Goal: Information Seeking & Learning: Learn about a topic

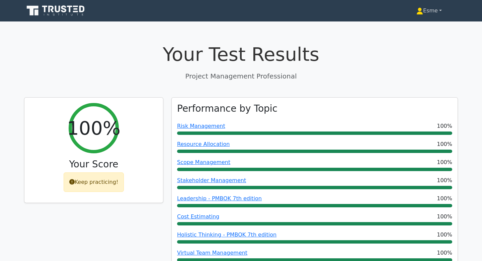
click at [424, 10] on link "Esme" at bounding box center [429, 10] width 58 height 13
click at [441, 12] on link "Esme" at bounding box center [429, 10] width 58 height 13
click at [440, 10] on link "Esme" at bounding box center [429, 10] width 58 height 13
click at [59, 10] on icon at bounding box center [57, 9] width 5 height 7
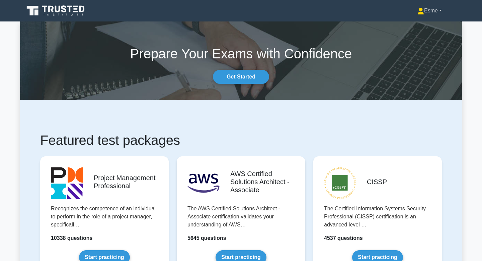
click at [425, 11] on link "Esme" at bounding box center [429, 10] width 57 height 13
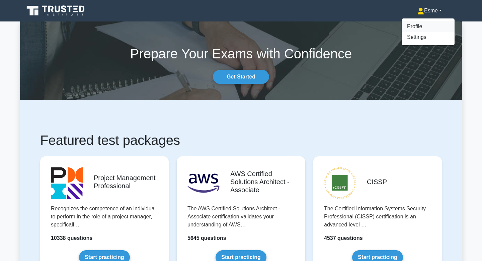
click at [417, 25] on link "Profile" at bounding box center [428, 26] width 53 height 11
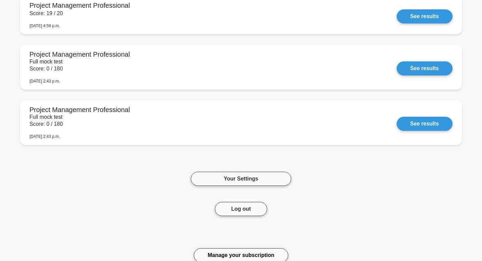
scroll to position [725, 0]
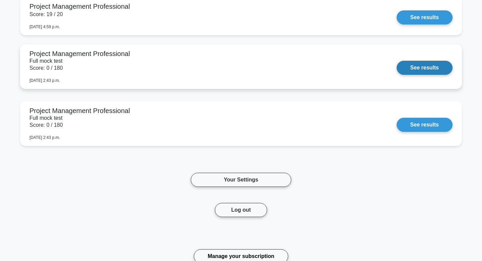
click at [409, 65] on link "See results" at bounding box center [425, 68] width 56 height 14
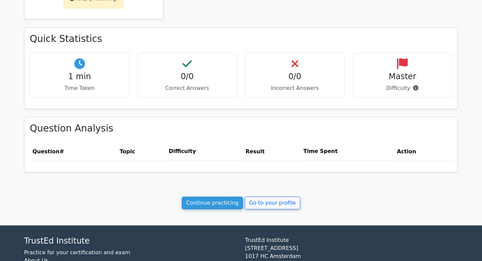
scroll to position [183, 0]
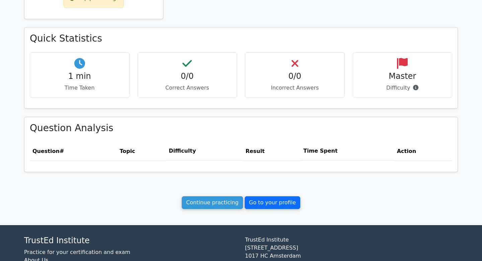
click at [284, 199] on link "Go to your profile" at bounding box center [273, 202] width 56 height 13
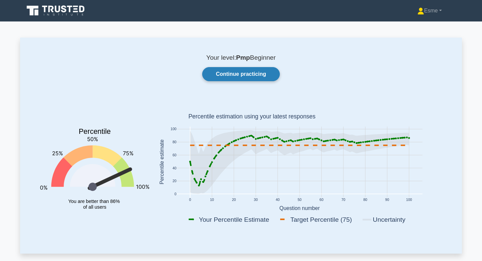
click at [266, 71] on link "Continue practicing" at bounding box center [241, 74] width 78 height 14
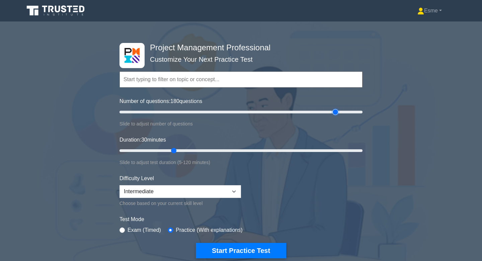
drag, startPoint x: 148, startPoint y: 112, endPoint x: 336, endPoint y: 115, distance: 187.9
type input "180"
click at [336, 115] on input "Number of questions: 180 questions" at bounding box center [241, 112] width 243 height 8
drag, startPoint x: 174, startPoint y: 150, endPoint x: 366, endPoint y: 146, distance: 191.6
type input "120"
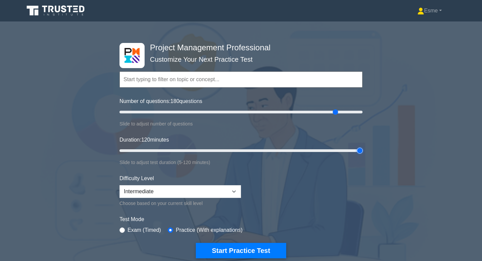
click at [363, 146] on input "Duration: 120 minutes" at bounding box center [241, 150] width 243 height 8
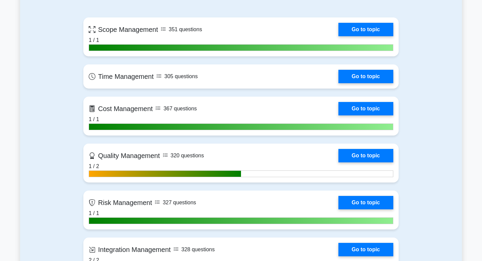
scroll to position [321, 0]
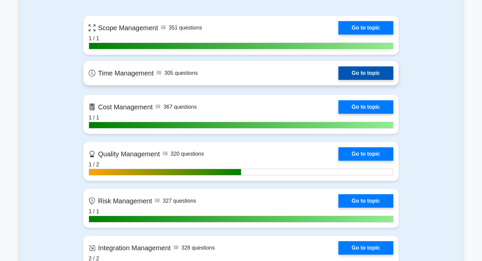
click at [357, 71] on link "Go to topic" at bounding box center [366, 72] width 55 height 13
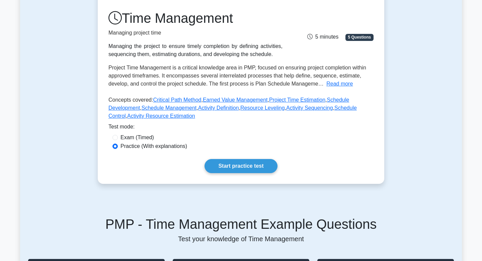
scroll to position [97, 0]
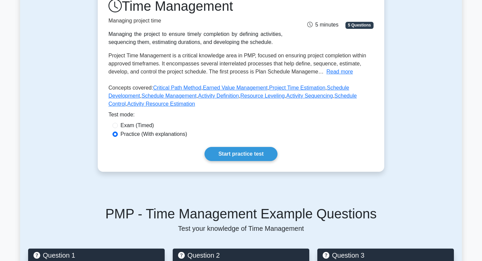
click at [126, 124] on label "Exam (Timed)" at bounding box center [137, 125] width 33 height 8
click at [118, 124] on input "Exam (Timed)" at bounding box center [115, 125] width 5 height 5
radio input "true"
click at [227, 154] on link "Start practice test" at bounding box center [241, 154] width 73 height 14
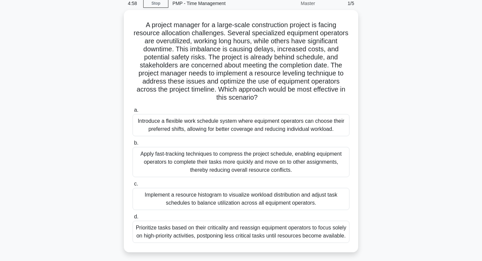
scroll to position [28, 0]
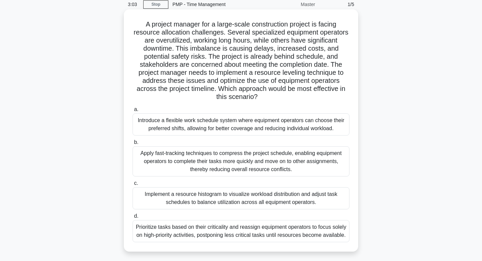
click at [180, 232] on div "Prioritize tasks based on their criticality and reassign equipment operators to…" at bounding box center [241, 231] width 217 height 22
click at [133, 218] on input "d. Prioritize tasks based on their criticality and reassign equipment operators…" at bounding box center [133, 216] width 0 height 4
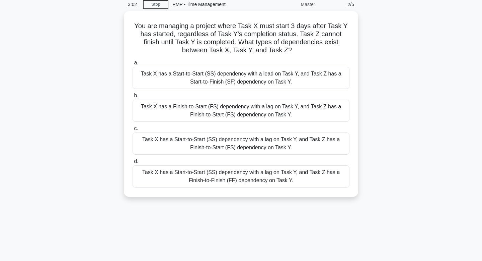
scroll to position [0, 0]
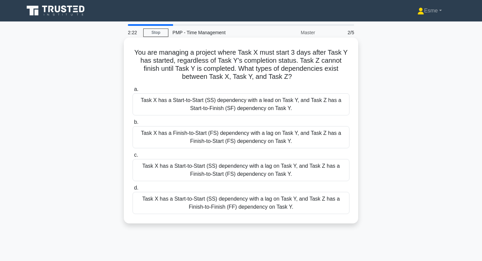
click at [266, 169] on div "Task X has a Start-to-Start (SS) dependency with a lag on Task Y, and Task Z ha…" at bounding box center [241, 170] width 217 height 22
click at [133, 157] on input "c. Task X has a Start-to-Start (SS) dependency with a lag on Task Y, and Task Z…" at bounding box center [133, 155] width 0 height 4
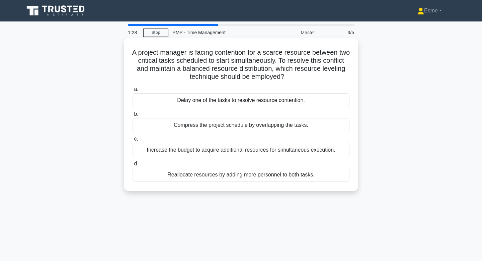
click at [261, 101] on div "Delay one of the tasks to resolve resource contention." at bounding box center [241, 100] width 217 height 14
click at [133, 91] on input "a. Delay one of the tasks to resolve resource contention." at bounding box center [133, 89] width 0 height 4
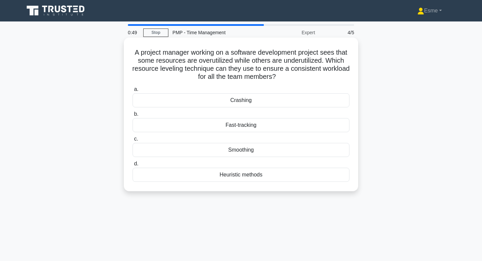
click at [195, 152] on div "Smoothing" at bounding box center [241, 150] width 217 height 14
click at [133, 141] on input "c. Smoothing" at bounding box center [133, 139] width 0 height 4
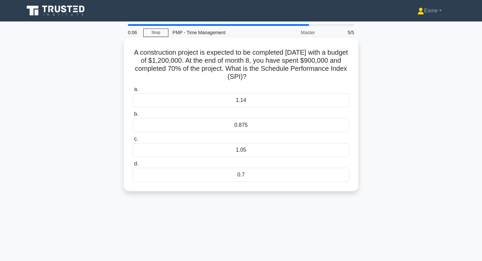
click at [189, 151] on div "1.05" at bounding box center [241, 150] width 217 height 14
click at [133, 141] on input "c. 1.05" at bounding box center [133, 139] width 0 height 4
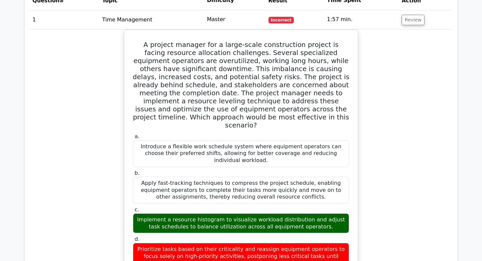
scroll to position [321, 0]
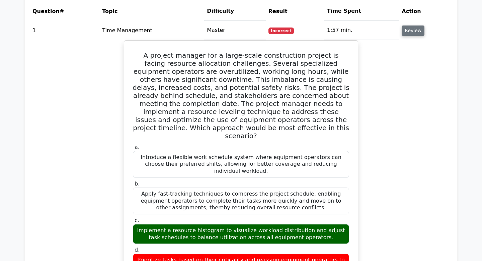
click at [404, 30] on button "Review" at bounding box center [413, 30] width 23 height 10
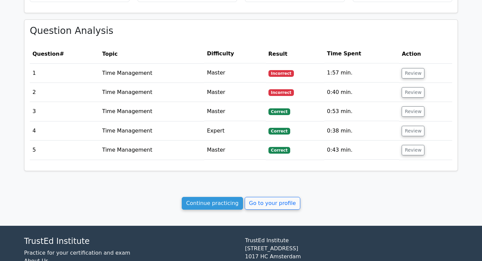
scroll to position [279, 0]
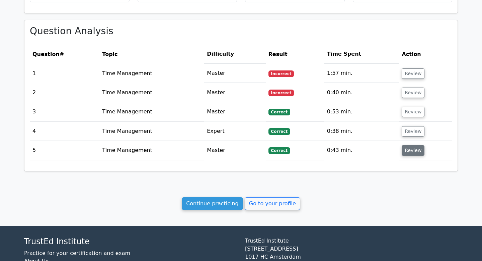
click at [406, 150] on button "Review" at bounding box center [413, 150] width 23 height 10
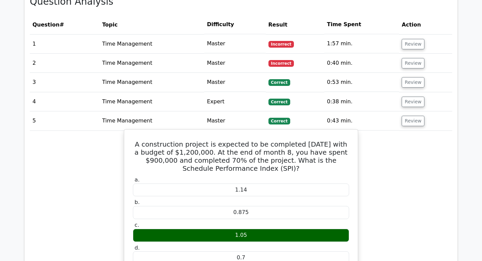
scroll to position [307, 0]
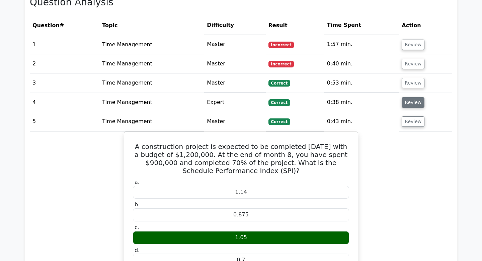
click at [412, 103] on button "Review" at bounding box center [413, 102] width 23 height 10
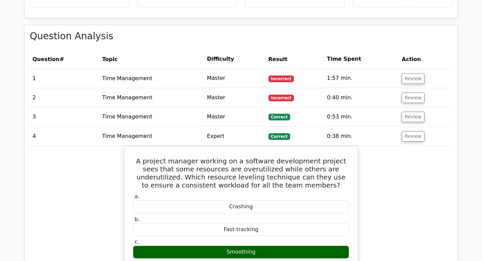
scroll to position [272, 0]
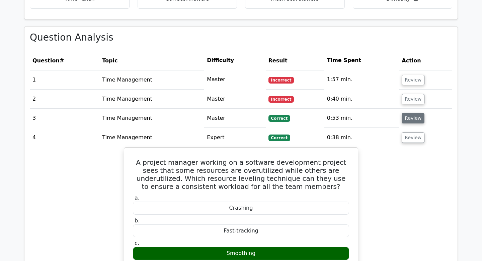
click at [406, 118] on button "Review" at bounding box center [413, 118] width 23 height 10
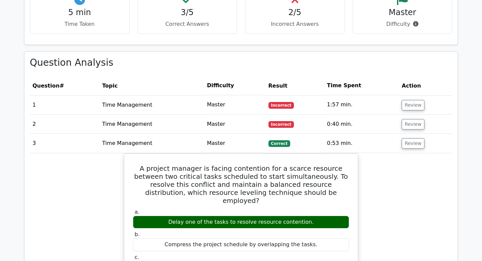
scroll to position [246, 0]
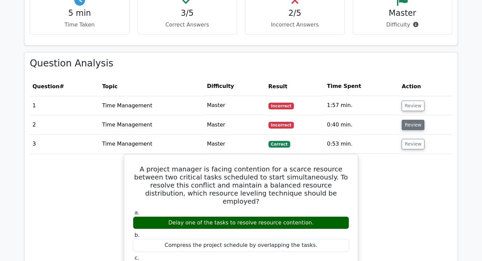
click at [413, 126] on button "Review" at bounding box center [413, 125] width 23 height 10
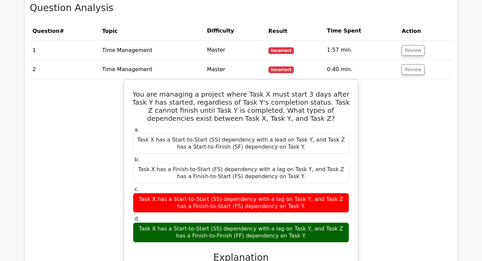
scroll to position [298, 0]
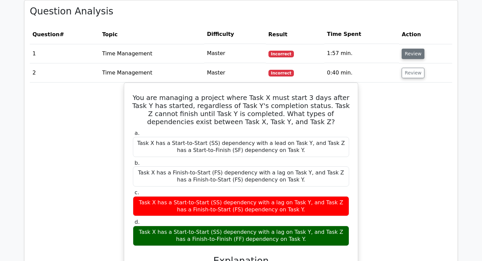
click at [403, 57] on button "Review" at bounding box center [413, 54] width 23 height 10
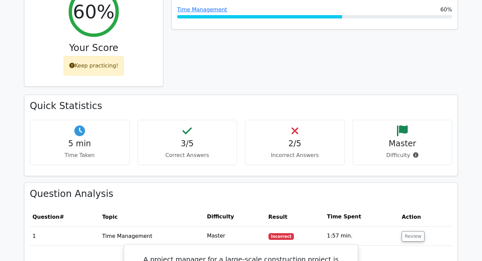
scroll to position [0, 0]
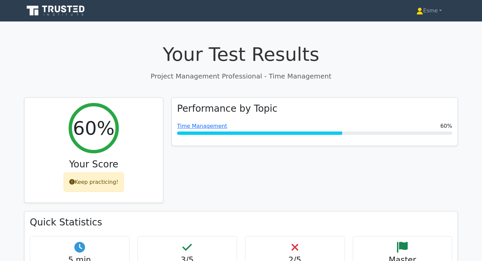
click at [75, 10] on icon at bounding box center [56, 10] width 64 height 13
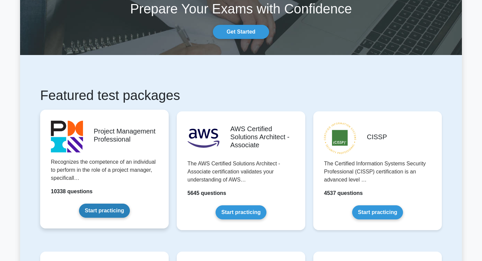
scroll to position [69, 0]
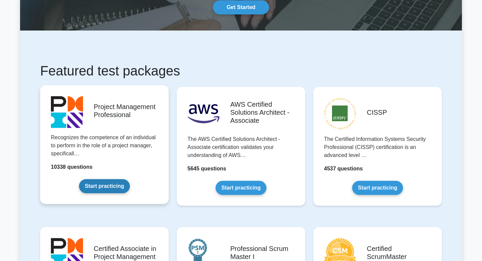
click at [116, 185] on link "Start practicing" at bounding box center [104, 186] width 51 height 14
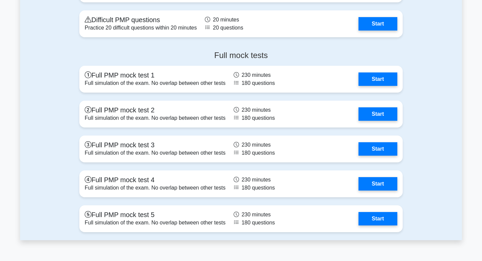
scroll to position [2208, 0]
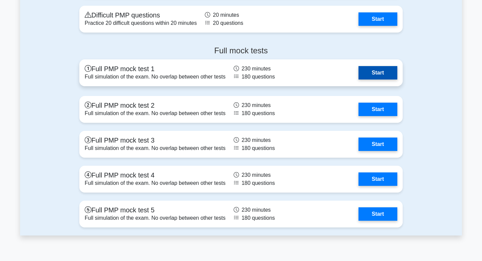
click at [374, 74] on link "Start" at bounding box center [378, 72] width 39 height 13
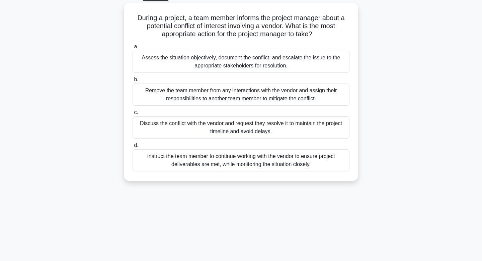
scroll to position [46, 0]
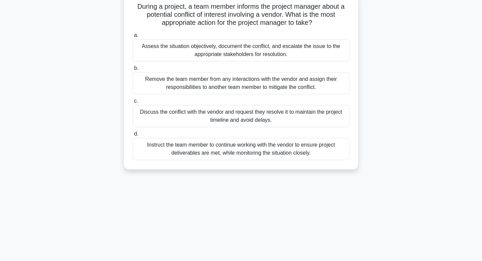
click at [241, 47] on div "Assess the situation objectively, document the conflict, and escalate the issue…" at bounding box center [241, 50] width 217 height 22
click at [133, 38] on input "a. Assess the situation objectively, document the conflict, and escalate the is…" at bounding box center [133, 35] width 0 height 4
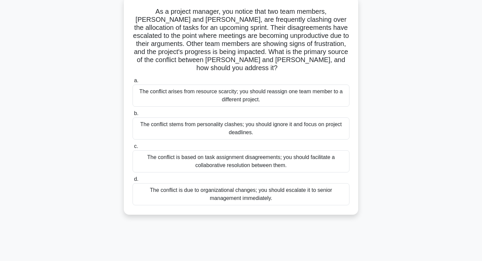
scroll to position [39, 0]
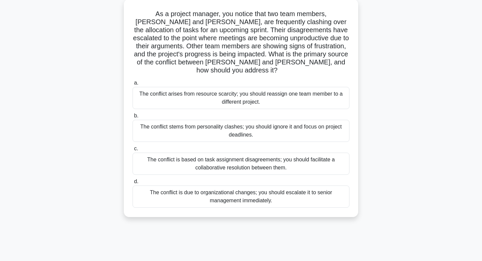
click at [295, 159] on div "The conflict is based on task assignment disagreements; you should facilitate a…" at bounding box center [241, 163] width 217 height 22
click at [133, 151] on input "c. The conflict is based on task assignment disagreements; you should facilitat…" at bounding box center [133, 148] width 0 height 4
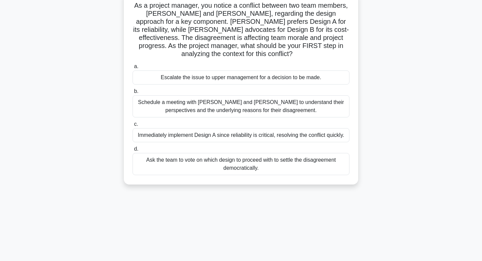
scroll to position [49, 0]
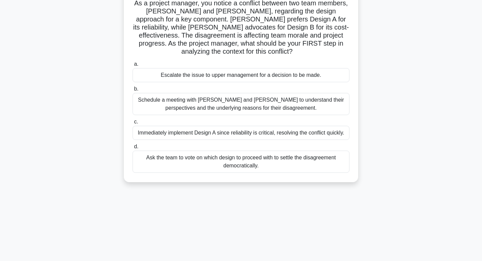
click at [230, 99] on div "Schedule a meeting with Sarah and John to understand their perspectives and the…" at bounding box center [241, 104] width 217 height 22
click at [133, 91] on input "b. Schedule a meeting with Sarah and John to understand their perspectives and …" at bounding box center [133, 89] width 0 height 4
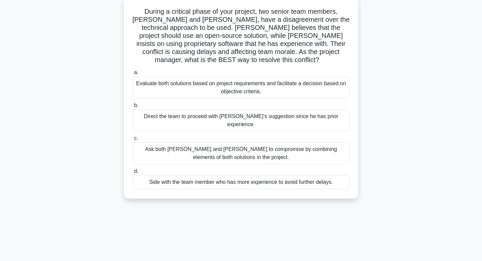
scroll to position [43, 0]
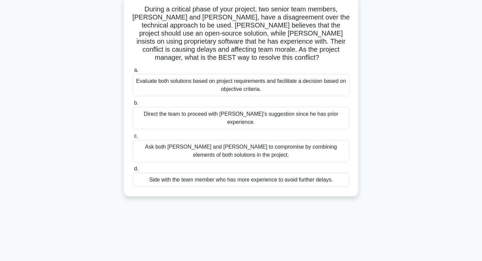
click at [160, 75] on div "Evaluate both solutions based on project requirements and facilitate a decision…" at bounding box center [241, 85] width 217 height 22
click at [133, 72] on input "a. Evaluate both solutions based on project requirements and facilitate a decis…" at bounding box center [133, 70] width 0 height 4
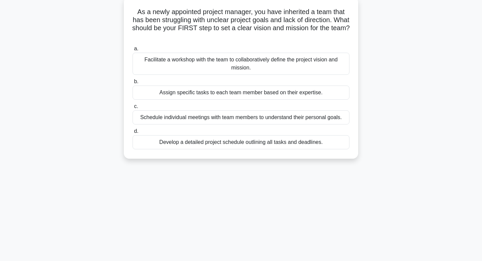
scroll to position [43, 0]
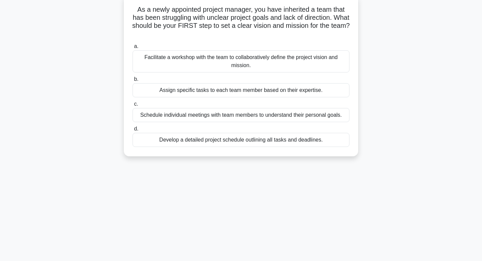
click at [162, 142] on div "Develop a detailed project schedule outlining all tasks and deadlines." at bounding box center [241, 140] width 217 height 14
click at [133, 131] on input "d. Develop a detailed project schedule outlining all tasks and deadlines." at bounding box center [133, 129] width 0 height 4
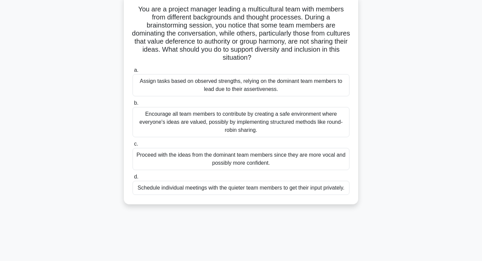
scroll to position [45, 0]
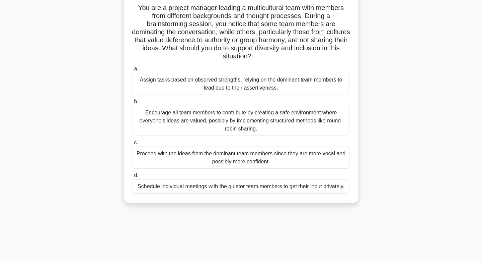
click at [168, 123] on div "Encourage all team members to contribute by creating a safe environment where e…" at bounding box center [241, 120] width 217 height 30
click at [133, 104] on input "b. Encourage all team members to contribute by creating a safe environment wher…" at bounding box center [133, 101] width 0 height 4
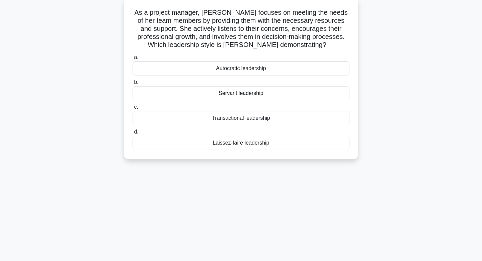
scroll to position [41, 0]
click at [309, 88] on div "Servant leadership" at bounding box center [241, 92] width 217 height 14
click at [133, 83] on input "b. Servant leadership" at bounding box center [133, 81] width 0 height 4
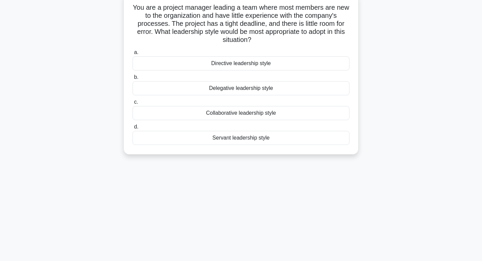
scroll to position [50, 0]
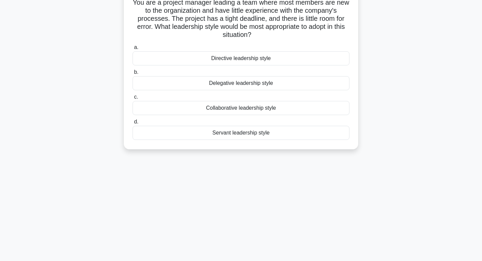
click at [282, 59] on div "Directive leadership style" at bounding box center [241, 58] width 217 height 14
click at [133, 50] on input "a. Directive leadership style" at bounding box center [133, 47] width 0 height 4
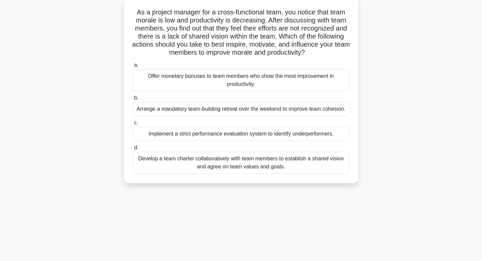
scroll to position [43, 0]
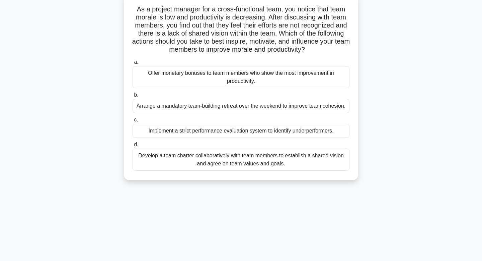
click at [250, 164] on div "Develop a team charter collaboratively with team members to establish a shared …" at bounding box center [241, 159] width 217 height 22
click at [133, 147] on input "d. Develop a team charter collaboratively with team members to establish a shar…" at bounding box center [133, 144] width 0 height 4
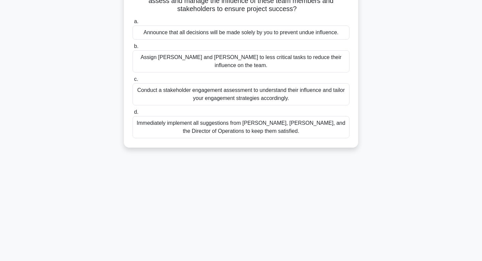
scroll to position [101, 0]
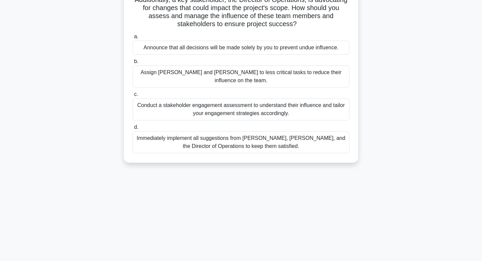
click at [178, 98] on div "Conduct a stakeholder engagement assessment to understand their influence and t…" at bounding box center [241, 109] width 217 height 22
click at [133, 92] on input "c. Conduct a stakeholder engagement assessment to understand their influence an…" at bounding box center [133, 94] width 0 height 4
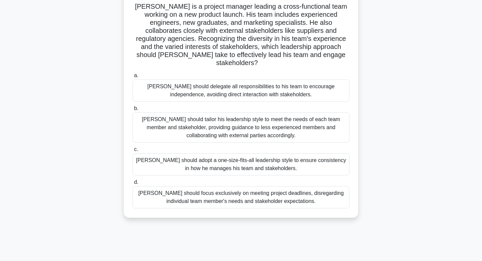
scroll to position [47, 0]
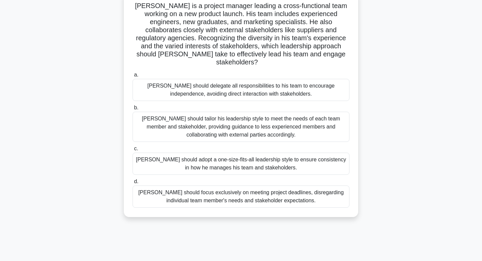
click at [187, 116] on div "John should tailor his leadership style to meet the needs of each team member a…" at bounding box center [241, 127] width 217 height 30
click at [133, 110] on input "b. John should tailor his leadership style to meet the needs of each team membe…" at bounding box center [133, 107] width 0 height 4
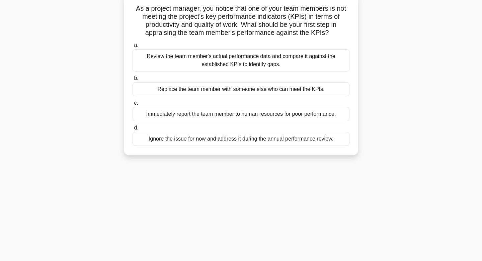
scroll to position [46, 0]
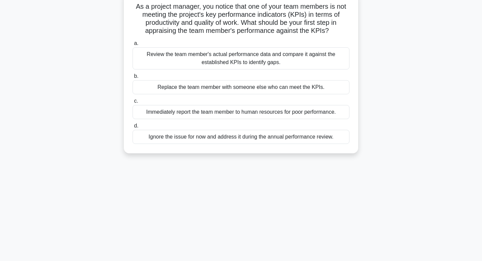
click at [173, 62] on div "Review the team member's actual performance data and compare it against the est…" at bounding box center [241, 58] width 217 height 22
click at [133, 46] on input "a. Review the team member's actual performance data and compare it against the …" at bounding box center [133, 43] width 0 height 4
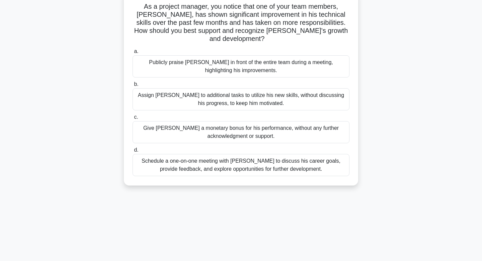
click at [188, 155] on div "Schedule a one-on-one meeting with Alex to discuss his career goals, provide fe…" at bounding box center [241, 165] width 217 height 22
click at [133, 152] on input "d. Schedule a one-on-one meeting with Alex to discuss his career goals, provide…" at bounding box center [133, 150] width 0 height 4
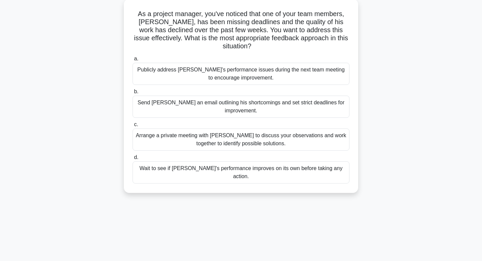
scroll to position [45, 0]
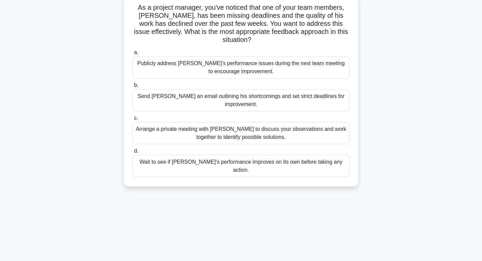
click at [174, 122] on div "Arrange a private meeting with Alex to discuss your observations and work toget…" at bounding box center [241, 133] width 217 height 22
click at [133, 116] on input "c. Arrange a private meeting with Alex to discuss your observations and work to…" at bounding box center [133, 118] width 0 height 4
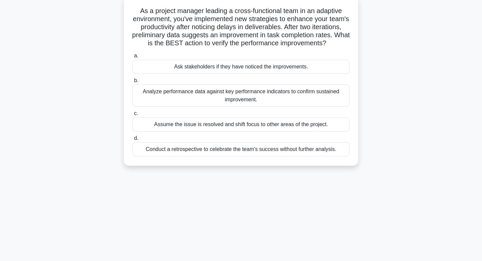
scroll to position [44, 0]
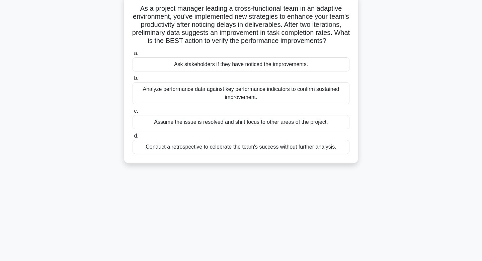
click at [149, 91] on div "Analyze performance data against key performance indicators to confirm sustaine…" at bounding box center [241, 93] width 217 height 22
click at [133, 80] on input "b. Analyze performance data against key performance indicators to confirm susta…" at bounding box center [133, 78] width 0 height 4
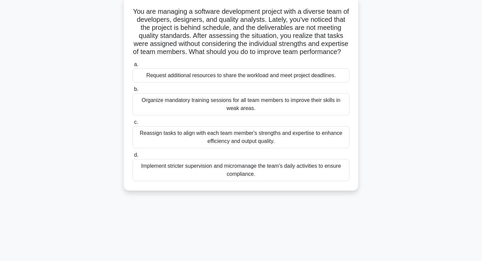
scroll to position [42, 0]
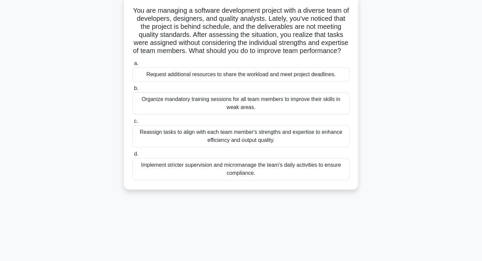
click at [176, 141] on div "Reassign tasks to align with each team member's strengths and expertise to enha…" at bounding box center [241, 136] width 217 height 22
click at [133, 123] on input "c. Reassign tasks to align with each team member's strengths and expertise to e…" at bounding box center [133, 121] width 0 height 4
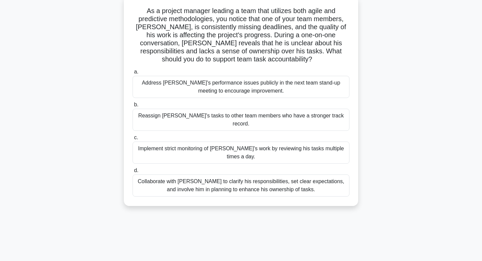
scroll to position [42, 0]
click at [150, 173] on div "Collaborate with Alex to clarify his responsibilities, set clear expectations, …" at bounding box center [241, 184] width 217 height 22
click at [133, 167] on input "d. Collaborate with Alex to clarify his responsibilities, set clear expectation…" at bounding box center [133, 169] width 0 height 4
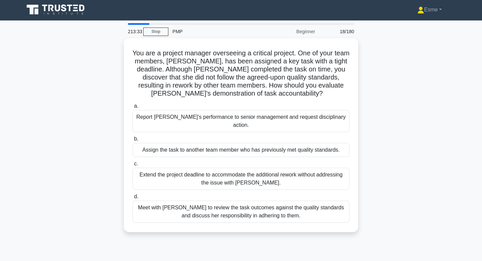
scroll to position [0, 0]
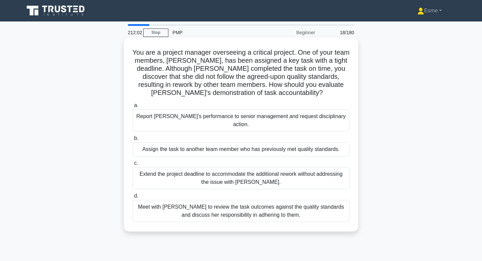
click at [200, 203] on div "Meet with Priya to review the task outcomes against the quality standards and d…" at bounding box center [241, 211] width 217 height 22
click at [133, 198] on input "d. Meet with Priya to review the task outcomes against the quality standards an…" at bounding box center [133, 196] width 0 height 4
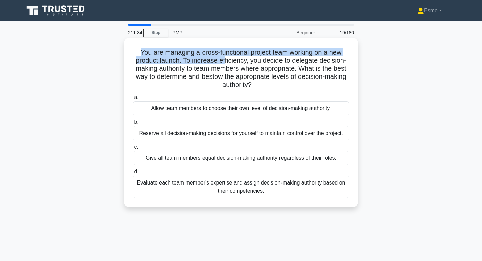
drag, startPoint x: 140, startPoint y: 51, endPoint x: 224, endPoint y: 57, distance: 84.3
click at [224, 57] on h5 "You are managing a cross-functional project team working on a new product launc…" at bounding box center [241, 68] width 218 height 41
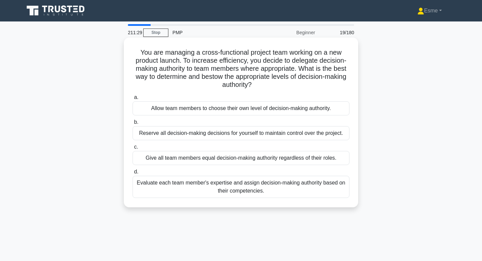
click at [209, 82] on h5 "You are managing a cross-functional project team working on a new product launc…" at bounding box center [241, 68] width 218 height 41
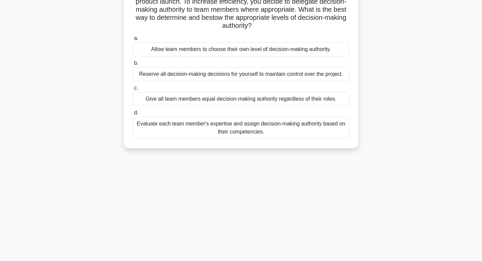
scroll to position [63, 0]
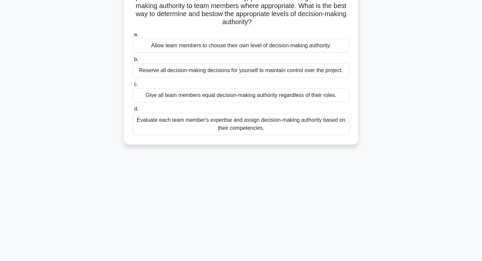
click at [211, 130] on div "Evaluate each team member's expertise and assign decision-making authority base…" at bounding box center [241, 124] width 217 height 22
click at [133, 111] on input "d. Evaluate each team member's expertise and assign decision-making authority b…" at bounding box center [133, 109] width 0 height 4
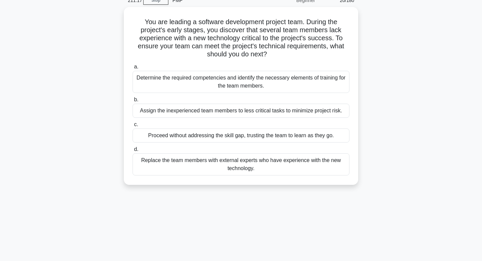
scroll to position [34, 0]
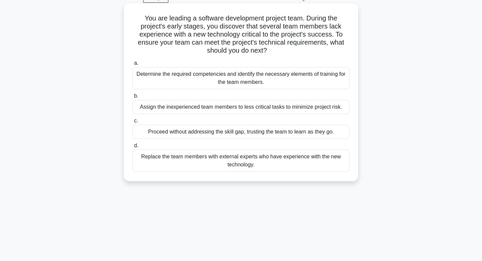
click at [164, 72] on div "Determine the required competencies and identify the necessary elements of trai…" at bounding box center [241, 78] width 217 height 22
click at [133, 65] on input "a. Determine the required competencies and identify the necessary elements of t…" at bounding box center [133, 63] width 0 height 4
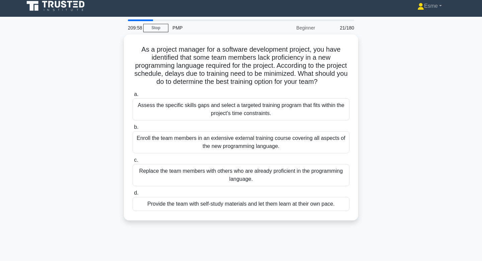
scroll to position [0, 0]
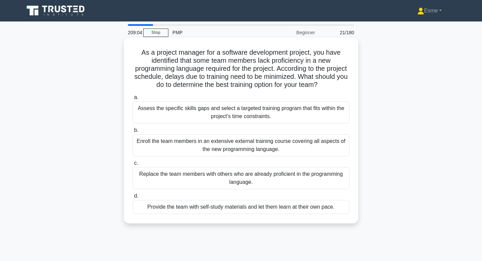
click at [155, 112] on div "Assess the specific skills gaps and select a targeted training program that fit…" at bounding box center [241, 112] width 217 height 22
click at [133, 99] on input "a. Assess the specific skills gaps and select a targeted training program that …" at bounding box center [133, 97] width 0 height 4
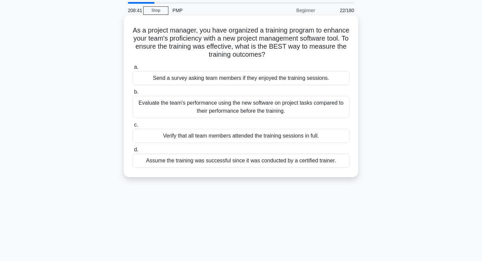
scroll to position [22, 0]
click at [151, 106] on div "Evaluate the team's performance using the new software on project tasks compare…" at bounding box center [241, 106] width 217 height 22
click at [133, 94] on input "b. Evaluate the team's performance using the new software on project tasks comp…" at bounding box center [133, 91] width 0 height 4
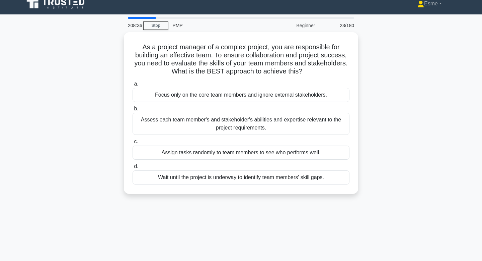
scroll to position [0, 0]
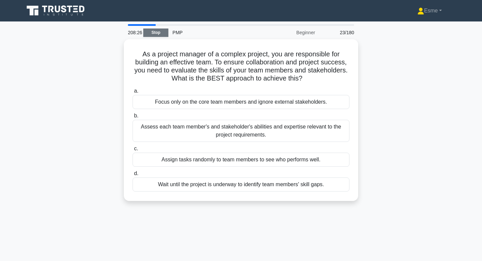
click at [156, 35] on link "Stop" at bounding box center [155, 32] width 25 height 8
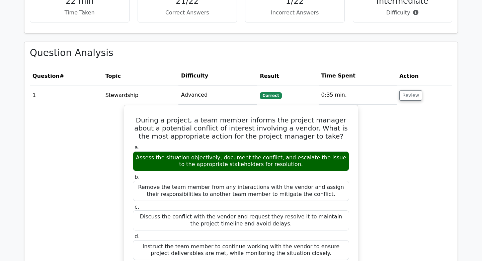
scroll to position [259, 0]
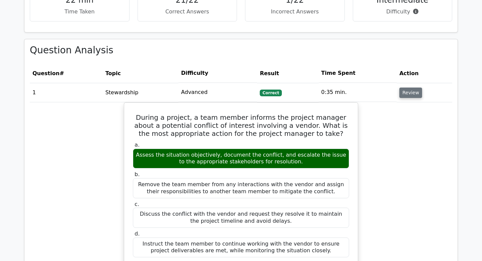
click at [406, 93] on button "Review" at bounding box center [410, 92] width 23 height 10
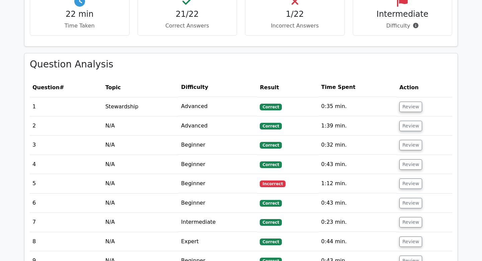
scroll to position [248, 0]
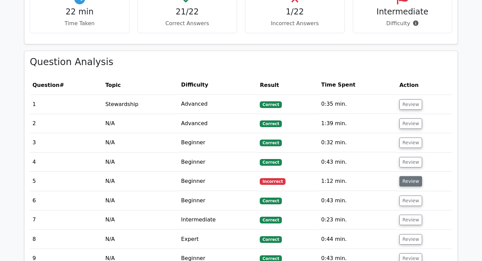
click at [412, 179] on button "Review" at bounding box center [410, 181] width 23 height 10
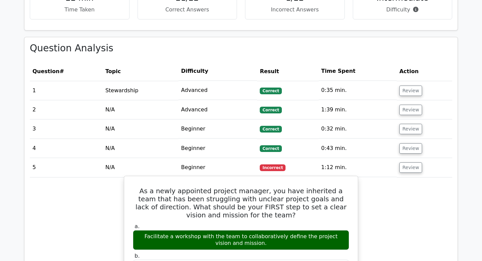
scroll to position [0, 0]
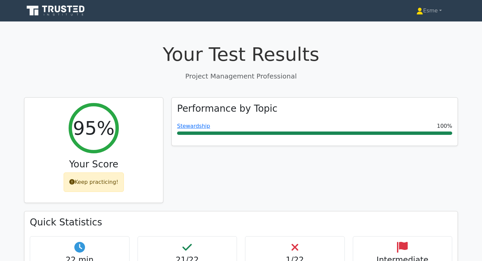
click at [44, 11] on icon at bounding box center [56, 10] width 64 height 13
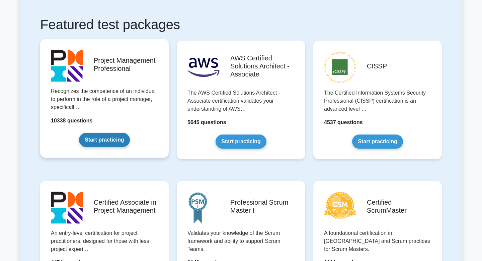
scroll to position [116, 0]
click at [102, 140] on link "Start practicing" at bounding box center [104, 139] width 51 height 14
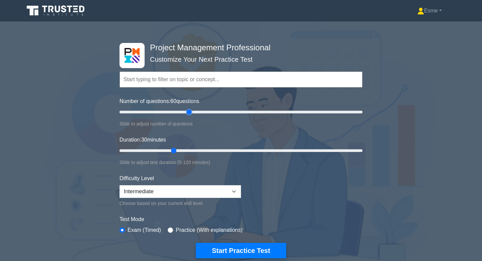
type input "60"
drag, startPoint x: 147, startPoint y: 112, endPoint x: 187, endPoint y: 109, distance: 40.0
click at [188, 110] on input "Number of questions: 60 questions" at bounding box center [241, 112] width 243 height 8
drag, startPoint x: 174, startPoint y: 151, endPoint x: 267, endPoint y: 149, distance: 93.1
click at [267, 149] on input "Duration: 75 minutes" at bounding box center [241, 150] width 243 height 8
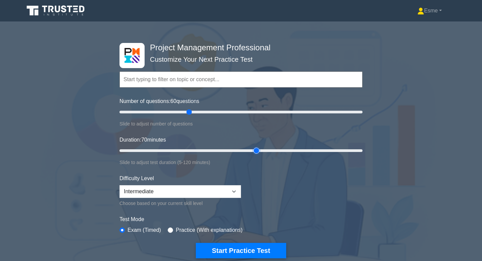
drag, startPoint x: 267, startPoint y: 150, endPoint x: 259, endPoint y: 150, distance: 8.4
click at [259, 150] on input "Duration: 70 minutes" at bounding box center [241, 150] width 243 height 8
drag, startPoint x: 257, startPoint y: 150, endPoint x: 262, endPoint y: 150, distance: 5.4
type input "75"
click at [262, 150] on input "Duration: 75 minutes" at bounding box center [241, 150] width 243 height 8
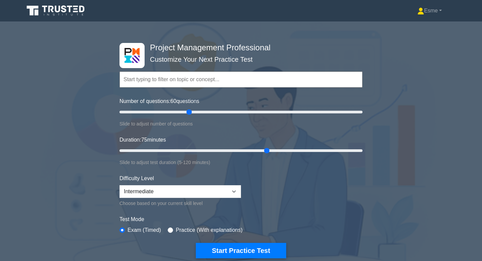
click at [45, 129] on div "Project Management Professional Customize Your Next Practice Test Topics Scope …" at bounding box center [241, 150] width 482 height 247
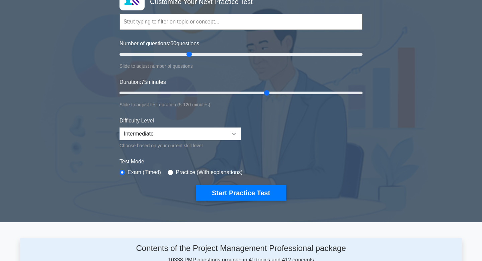
scroll to position [58, 0]
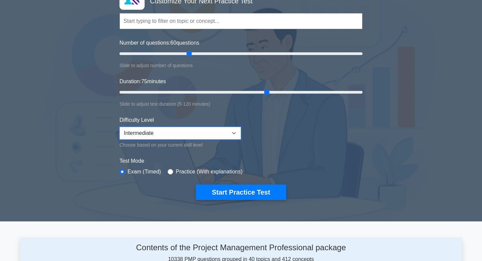
click at [180, 137] on select "Beginner Intermediate Expert" at bounding box center [181, 133] width 122 height 13
click at [120, 127] on select "Beginner Intermediate Expert" at bounding box center [181, 133] width 122 height 13
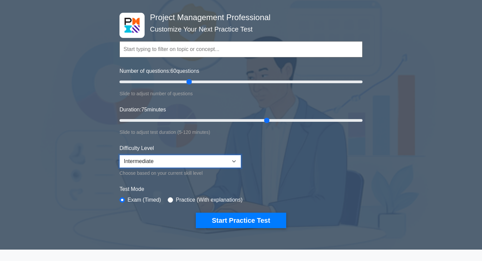
scroll to position [29, 0]
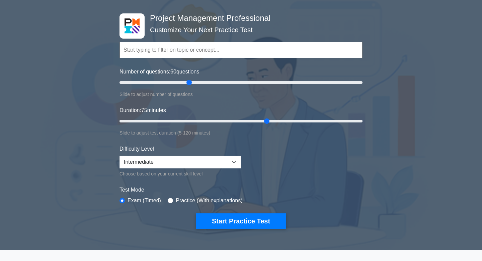
click at [233, 49] on input "text" at bounding box center [241, 50] width 243 height 16
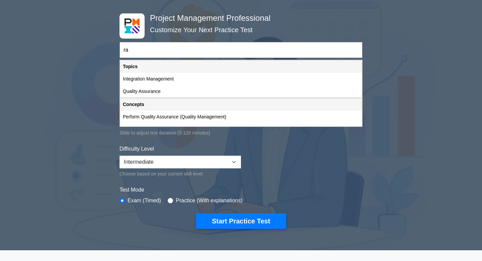
type input "r"
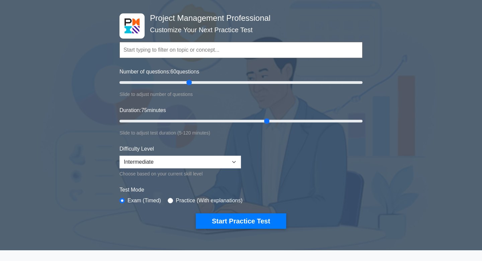
click at [77, 95] on div "Project Management Professional Customize Your Next Practice Test Topics Scope …" at bounding box center [241, 120] width 482 height 247
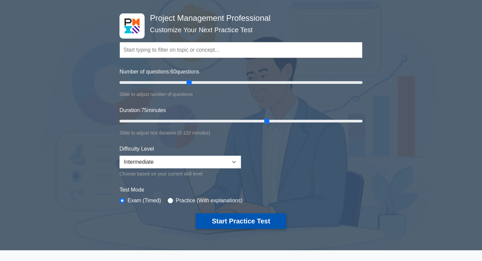
click at [242, 222] on button "Start Practice Test" at bounding box center [241, 220] width 90 height 15
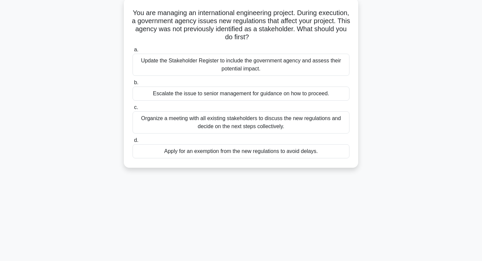
scroll to position [43, 0]
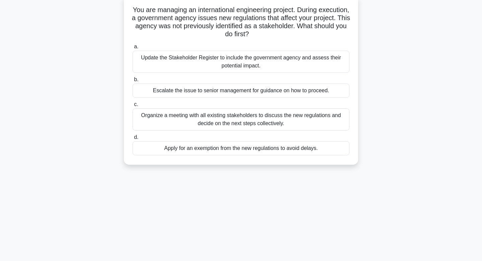
click at [183, 58] on div "Update the Stakeholder Register to include the government agency and assess the…" at bounding box center [241, 62] width 217 height 22
click at [133, 49] on input "a. Update the Stakeholder Register to include the government agency and assess …" at bounding box center [133, 47] width 0 height 4
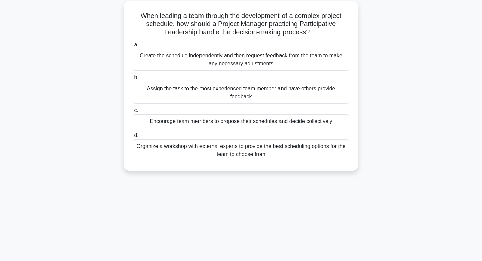
scroll to position [40, 0]
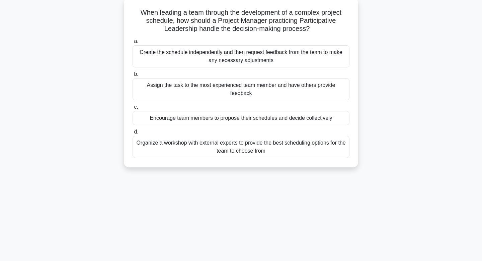
click at [161, 117] on div "Encourage team members to propose their schedules and decide collectively" at bounding box center [241, 118] width 217 height 14
click at [133, 109] on input "c. Encourage team members to propose their schedules and decide collectively" at bounding box center [133, 107] width 0 height 4
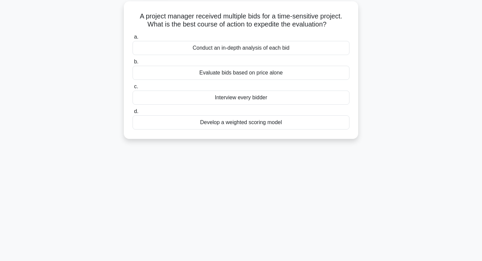
scroll to position [39, 0]
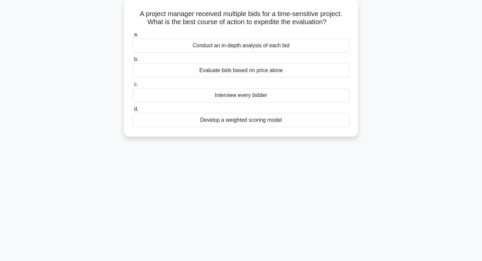
click at [163, 119] on div "Develop a weighted scoring model" at bounding box center [241, 120] width 217 height 14
click at [133, 111] on input "d. Develop a weighted scoring model" at bounding box center [133, 109] width 0 height 4
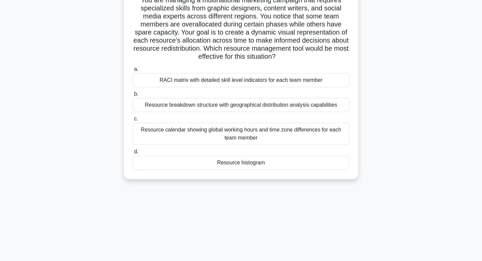
scroll to position [46, 0]
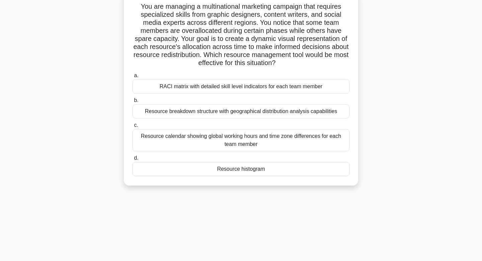
click at [158, 115] on div "Resource breakdown structure with geographical distribution analysis capabiliti…" at bounding box center [241, 111] width 217 height 14
click at [133, 102] on input "b. Resource breakdown structure with geographical distribution analysis capabil…" at bounding box center [133, 100] width 0 height 4
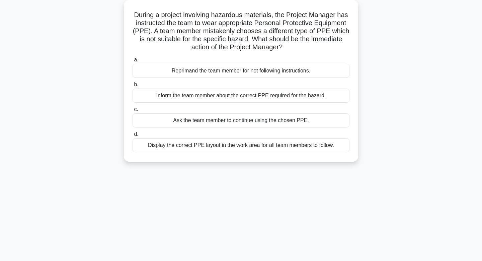
scroll to position [41, 0]
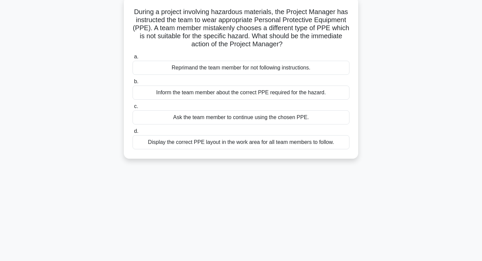
click at [170, 89] on div "Inform the team member about the correct PPE required for the hazard." at bounding box center [241, 92] width 217 height 14
click at [133, 84] on input "b. Inform the team member about the correct PPE required for the hazard." at bounding box center [133, 81] width 0 height 4
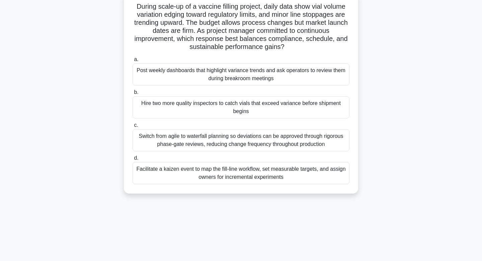
scroll to position [47, 0]
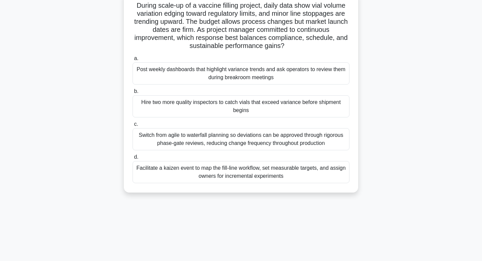
click at [154, 107] on div "Hire two more quality inspectors to catch vials that exceed variance before shi…" at bounding box center [241, 106] width 217 height 22
click at [133, 93] on input "b. Hire two more quality inspectors to catch vials that exceed variance before …" at bounding box center [133, 91] width 0 height 4
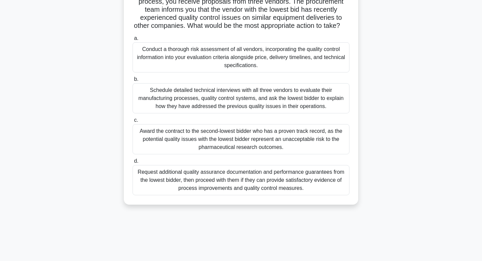
scroll to position [101, 0]
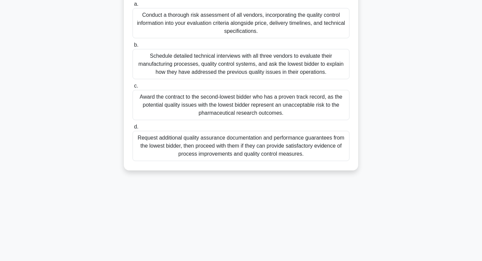
click at [173, 55] on div "Schedule detailed technical interviews with all three vendors to evaluate their…" at bounding box center [241, 64] width 217 height 30
click at [133, 47] on input "b. Schedule detailed technical interviews with all three vendors to evaluate th…" at bounding box center [133, 45] width 0 height 4
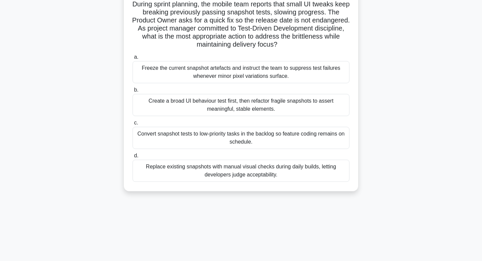
scroll to position [52, 0]
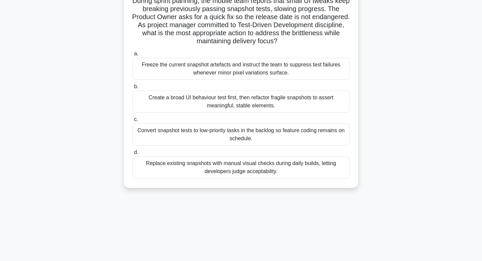
click at [149, 106] on div "Create a broad UI behaviour test first, then refactor fragile snapshots to asse…" at bounding box center [241, 101] width 217 height 22
click at [133, 89] on input "b. Create a broad UI behaviour test first, then refactor fragile snapshots to a…" at bounding box center [133, 86] width 0 height 4
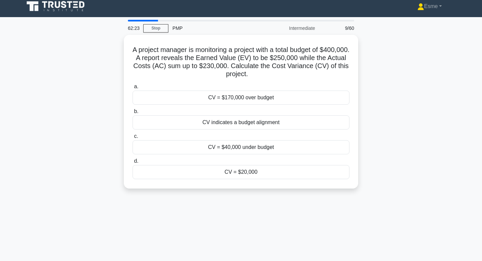
scroll to position [0, 0]
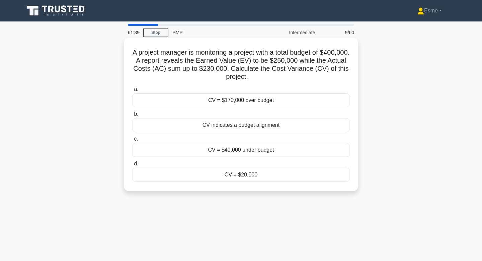
click at [171, 181] on div "CV = $20,000" at bounding box center [241, 174] width 217 height 14
click at [133, 166] on input "d. CV = $20,000" at bounding box center [133, 163] width 0 height 4
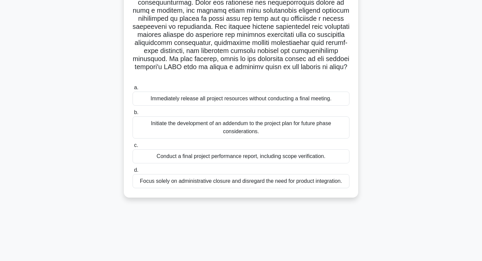
scroll to position [101, 0]
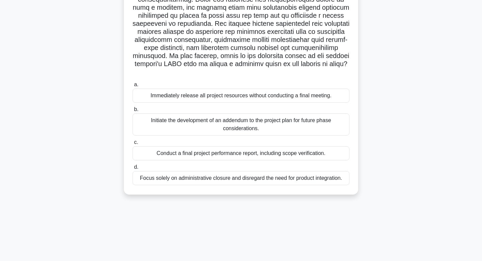
click at [252, 146] on div "Conduct a final project performance report, including scope verification." at bounding box center [241, 153] width 217 height 14
click at [133, 144] on input "c. Conduct a final project performance report, including scope verification." at bounding box center [133, 142] width 0 height 4
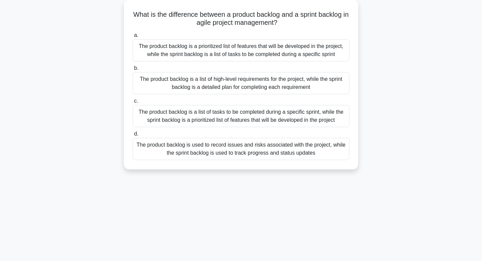
scroll to position [43, 0]
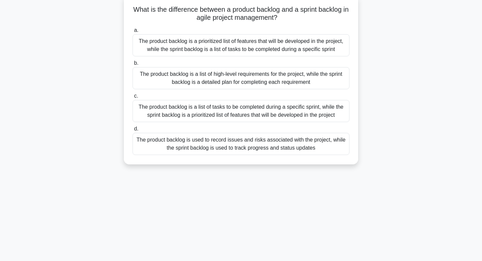
click at [234, 44] on div "The product backlog is a prioritized list of features that will be developed in…" at bounding box center [241, 45] width 217 height 22
click at [133, 32] on input "a. The product backlog is a prioritized list of features that will be developed…" at bounding box center [133, 30] width 0 height 4
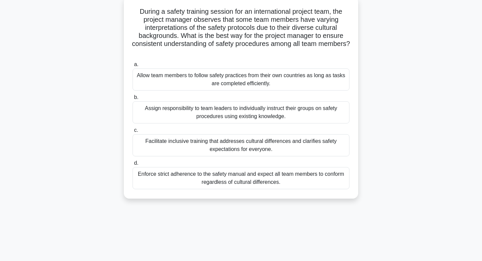
scroll to position [45, 0]
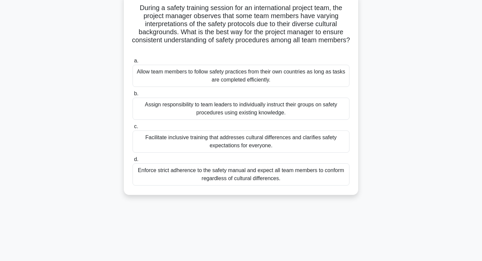
click at [206, 146] on div "Facilitate inclusive training that addresses cultural differences and clarifies…" at bounding box center [241, 141] width 217 height 22
click at [133, 129] on input "c. Facilitate inclusive training that addresses cultural differences and clarif…" at bounding box center [133, 126] width 0 height 4
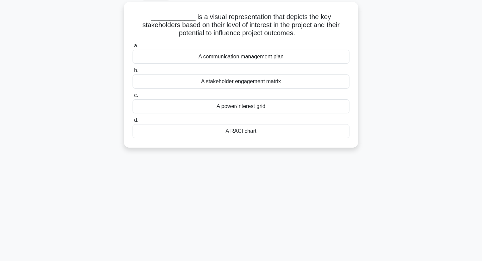
scroll to position [39, 0]
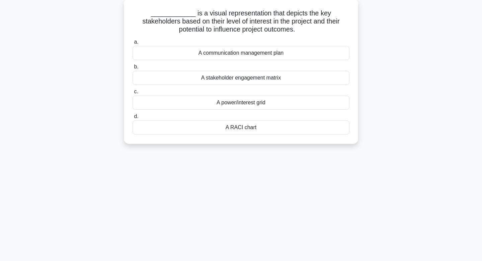
click at [201, 98] on div "A power/interest grid" at bounding box center [241, 102] width 217 height 14
click at [133, 94] on input "c. A power/interest grid" at bounding box center [133, 91] width 0 height 4
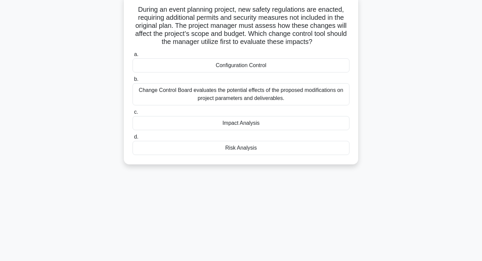
scroll to position [48, 0]
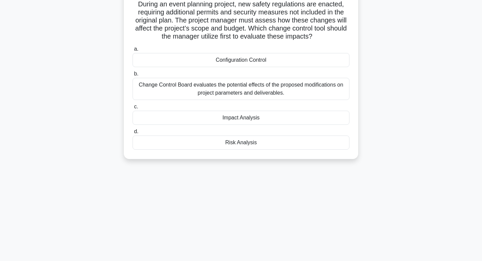
click at [187, 118] on div "Impact Analysis" at bounding box center [241, 117] width 217 height 14
click at [133, 109] on input "c. Impact Analysis" at bounding box center [133, 106] width 0 height 4
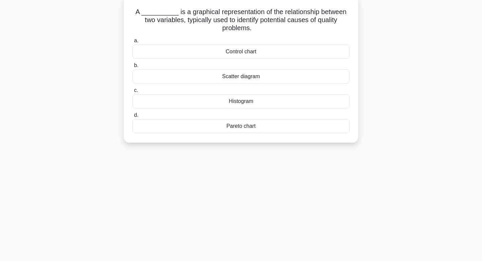
scroll to position [46, 0]
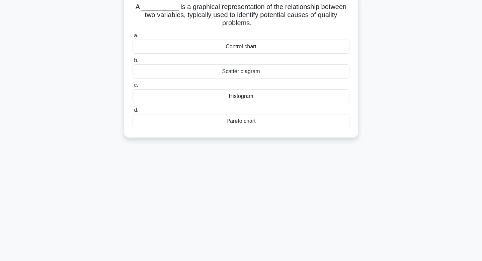
click at [195, 70] on div "Scatter diagram" at bounding box center [241, 71] width 217 height 14
click at [133, 63] on input "b. Scatter diagram" at bounding box center [133, 60] width 0 height 4
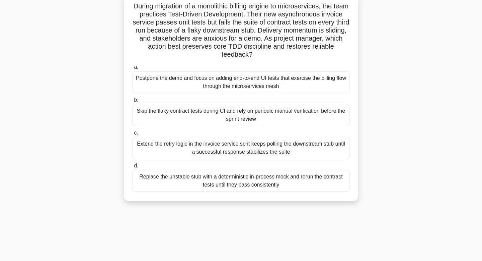
scroll to position [45, 0]
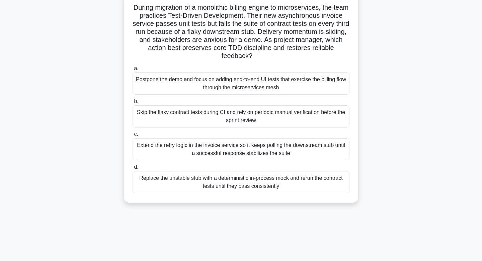
click at [176, 179] on div "Replace the unstable stub with a deterministic in-process mock and rerun the co…" at bounding box center [241, 182] width 217 height 22
click at [133, 169] on input "d. Replace the unstable stub with a deterministic in-process mock and rerun the…" at bounding box center [133, 167] width 0 height 4
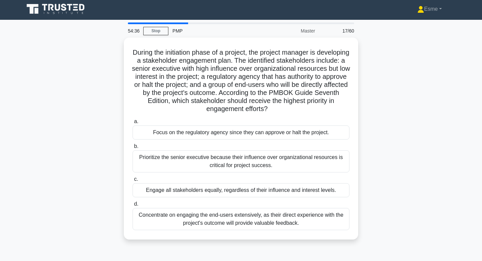
scroll to position [0, 0]
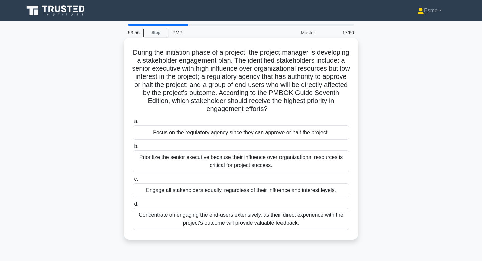
click at [181, 128] on div "Focus on the regulatory agency since they can approve or halt the project." at bounding box center [241, 132] width 217 height 14
click at [133, 124] on input "a. Focus on the regulatory agency since they can approve or halt the project." at bounding box center [133, 121] width 0 height 4
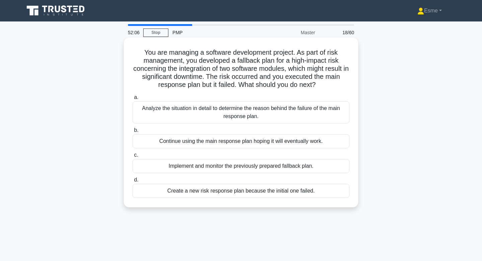
click at [163, 168] on div "Implement and monitor the previously prepared fallback plan." at bounding box center [241, 166] width 217 height 14
click at [133, 157] on input "c. Implement and monitor the previously prepared fallback plan." at bounding box center [133, 155] width 0 height 4
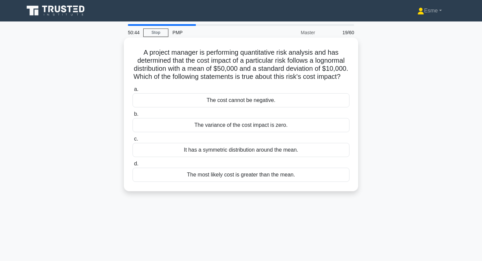
click at [165, 107] on div "The cost cannot be negative." at bounding box center [241, 100] width 217 height 14
click at [133, 91] on input "a. The cost cannot be negative." at bounding box center [133, 89] width 0 height 4
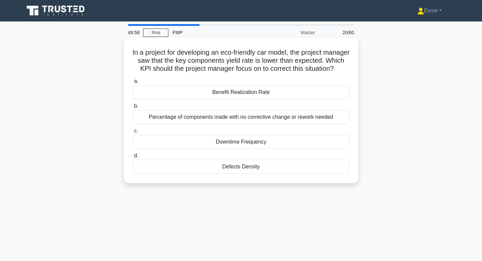
click at [174, 123] on div "Percentage of components made with no corrective change or rework needed" at bounding box center [241, 117] width 217 height 14
click at [133, 108] on input "b. Percentage of components made with no corrective change or rework needed" at bounding box center [133, 106] width 0 height 4
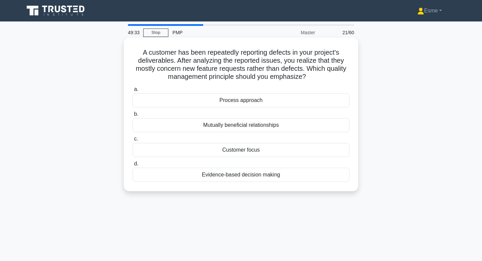
click at [198, 175] on div "Evidence-based decision making" at bounding box center [241, 174] width 217 height 14
click at [133, 166] on input "d. Evidence-based decision making" at bounding box center [133, 163] width 0 height 4
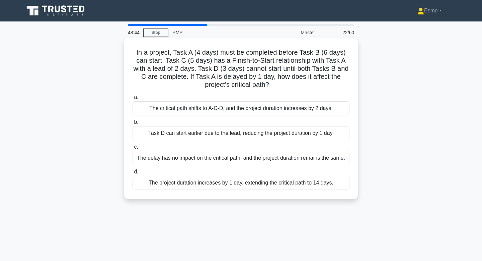
click at [209, 185] on div "The project duration increases by 1 day, extending the critical path to 14 days." at bounding box center [241, 182] width 217 height 14
click at [133, 174] on input "d. The project duration increases by 1 day, extending the critical path to 14 d…" at bounding box center [133, 171] width 0 height 4
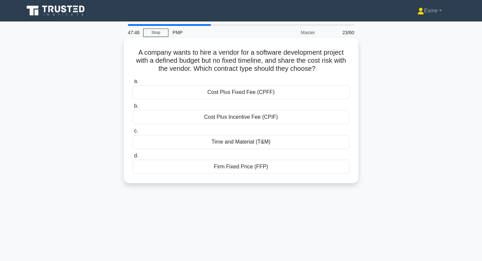
click at [213, 166] on div "Firm Fixed Price (FFP)" at bounding box center [241, 166] width 217 height 14
click at [133, 158] on input "d. Firm Fixed Price (FFP)" at bounding box center [133, 155] width 0 height 4
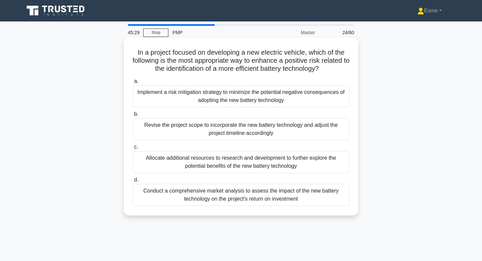
click at [205, 195] on div "Conduct a comprehensive market analysis to assess the impact of the new battery…" at bounding box center [241, 194] width 217 height 22
click at [133, 182] on input "d. Conduct a comprehensive market analysis to assess the impact of the new batt…" at bounding box center [133, 179] width 0 height 4
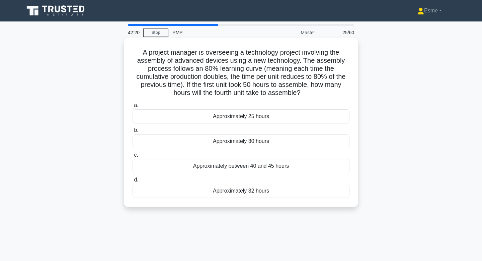
click at [210, 188] on div "Approximately 32 hours" at bounding box center [241, 190] width 217 height 14
click at [133, 182] on input "d. Approximately 32 hours" at bounding box center [133, 179] width 0 height 4
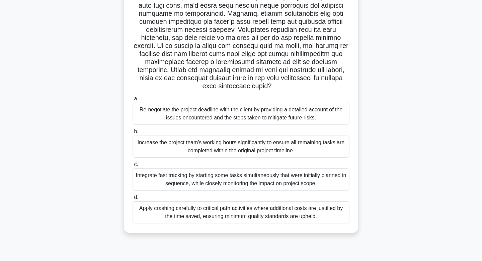
scroll to position [101, 0]
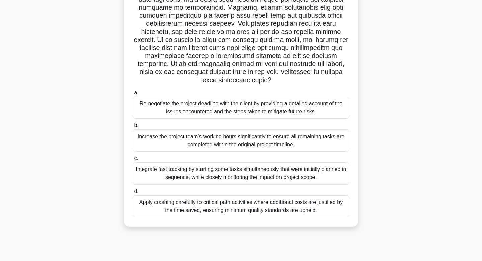
click at [254, 51] on h5 ".spinner_0XTQ{transform-origin:center;animation:spinner_y6GP .75s linear infini…" at bounding box center [241, 15] width 218 height 137
click at [158, 172] on div "Integrate fast tracking by starting some tasks simultaneously that were initial…" at bounding box center [241, 173] width 217 height 22
click at [133, 160] on input "c. Integrate fast tracking by starting some tasks simultaneously that were init…" at bounding box center [133, 158] width 0 height 4
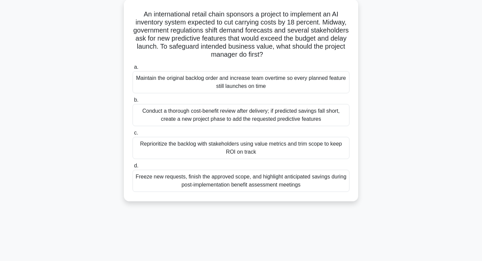
scroll to position [42, 0]
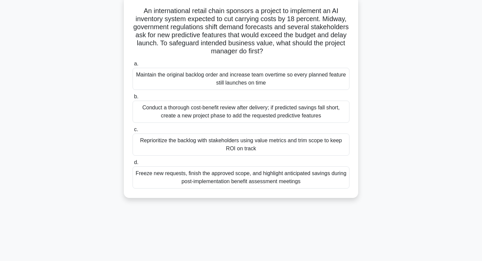
click at [170, 129] on label "c. Reprioritize the backlog with stakeholders using value metrics and trim scop…" at bounding box center [241, 140] width 217 height 30
click at [133, 129] on input "c. Reprioritize the backlog with stakeholders using value metrics and trim scop…" at bounding box center [133, 129] width 0 height 4
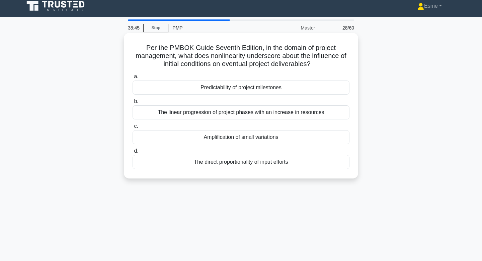
scroll to position [0, 0]
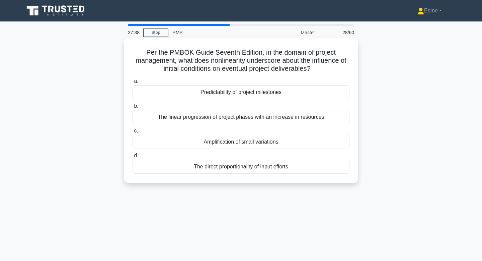
click at [182, 142] on div "Amplification of small variations" at bounding box center [241, 142] width 217 height 14
click at [133, 133] on input "c. Amplification of small variations" at bounding box center [133, 131] width 0 height 4
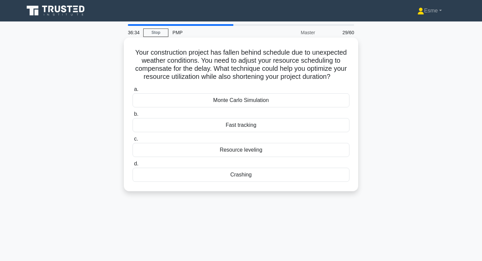
click at [195, 150] on div "Resource leveling" at bounding box center [241, 150] width 217 height 14
click at [133, 141] on input "c. Resource leveling" at bounding box center [133, 139] width 0 height 4
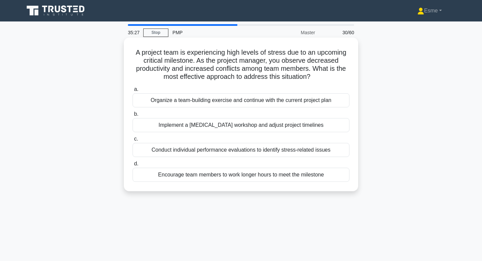
click at [174, 148] on div "Conduct individual performance evaluations to identify stress-related issues" at bounding box center [241, 150] width 217 height 14
click at [133, 141] on input "c. Conduct individual performance evaluations to identify stress-related issues" at bounding box center [133, 139] width 0 height 4
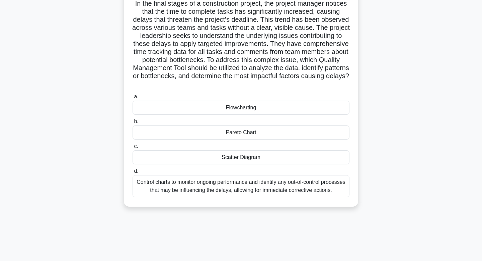
scroll to position [50, 0]
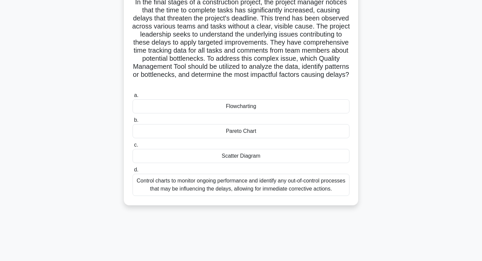
click at [141, 116] on div "a. Flowcharting b. Pareto Chart c. d." at bounding box center [241, 143] width 225 height 107
click at [145, 108] on div "Flowcharting" at bounding box center [241, 106] width 217 height 14
click at [133, 97] on input "a. Flowcharting" at bounding box center [133, 95] width 0 height 4
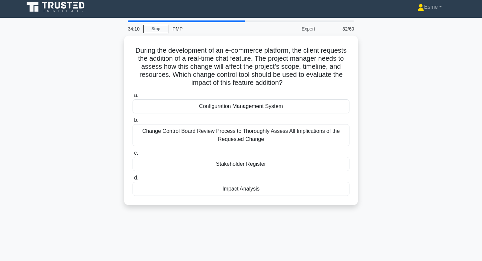
scroll to position [0, 0]
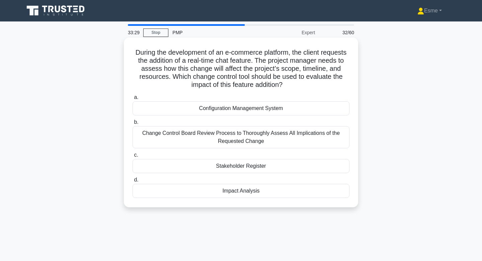
click at [240, 189] on div "Impact Analysis" at bounding box center [241, 190] width 217 height 14
click at [133, 182] on input "d. Impact Analysis" at bounding box center [133, 179] width 0 height 4
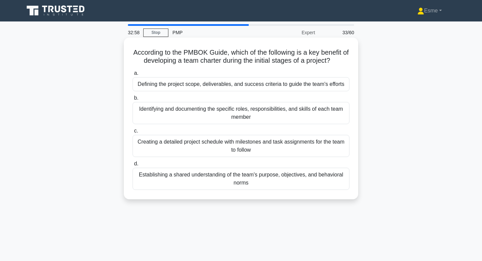
click at [241, 178] on div "Establishing a shared understanding of the team's purpose, objectives, and beha…" at bounding box center [241, 178] width 217 height 22
click at [133, 166] on input "d. Establishing a shared understanding of the team's purpose, objectives, and b…" at bounding box center [133, 163] width 0 height 4
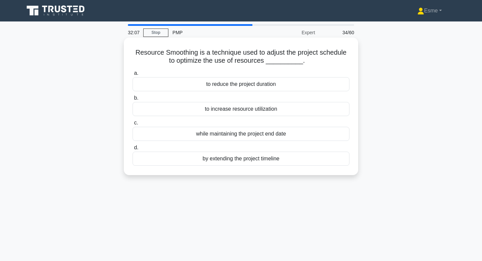
click at [262, 110] on div "to increase resource utilization" at bounding box center [241, 109] width 217 height 14
click at [133, 100] on input "b. to increase resource utilization" at bounding box center [133, 98] width 0 height 4
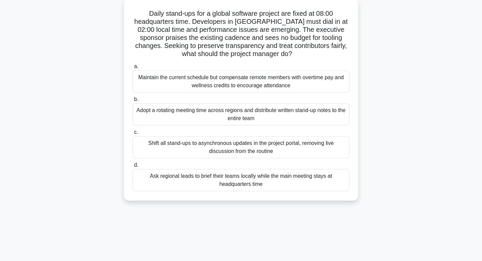
scroll to position [41, 0]
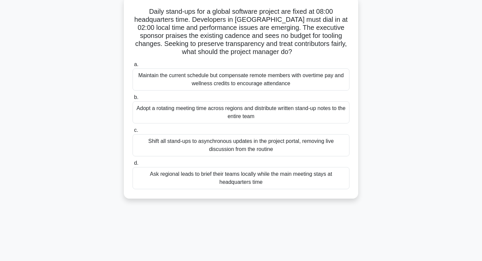
click at [195, 113] on div "Adopt a rotating meeting time across regions and distribute written stand-up no…" at bounding box center [241, 112] width 217 height 22
click at [133, 99] on input "b. Adopt a rotating meeting time across regions and distribute written stand-up…" at bounding box center [133, 97] width 0 height 4
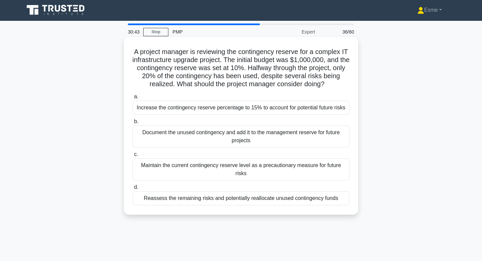
scroll to position [0, 0]
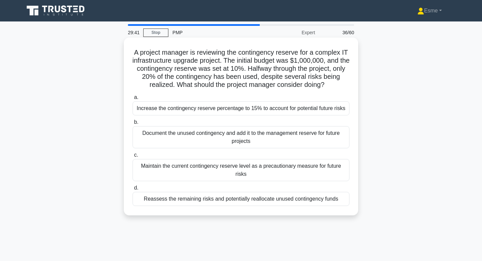
click at [170, 164] on div "Maintain the current contingency reserve level as a precautionary measure for f…" at bounding box center [241, 170] width 217 height 22
click at [133, 157] on input "c. Maintain the current contingency reserve level as a precautionary measure fo…" at bounding box center [133, 155] width 0 height 4
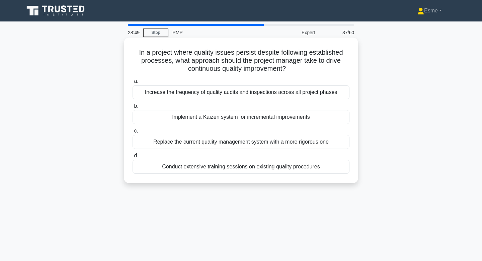
click at [159, 142] on div "Replace the current quality management system with a more rigorous one" at bounding box center [241, 142] width 217 height 14
click at [133, 133] on input "c. Replace the current quality management system with a more rigorous one" at bounding box center [133, 131] width 0 height 4
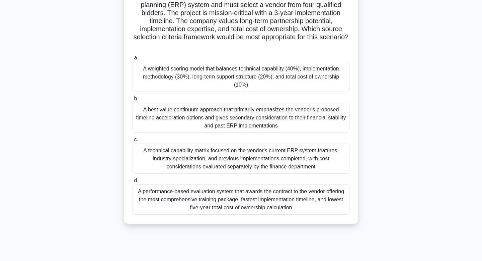
scroll to position [58, 0]
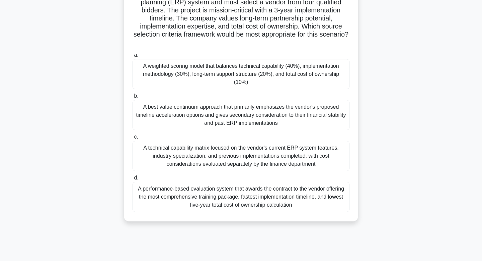
click at [249, 74] on div "A weighted scoring model that balances technical capability (40%), implementati…" at bounding box center [241, 74] width 217 height 30
click at [133, 57] on input "a. A weighted scoring model that balances technical capability (40%), implement…" at bounding box center [133, 55] width 0 height 4
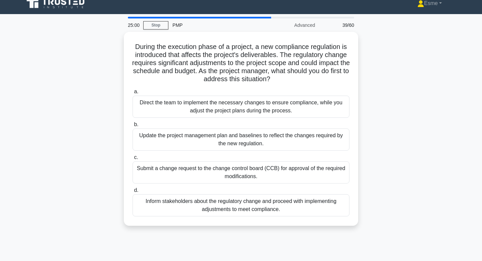
scroll to position [0, 0]
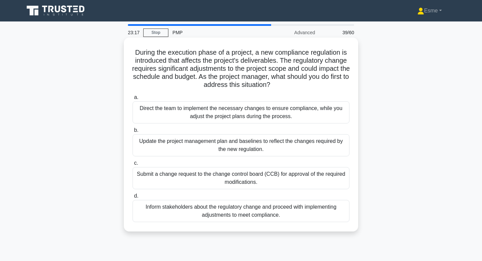
click at [209, 213] on div "Inform stakeholders about the regulatory change and proceed with implementing a…" at bounding box center [241, 211] width 217 height 22
click at [133, 198] on input "d. Inform stakeholders about the regulatory change and proceed with implementin…" at bounding box center [133, 196] width 0 height 4
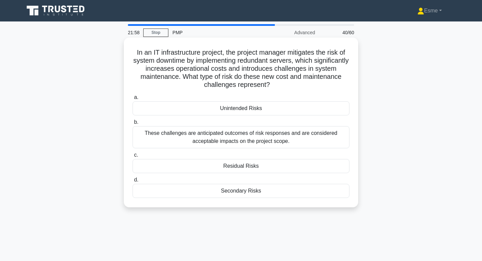
click at [226, 190] on div "Secondary Risks" at bounding box center [241, 190] width 217 height 14
click at [133, 182] on input "d. Secondary Risks" at bounding box center [133, 179] width 0 height 4
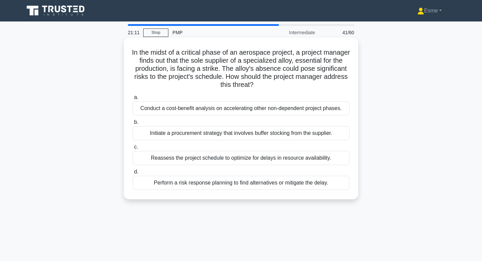
click at [271, 184] on div "Perform a risk response planning to find alternatives or mitigate the delay." at bounding box center [241, 182] width 217 height 14
click at [133, 174] on input "d. Perform a risk response planning to find alternatives or mitigate the delay." at bounding box center [133, 171] width 0 height 4
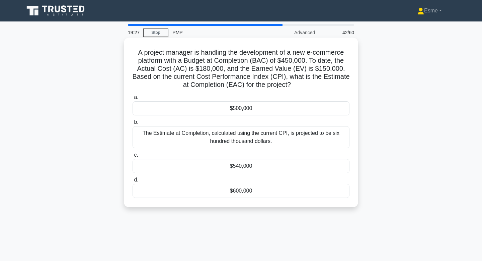
click at [266, 164] on div "$540,000" at bounding box center [241, 166] width 217 height 14
click at [133, 157] on input "c. $540,000" at bounding box center [133, 155] width 0 height 4
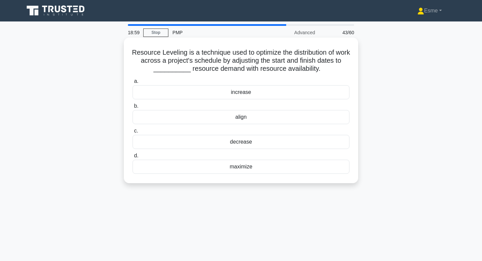
click at [249, 116] on div "align" at bounding box center [241, 117] width 217 height 14
click at [133, 108] on input "b. align" at bounding box center [133, 106] width 0 height 4
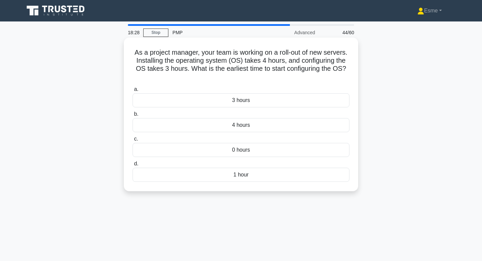
click at [248, 126] on div "4 hours" at bounding box center [241, 125] width 217 height 14
click at [133, 116] on input "b. 4 hours" at bounding box center [133, 114] width 0 height 4
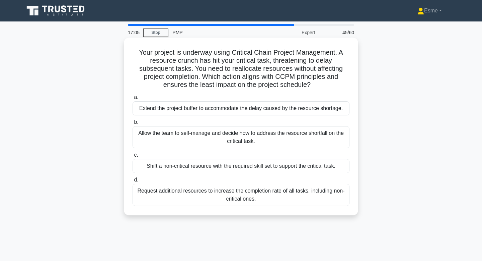
click at [184, 170] on div "Shift a non-critical resource with the required skill set to support the critic…" at bounding box center [241, 166] width 217 height 14
click at [133, 157] on input "c. Shift a non-critical resource with the required skill set to support the cri…" at bounding box center [133, 155] width 0 height 4
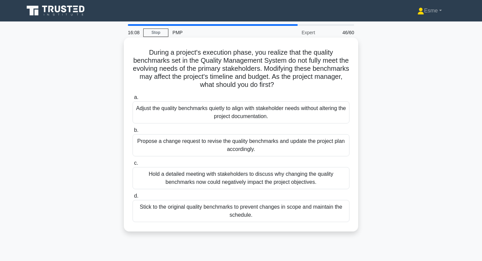
click at [198, 182] on div "Hold a detailed meeting with stakeholders to discuss why changing the quality b…" at bounding box center [241, 178] width 217 height 22
click at [133, 165] on input "c. Hold a detailed meeting with stakeholders to discuss why changing the qualit…" at bounding box center [133, 163] width 0 height 4
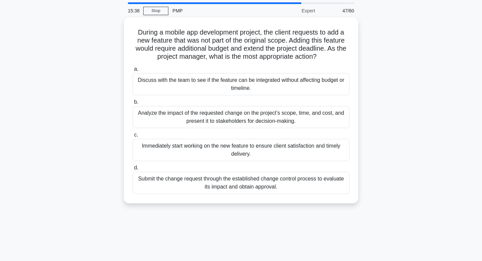
scroll to position [22, 0]
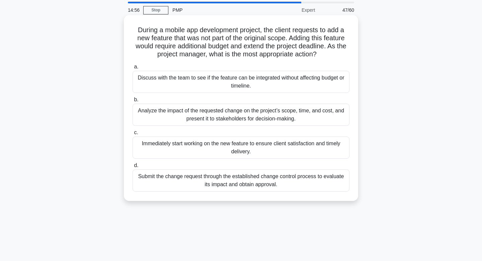
click at [148, 116] on div "Analyze the impact of the requested change on the project’s scope, time, and co…" at bounding box center [241, 114] width 217 height 22
click at [133, 102] on input "b. Analyze the impact of the requested change on the project’s scope, time, and…" at bounding box center [133, 99] width 0 height 4
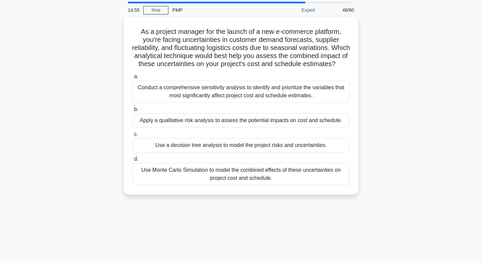
scroll to position [0, 0]
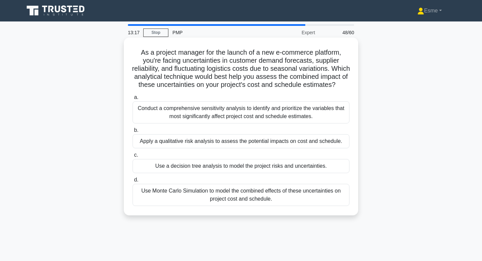
click at [205, 202] on div "Use Monte Carlo Simulation to model the combined effects of these uncertainties…" at bounding box center [241, 194] width 217 height 22
click at [133, 182] on input "d. Use Monte Carlo Simulation to model the combined effects of these uncertaint…" at bounding box center [133, 179] width 0 height 4
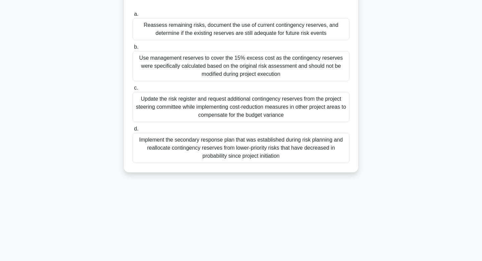
scroll to position [101, 0]
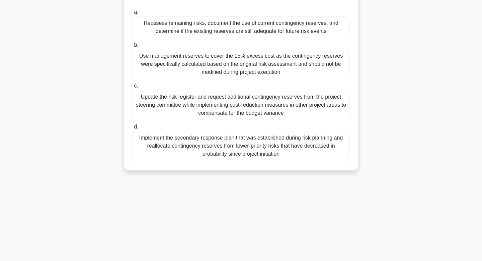
click at [169, 113] on div "Update the risk register and request additional contingency reserves from the p…" at bounding box center [241, 105] width 217 height 30
click at [133, 88] on input "c. Update the risk register and request additional contingency reserves from th…" at bounding box center [133, 86] width 0 height 4
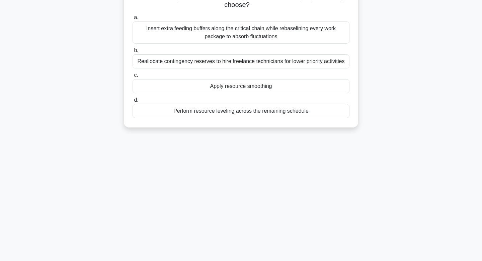
scroll to position [96, 0]
click at [173, 84] on div "Apply resource smoothing" at bounding box center [241, 86] width 217 height 14
click at [133, 77] on input "c. Apply resource smoothing" at bounding box center [133, 75] width 0 height 4
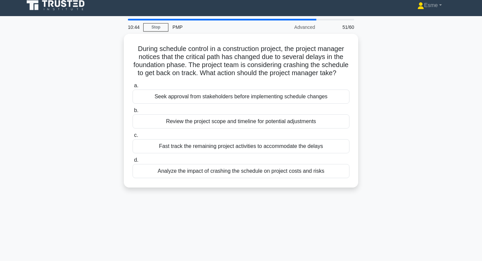
scroll to position [0, 0]
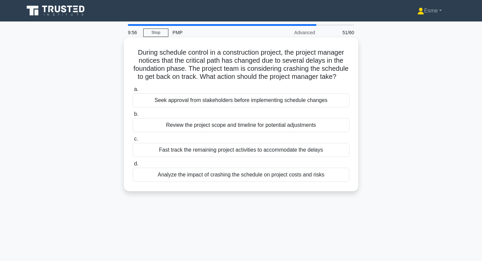
click at [180, 170] on div "Analyze the impact of crashing the schedule on project costs and risks" at bounding box center [241, 174] width 217 height 14
click at [133, 166] on input "d. Analyze the impact of crashing the schedule on project costs and risks" at bounding box center [133, 163] width 0 height 4
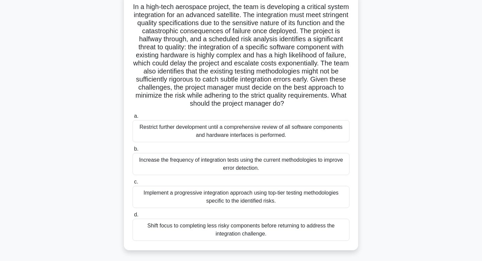
scroll to position [49, 0]
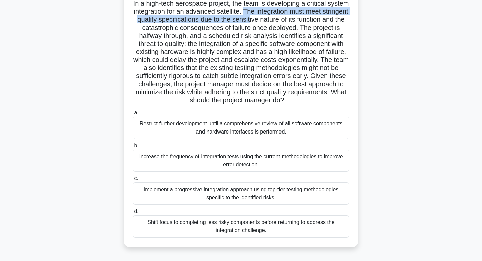
drag, startPoint x: 243, startPoint y: 13, endPoint x: 249, endPoint y: 17, distance: 6.7
click at [249, 17] on h5 "In a high-tech aerospace project, the team is developing a critical system inte…" at bounding box center [241, 51] width 218 height 105
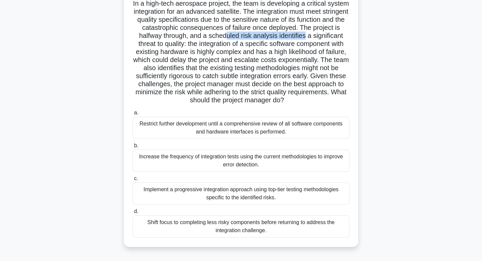
drag, startPoint x: 227, startPoint y: 36, endPoint x: 308, endPoint y: 34, distance: 81.4
click at [308, 34] on h5 "In a high-tech aerospace project, the team is developing a critical system inte…" at bounding box center [241, 51] width 218 height 105
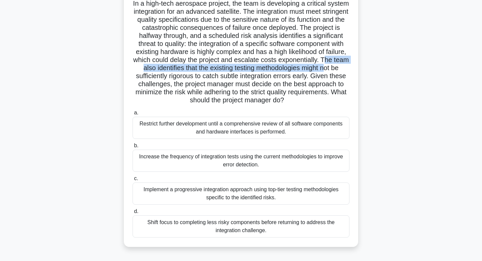
drag, startPoint x: 323, startPoint y: 60, endPoint x: 323, endPoint y: 66, distance: 6.0
click at [323, 66] on h5 "In a high-tech aerospace project, the team is developing a critical system inte…" at bounding box center [241, 51] width 218 height 105
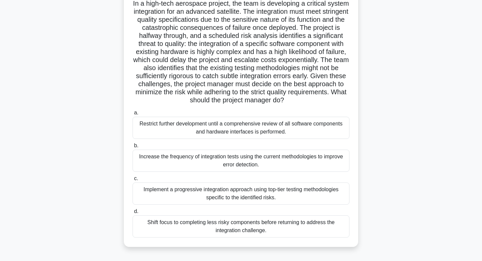
click at [199, 193] on div "Implement a progressive integration approach using top-tier testing methodologi…" at bounding box center [241, 193] width 217 height 22
click at [133, 180] on input "c. Implement a progressive integration approach using top-tier testing methodol…" at bounding box center [133, 178] width 0 height 4
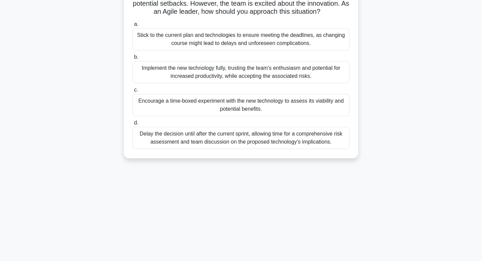
scroll to position [101, 0]
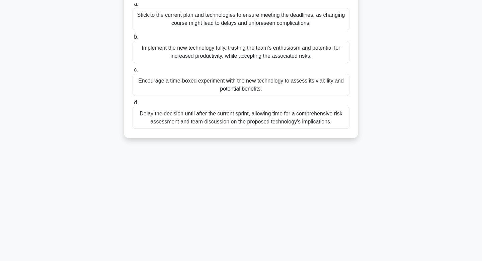
click at [268, 124] on div "Delay the decision until after the current sprint, allowing time for a comprehe…" at bounding box center [241, 117] width 217 height 22
click at [133, 105] on input "d. Delay the decision until after the current sprint, allowing time for a compr…" at bounding box center [133, 102] width 0 height 4
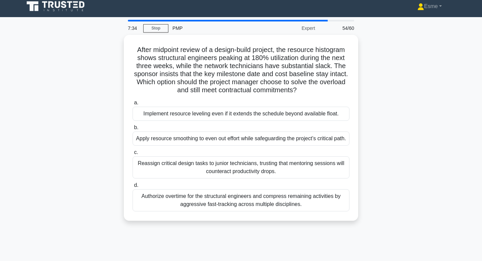
scroll to position [0, 0]
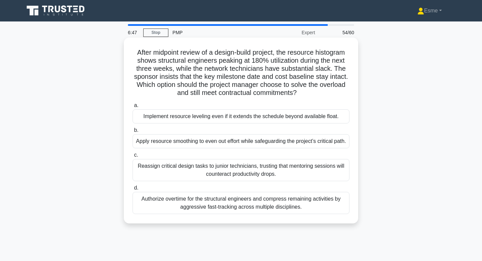
click at [269, 146] on div "Apply resource smoothing to even out effort while safeguarding the project’s cr…" at bounding box center [241, 141] width 217 height 14
click at [133, 132] on input "b. Apply resource smoothing to even out effort while safeguarding the project’s…" at bounding box center [133, 130] width 0 height 4
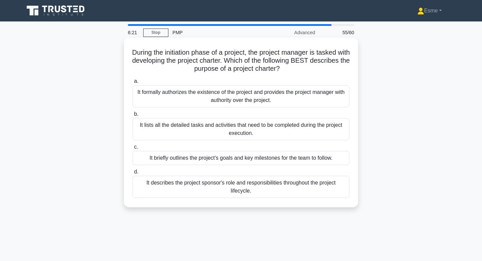
click at [293, 102] on div "It formally authorizes the existence of the project and provides the project ma…" at bounding box center [241, 96] width 217 height 22
click at [133, 83] on input "a. It formally authorizes the existence of the project and provides the project…" at bounding box center [133, 81] width 0 height 4
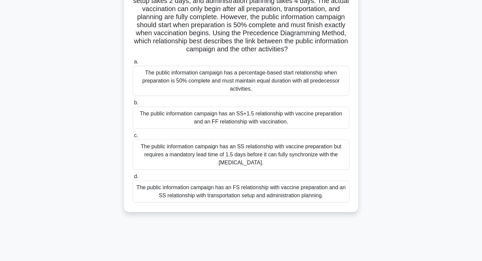
scroll to position [76, 0]
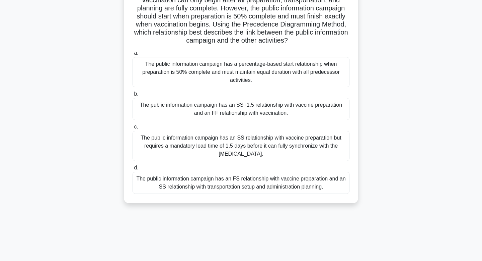
click at [198, 112] on div "The public information campaign has an SS+1.5 relationship with vaccine prepara…" at bounding box center [241, 109] width 217 height 22
click at [133, 96] on input "b. The public information campaign has an SS+1.5 relationship with vaccine prep…" at bounding box center [133, 94] width 0 height 4
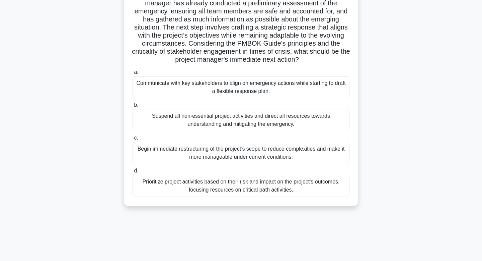
scroll to position [101, 0]
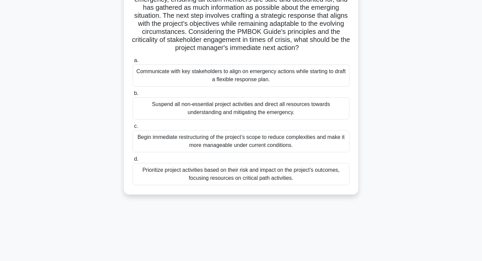
click at [241, 117] on div "Suspend all non-essential project activities and direct all resources towards u…" at bounding box center [241, 108] width 217 height 22
click at [133, 95] on input "b. Suspend all non-essential project activities and direct all resources toward…" at bounding box center [133, 93] width 0 height 4
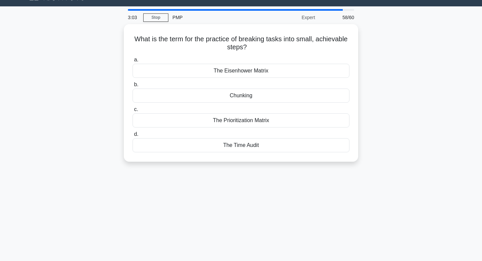
scroll to position [0, 0]
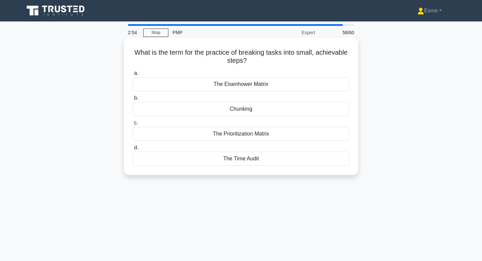
click at [241, 107] on div "Chunking" at bounding box center [241, 109] width 217 height 14
click at [133, 100] on input "b. Chunking" at bounding box center [133, 98] width 0 height 4
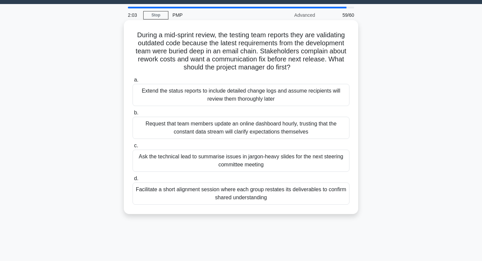
scroll to position [17, 0]
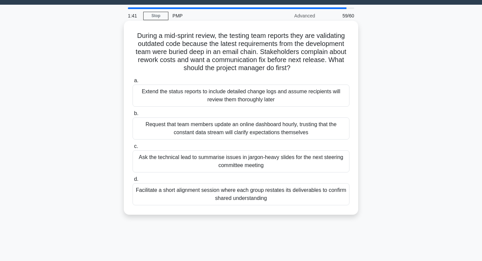
click at [278, 198] on div "Facilitate a short alignment session where each group restates its deliverables…" at bounding box center [241, 194] width 217 height 22
click at [133, 181] on input "d. Facilitate a short alignment session where each group restates its deliverab…" at bounding box center [133, 179] width 0 height 4
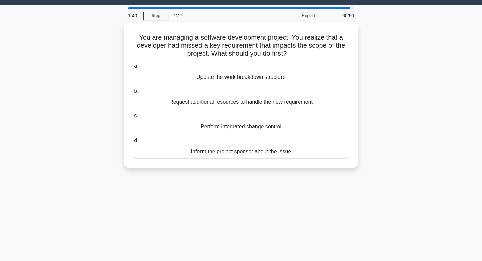
scroll to position [0, 0]
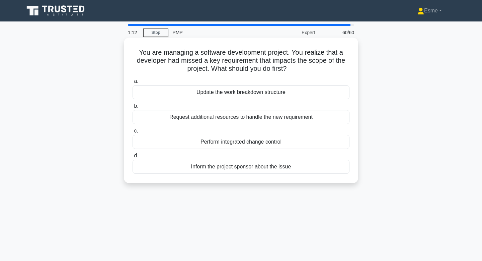
click at [228, 165] on div "Inform the project sponsor about the issue" at bounding box center [241, 166] width 217 height 14
click at [133, 158] on input "d. Inform the project sponsor about the issue" at bounding box center [133, 155] width 0 height 4
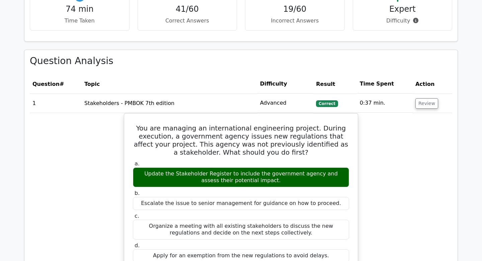
scroll to position [720, 0]
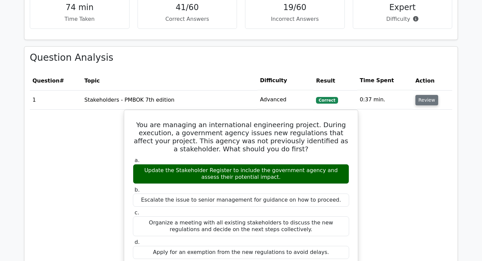
click at [423, 99] on button "Review" at bounding box center [427, 100] width 23 height 10
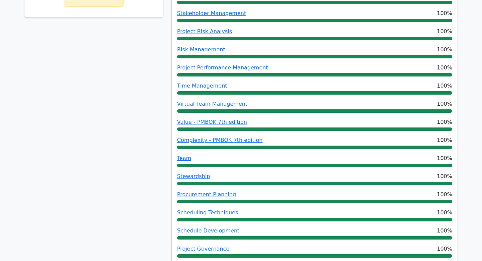
scroll to position [0, 0]
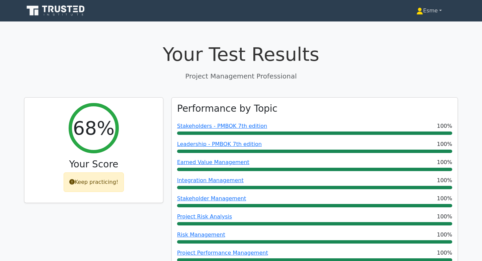
click at [436, 12] on link "Esme" at bounding box center [429, 10] width 58 height 13
click at [441, 11] on link "Esme" at bounding box center [429, 10] width 58 height 13
click at [58, 10] on icon at bounding box center [56, 10] width 64 height 13
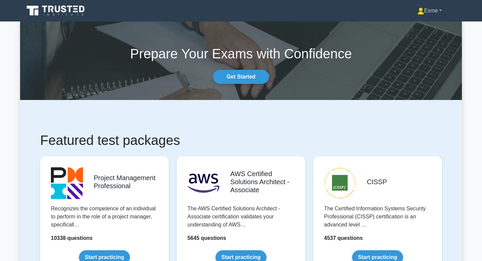
click at [441, 12] on link "Esme" at bounding box center [429, 10] width 57 height 13
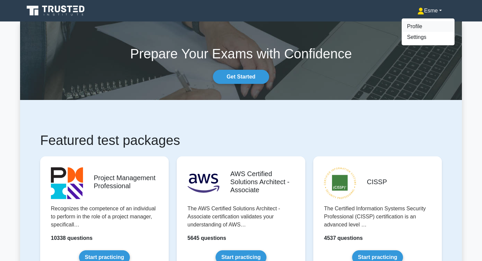
click at [413, 29] on link "Profile" at bounding box center [428, 26] width 53 height 11
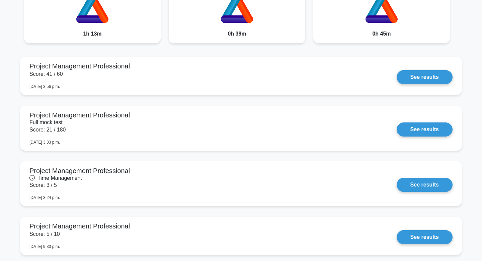
scroll to position [415, 0]
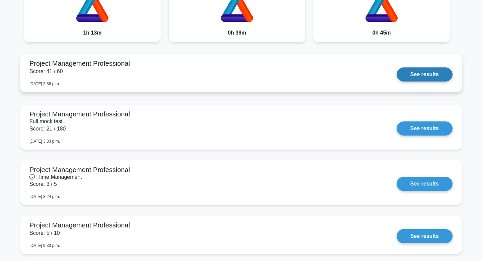
click at [422, 74] on link "See results" at bounding box center [425, 74] width 56 height 14
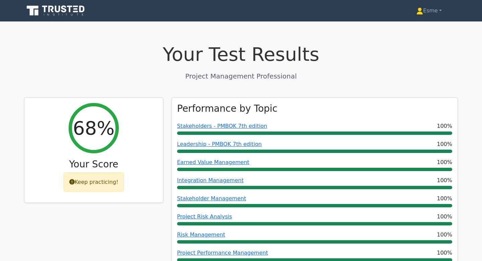
click at [70, 9] on icon at bounding box center [70, 9] width 5 height 7
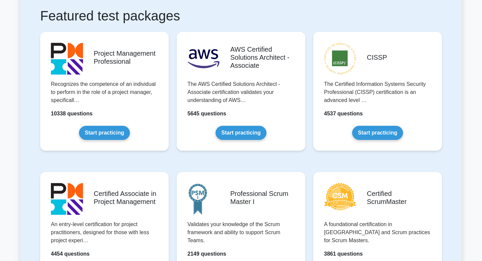
scroll to position [126, 0]
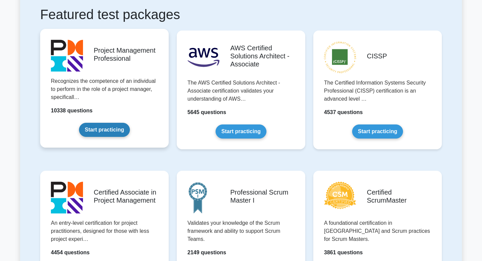
click at [98, 130] on link "Start practicing" at bounding box center [104, 130] width 51 height 14
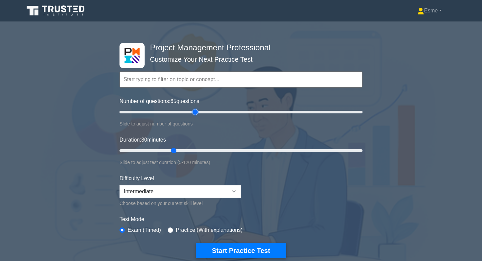
drag, startPoint x: 148, startPoint y: 112, endPoint x: 193, endPoint y: 112, distance: 44.9
click at [193, 112] on input "Number of questions: 65 questions" at bounding box center [241, 112] width 243 height 8
drag, startPoint x: 193, startPoint y: 112, endPoint x: 189, endPoint y: 111, distance: 3.4
type input "60"
click at [189, 111] on input "Number of questions: 60 questions" at bounding box center [241, 112] width 243 height 8
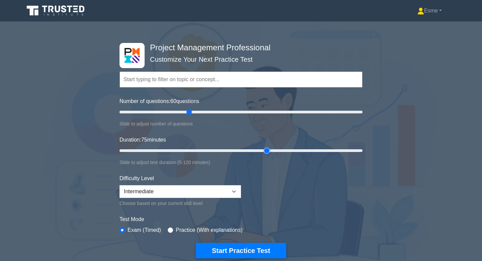
drag, startPoint x: 174, startPoint y: 151, endPoint x: 264, endPoint y: 148, distance: 89.1
type input "75"
click at [264, 148] on input "Duration: 75 minutes" at bounding box center [241, 150] width 243 height 8
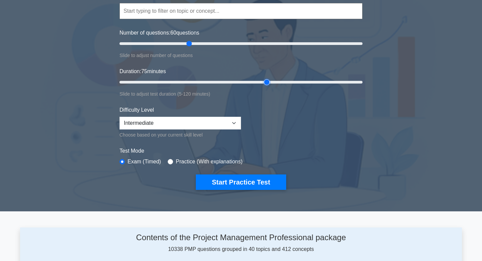
scroll to position [70, 0]
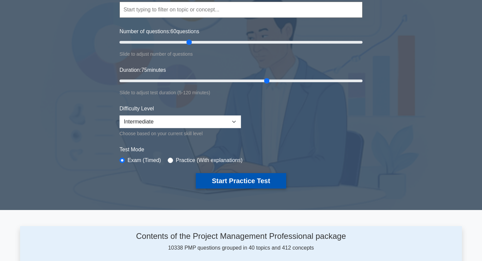
click at [252, 181] on button "Start Practice Test" at bounding box center [241, 180] width 90 height 15
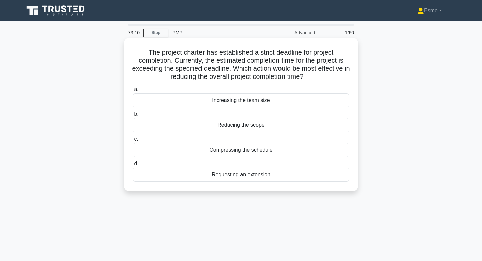
click at [195, 125] on div "Reducing the scope" at bounding box center [241, 125] width 217 height 14
click at [133, 116] on input "b. Reducing the scope" at bounding box center [133, 114] width 0 height 4
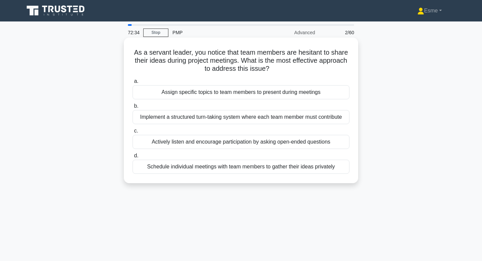
click at [186, 144] on div "Actively listen and encourage participation by asking open-ended questions" at bounding box center [241, 142] width 217 height 14
click at [133, 133] on input "c. Actively listen and encourage participation by asking open-ended questions" at bounding box center [133, 131] width 0 height 4
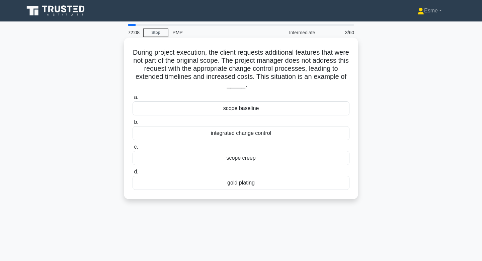
click at [188, 159] on div "scope creep" at bounding box center [241, 158] width 217 height 14
click at [133, 149] on input "c. scope creep" at bounding box center [133, 147] width 0 height 4
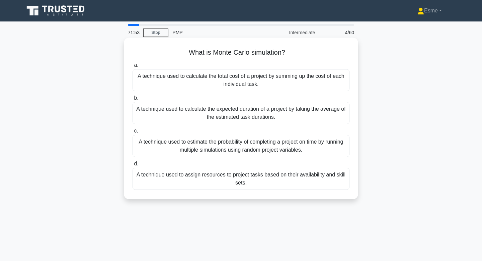
click at [174, 80] on div "A technique used to calculate the total cost of a project by summing up the cos…" at bounding box center [241, 80] width 217 height 22
click at [133, 67] on input "a. A technique used to calculate the total cost of a project by summing up the …" at bounding box center [133, 65] width 0 height 4
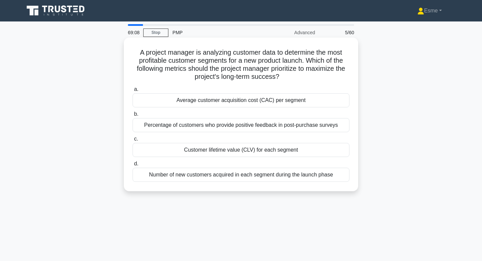
click at [232, 103] on div "Average customer acquisition cost (CAC) per segment" at bounding box center [241, 100] width 217 height 14
click at [133, 91] on input "a. Average customer acquisition cost (CAC) per segment" at bounding box center [133, 89] width 0 height 4
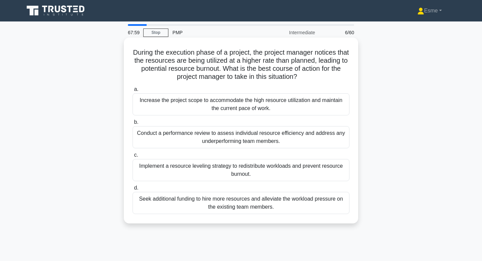
click at [172, 168] on div "Implement a resource leveling strategy to redistribute workloads and prevent re…" at bounding box center [241, 170] width 217 height 22
click at [133, 157] on input "c. Implement a resource leveling strategy to redistribute workloads and prevent…" at bounding box center [133, 155] width 0 height 4
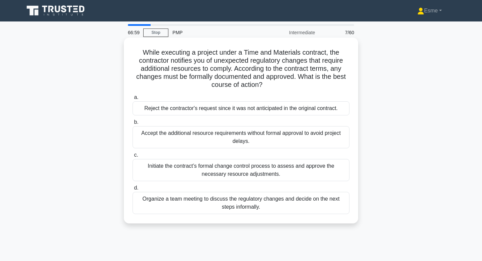
click at [195, 171] on div "Initiate the contract’s formal change control process to assess and approve the…" at bounding box center [241, 170] width 217 height 22
click at [133, 157] on input "c. Initiate the contract’s formal change control process to assess and approve …" at bounding box center [133, 155] width 0 height 4
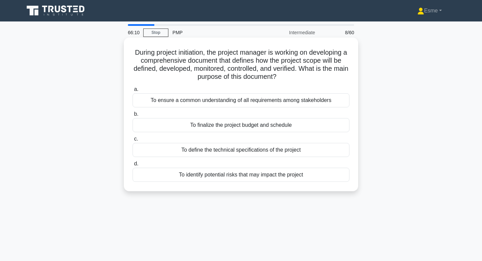
click at [178, 100] on div "To ensure a common understanding of all requirements among stakeholders" at bounding box center [241, 100] width 217 height 14
click at [133, 91] on input "a. To ensure a common understanding of all requirements among stakeholders" at bounding box center [133, 89] width 0 height 4
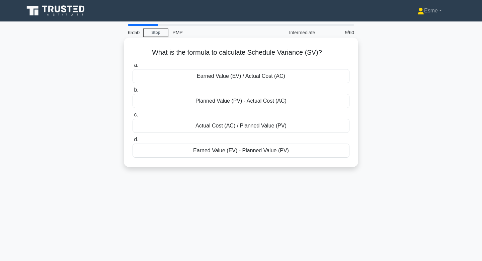
click at [181, 74] on div "Earned Value (EV) / Actual Cost (AC)" at bounding box center [241, 76] width 217 height 14
click at [133, 67] on input "a. Earned Value (EV) / Actual Cost (AC)" at bounding box center [133, 65] width 0 height 4
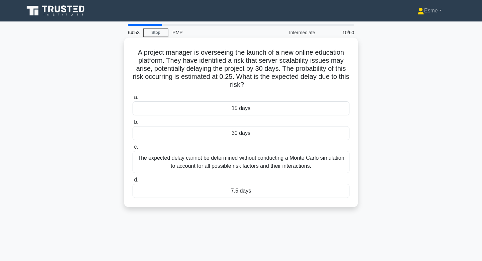
click at [149, 135] on div "30 days" at bounding box center [241, 133] width 217 height 14
click at [133, 124] on input "b. 30 days" at bounding box center [133, 122] width 0 height 4
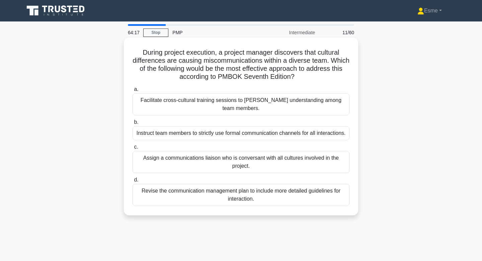
click at [159, 102] on div "Facilitate cross-cultural training sessions to foster understanding among team …" at bounding box center [241, 104] width 217 height 22
click at [133, 91] on input "a. Facilitate cross-cultural training sessions to foster understanding among te…" at bounding box center [133, 89] width 0 height 4
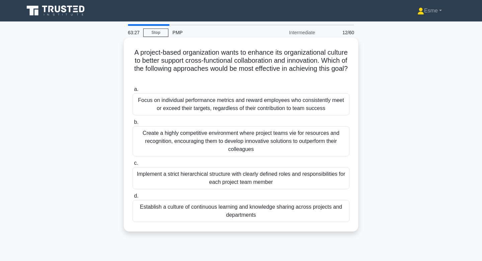
click at [175, 208] on div "Establish a culture of continuous learning and knowledge sharing across project…" at bounding box center [241, 211] width 217 height 22
click at [133, 198] on input "d. Establish a culture of continuous learning and knowledge sharing across proj…" at bounding box center [133, 196] width 0 height 4
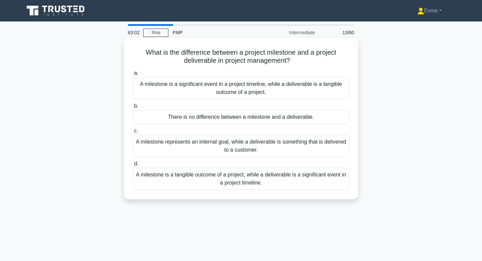
click at [180, 92] on div "A milestone is a significant event in a project timeline, while a deliverable i…" at bounding box center [241, 88] width 217 height 22
click at [133, 75] on input "a. A milestone is a significant event in a project timeline, while a deliverabl…" at bounding box center [133, 73] width 0 height 4
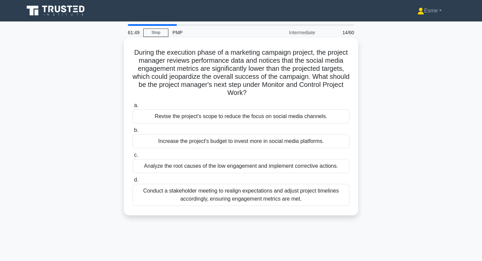
click at [175, 165] on div "Analyze the root causes of the low engagement and implement corrective actions." at bounding box center [241, 166] width 217 height 14
click at [133, 157] on input "c. Analyze the root causes of the low engagement and implement corrective actio…" at bounding box center [133, 155] width 0 height 4
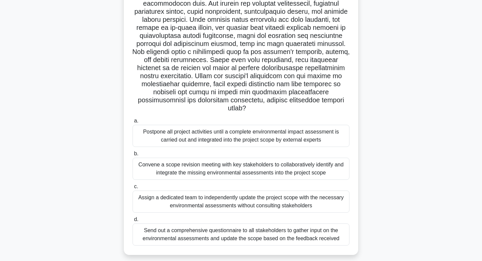
scroll to position [65, 0]
click at [159, 227] on div "Send out a comprehensive questionnaire to all stakeholders to gather input on t…" at bounding box center [241, 234] width 217 height 22
click at [133, 222] on input "d. Send out a comprehensive questionnaire to all stakeholders to gather input o…" at bounding box center [133, 219] width 0 height 4
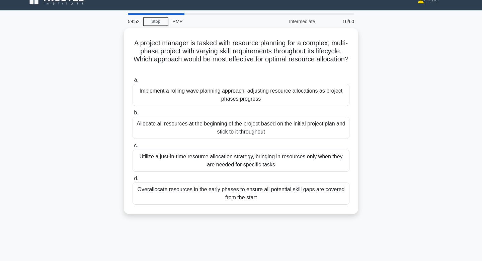
scroll to position [0, 0]
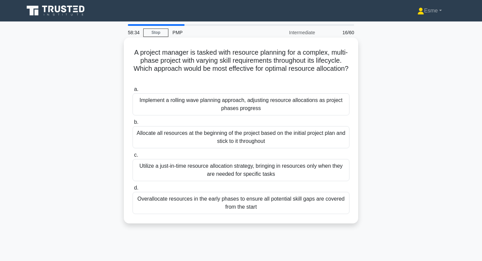
click at [175, 103] on div "Implement a rolling wave planning approach, adjusting resource allocations as p…" at bounding box center [241, 104] width 217 height 22
click at [133, 91] on input "a. Implement a rolling wave planning approach, adjusting resource allocations a…" at bounding box center [133, 89] width 0 height 4
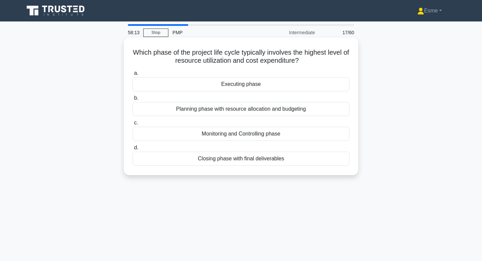
click at [174, 85] on div "Executing phase" at bounding box center [241, 84] width 217 height 14
click at [133, 75] on input "a. Executing phase" at bounding box center [133, 73] width 0 height 4
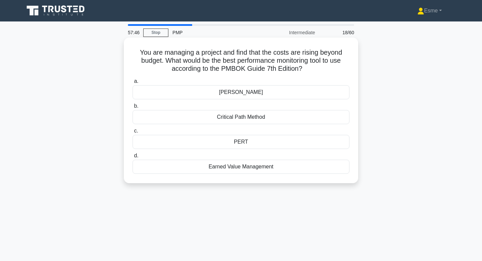
click at [174, 141] on div "PERT" at bounding box center [241, 142] width 217 height 14
click at [133, 133] on input "c. PERT" at bounding box center [133, 131] width 0 height 4
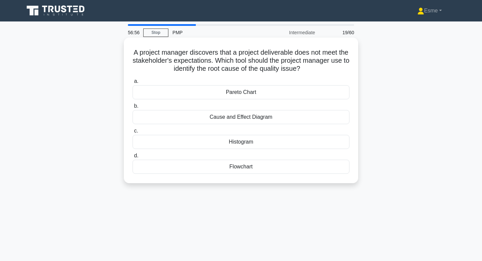
click at [163, 123] on div "Cause and Effect Diagram" at bounding box center [241, 117] width 217 height 14
click at [133, 108] on input "b. Cause and Effect Diagram" at bounding box center [133, 106] width 0 height 4
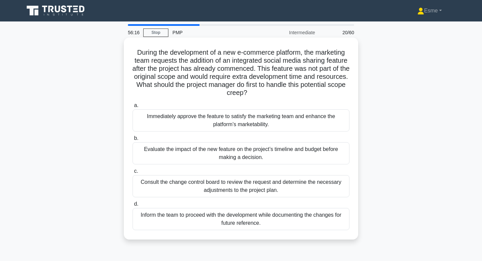
click at [183, 155] on div "Evaluate the impact of the new feature on the project’s timeline and budget bef…" at bounding box center [241, 153] width 217 height 22
click at [133, 140] on input "b. Evaluate the impact of the new feature on the project’s timeline and budget …" at bounding box center [133, 138] width 0 height 4
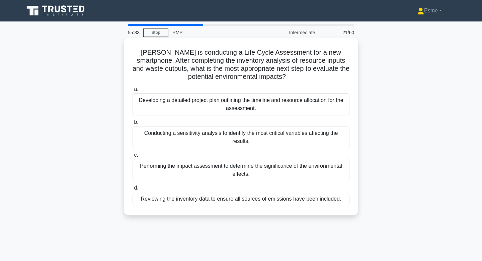
click at [189, 167] on div "Performing the impact assessment to determine the significance of the environme…" at bounding box center [241, 170] width 217 height 22
click at [133, 157] on input "c. Performing the impact assessment to determine the significance of the enviro…" at bounding box center [133, 155] width 0 height 4
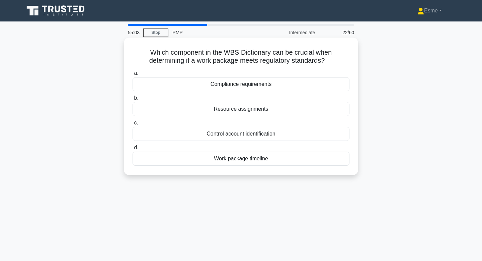
click at [154, 88] on div "Compliance requirements" at bounding box center [241, 84] width 217 height 14
click at [133, 75] on input "a. Compliance requirements" at bounding box center [133, 73] width 0 height 4
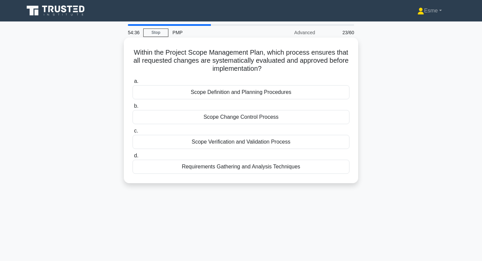
click at [167, 121] on div "Scope Change Control Process" at bounding box center [241, 117] width 217 height 14
click at [133, 108] on input "b. Scope Change Control Process" at bounding box center [133, 106] width 0 height 4
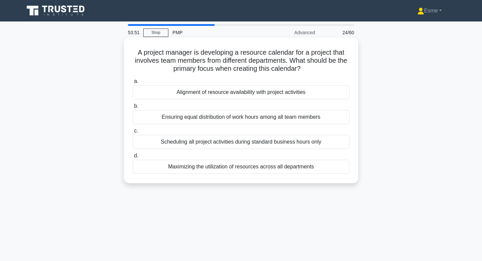
click at [161, 92] on div "Alignment of resource availability with project activities" at bounding box center [241, 92] width 217 height 14
click at [133, 83] on input "a. Alignment of resource availability with project activities" at bounding box center [133, 81] width 0 height 4
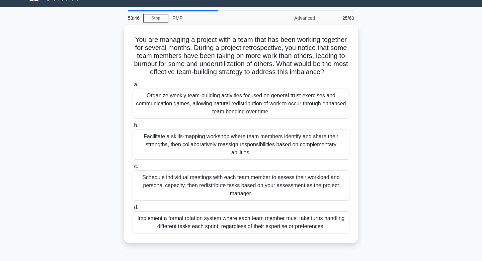
scroll to position [18, 0]
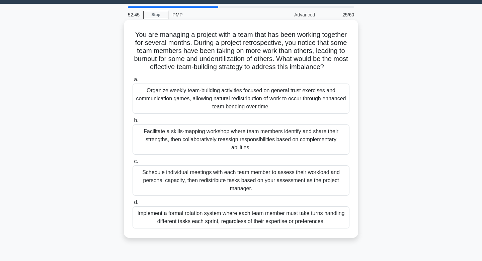
click at [157, 177] on div "Schedule individual meetings with each team member to assess their workload and…" at bounding box center [241, 180] width 217 height 30
click at [133, 163] on input "c. Schedule individual meetings with each team member to assess their workload …" at bounding box center [133, 161] width 0 height 4
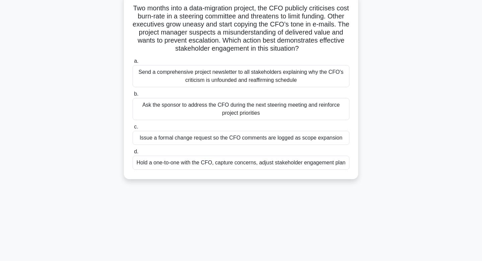
scroll to position [45, 0]
click at [159, 162] on div "Hold a one-to-one with the CFO, capture concerns, adjust stakeholder engagement…" at bounding box center [241, 162] width 217 height 14
click at [133, 153] on input "d. Hold a one-to-one with the CFO, capture concerns, adjust stakeholder engagem…" at bounding box center [133, 151] width 0 height 4
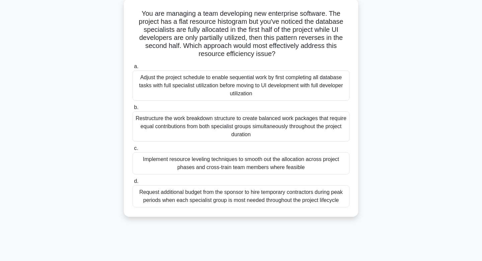
scroll to position [43, 0]
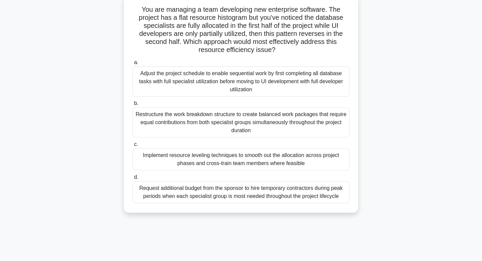
click at [187, 159] on div "Implement resource leveling techniques to smooth out the allocation across proj…" at bounding box center [241, 159] width 217 height 22
click at [133, 146] on input "c. Implement resource leveling techniques to smooth out the allocation across p…" at bounding box center [133, 144] width 0 height 4
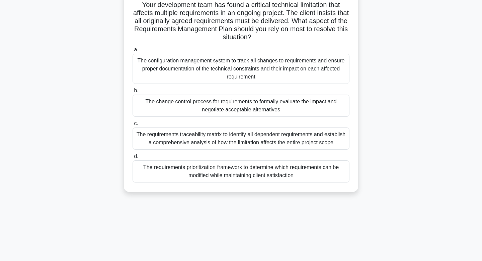
scroll to position [48, 0]
click at [173, 141] on div "The requirements traceability matrix to identify all dependent requirements and…" at bounding box center [241, 138] width 217 height 22
click at [133, 125] on input "c. The requirements traceability matrix to identify all dependent requirements …" at bounding box center [133, 123] width 0 height 4
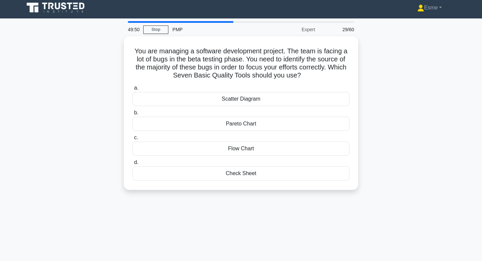
scroll to position [0, 0]
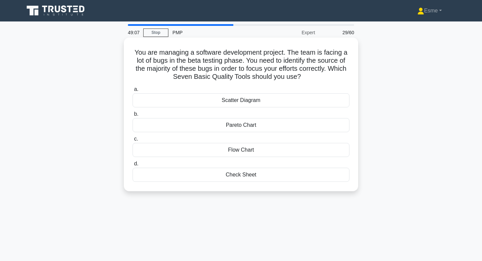
click at [181, 129] on div "Pareto Chart" at bounding box center [241, 125] width 217 height 14
click at [133, 116] on input "b. Pareto Chart" at bounding box center [133, 114] width 0 height 4
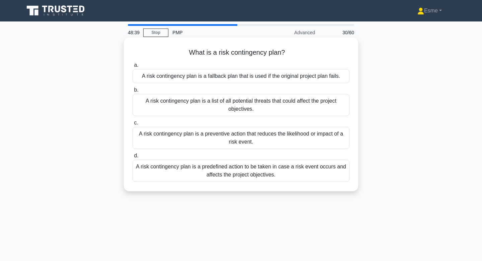
click at [168, 171] on div "A risk contingency plan is a predefined action to be taken in case a risk event…" at bounding box center [241, 170] width 217 height 22
click at [133, 158] on input "d. A risk contingency plan is a predefined action to be taken in case a risk ev…" at bounding box center [133, 155] width 0 height 4
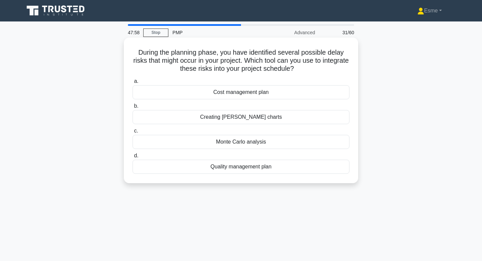
click at [160, 143] on div "Monte Carlo analysis" at bounding box center [241, 142] width 217 height 14
click at [133, 133] on input "c. Monte Carlo analysis" at bounding box center [133, 131] width 0 height 4
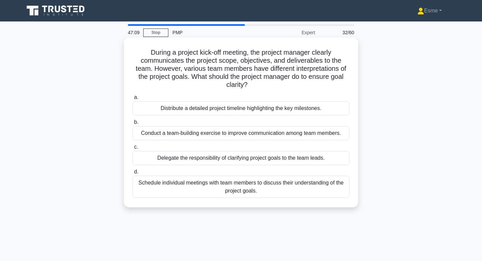
click at [151, 192] on div "Schedule individual meetings with team members to discuss their understanding o…" at bounding box center [241, 186] width 217 height 22
click at [133, 174] on input "d. Schedule individual meetings with team members to discuss their understandin…" at bounding box center [133, 171] width 0 height 4
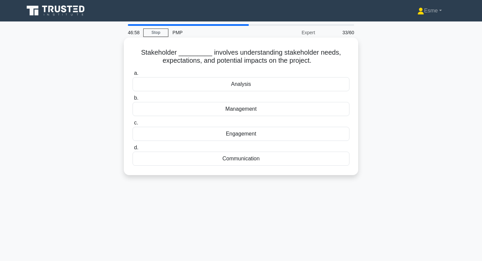
click at [168, 81] on div "Analysis" at bounding box center [241, 84] width 217 height 14
click at [133, 75] on input "a. Analysis" at bounding box center [133, 73] width 0 height 4
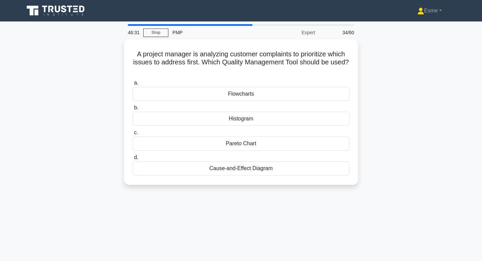
drag, startPoint x: 177, startPoint y: 95, endPoint x: 175, endPoint y: 188, distance: 93.4
click at [175, 188] on div "A project manager is analyzing customer complaints to prioritize which issues t…" at bounding box center [241, 115] width 442 height 153
click at [173, 205] on div "46:30 Stop PMP Expert 34/60 A project manager is analyzing customer complaints …" at bounding box center [241, 191] width 442 height 335
click at [193, 90] on div "Flowcharts" at bounding box center [241, 92] width 217 height 14
click at [133, 83] on input "a. Flowcharts" at bounding box center [133, 81] width 0 height 4
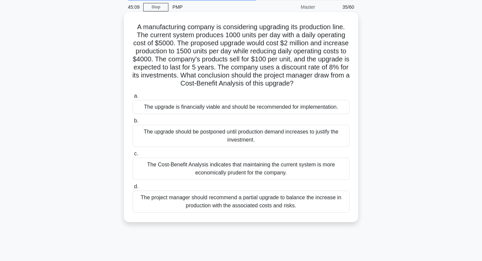
scroll to position [26, 0]
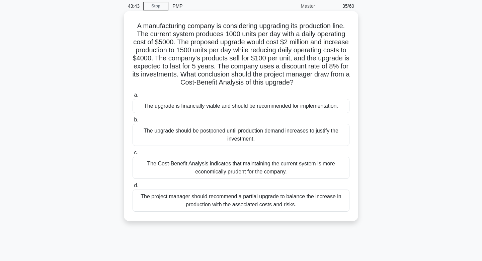
click at [227, 104] on div "The upgrade is financially viable and should be recommended for implementation." at bounding box center [241, 106] width 217 height 14
click at [133, 97] on input "a. The upgrade is financially viable and should be recommended for implementati…" at bounding box center [133, 95] width 0 height 4
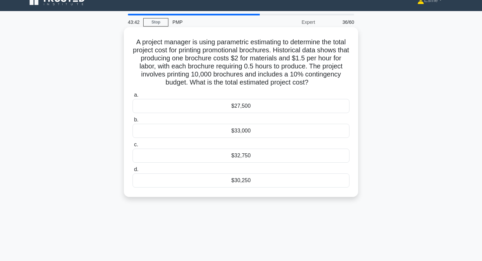
scroll to position [0, 0]
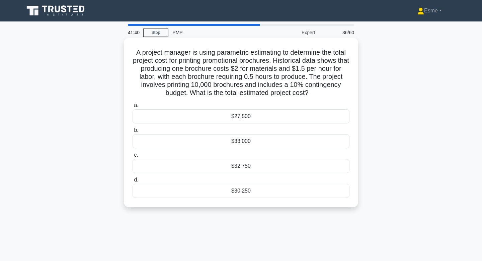
click at [303, 115] on div "$27,500" at bounding box center [241, 116] width 217 height 14
click at [133, 107] on input "a. $27,500" at bounding box center [133, 105] width 0 height 4
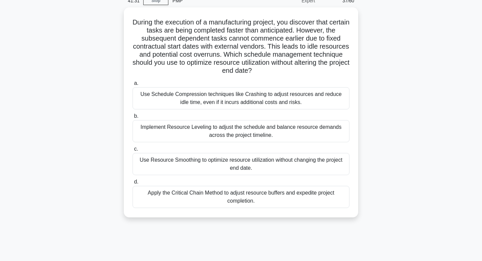
scroll to position [34, 0]
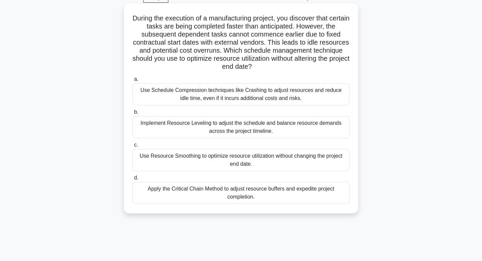
click at [285, 158] on div "Use Resource Smoothing to optimize resource utilization without changing the pr…" at bounding box center [241, 160] width 217 height 22
click at [133, 147] on input "c. Use Resource Smoothing to optimize resource utilization without changing the…" at bounding box center [133, 145] width 0 height 4
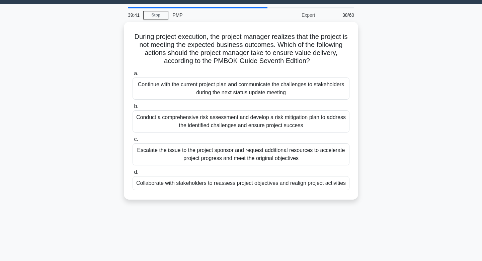
scroll to position [0, 0]
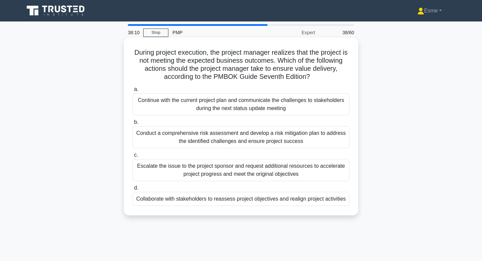
click at [268, 102] on div "Continue with the current project plan and communicate the challenges to stakeh…" at bounding box center [241, 104] width 217 height 22
click at [133, 91] on input "a. Continue with the current project plan and communicate the challenges to sta…" at bounding box center [133, 89] width 0 height 4
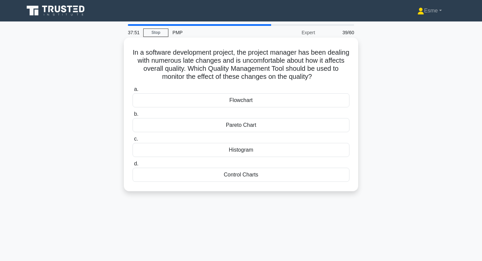
click at [152, 171] on div "Control Charts" at bounding box center [241, 174] width 217 height 14
click at [133, 166] on input "d. Control Charts" at bounding box center [133, 163] width 0 height 4
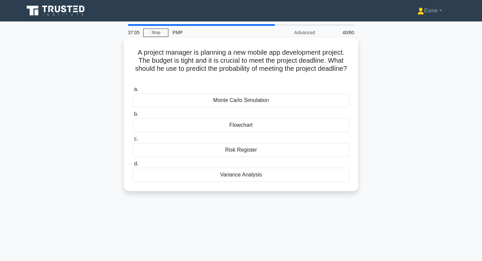
click at [266, 170] on div "Variance Analysis" at bounding box center [241, 174] width 217 height 14
click at [133, 166] on input "d. Variance Analysis" at bounding box center [133, 163] width 0 height 4
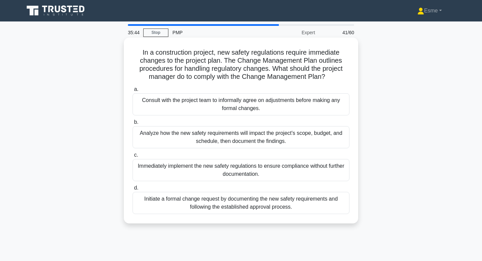
click at [161, 207] on div "Initiate a formal change request by documenting the new safety requirements and…" at bounding box center [241, 203] width 217 height 22
click at [133, 190] on input "d. Initiate a formal change request by documenting the new safety requirements …" at bounding box center [133, 187] width 0 height 4
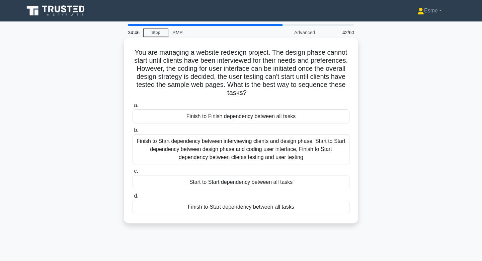
click at [191, 156] on div "Finish to Start dependency between interviewing clients and design phase, Start…" at bounding box center [241, 149] width 217 height 30
click at [133, 132] on input "b. Finish to Start dependency between interviewing clients and design phase, St…" at bounding box center [133, 130] width 0 height 4
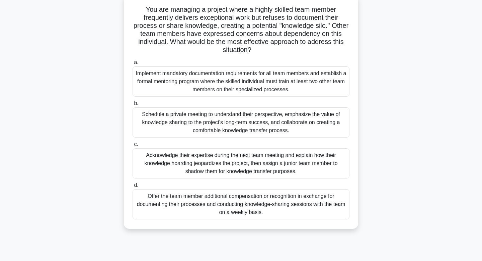
scroll to position [46, 0]
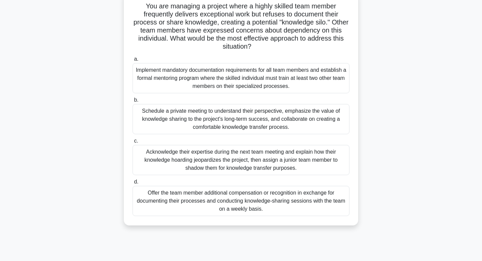
click at [150, 114] on div "Schedule a private meeting to understand their perspective, emphasize the value…" at bounding box center [241, 119] width 217 height 30
click at [133, 102] on input "b. Schedule a private meeting to understand their perspective, emphasize the va…" at bounding box center [133, 100] width 0 height 4
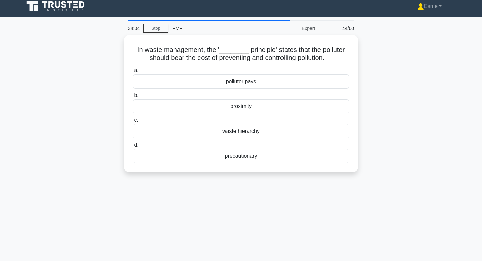
scroll to position [0, 0]
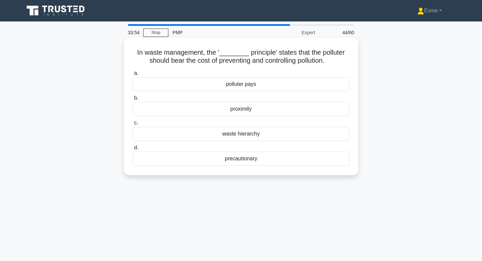
click at [163, 82] on div "polluter pays" at bounding box center [241, 84] width 217 height 14
click at [133, 75] on input "a. polluter pays" at bounding box center [133, 73] width 0 height 4
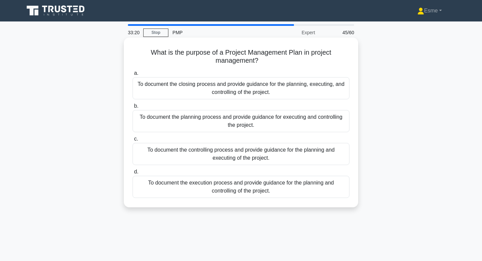
click at [191, 129] on div "To document the planning process and provide guidance for executing and control…" at bounding box center [241, 121] width 217 height 22
click at [133, 108] on input "b. To document the planning process and provide guidance for executing and cont…" at bounding box center [133, 106] width 0 height 4
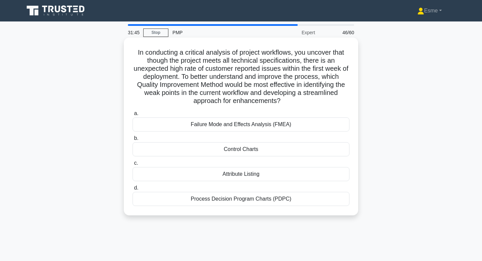
click at [274, 126] on div "Failure Mode and Effects Analysis (FMEA)" at bounding box center [241, 124] width 217 height 14
click at [133, 116] on input "a. Failure Mode and Effects Analysis (FMEA)" at bounding box center [133, 113] width 0 height 4
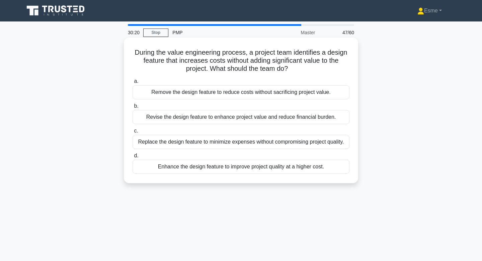
click at [202, 120] on div "Revise the design feature to enhance project value and reduce financial burden." at bounding box center [241, 117] width 217 height 14
click at [133, 108] on input "b. Revise the design feature to enhance project value and reduce financial burd…" at bounding box center [133, 106] width 0 height 4
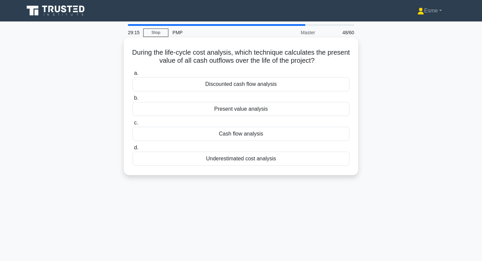
click at [230, 136] on div "Cash flow analysis" at bounding box center [241, 134] width 217 height 14
click at [133, 125] on input "c. Cash flow analysis" at bounding box center [133, 123] width 0 height 4
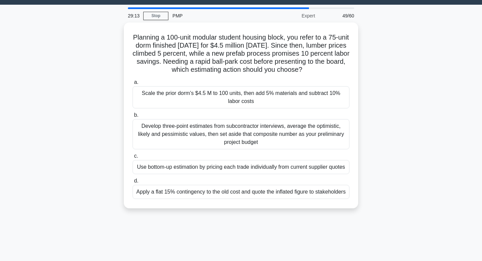
scroll to position [18, 0]
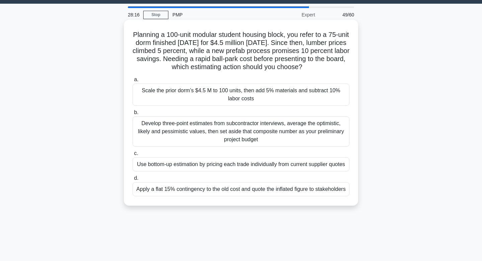
click at [165, 96] on div "Scale the prior dorm’s $4.5 M to 100 units, then add 5% materials and subtract …" at bounding box center [241, 94] width 217 height 22
click at [133, 82] on input "a. Scale the prior dorm’s $4.5 M to 100 units, then add 5% materials and subtra…" at bounding box center [133, 79] width 0 height 4
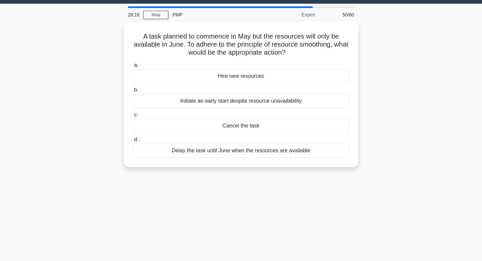
scroll to position [0, 0]
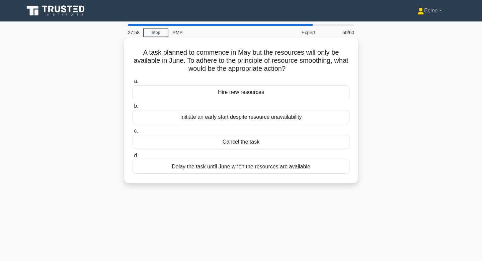
click at [153, 168] on div "Delay the task until June when the resources are available" at bounding box center [241, 166] width 217 height 14
click at [133, 158] on input "d. Delay the task until June when the resources are available" at bounding box center [133, 155] width 0 height 4
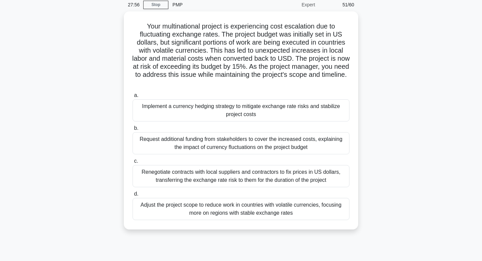
scroll to position [29, 0]
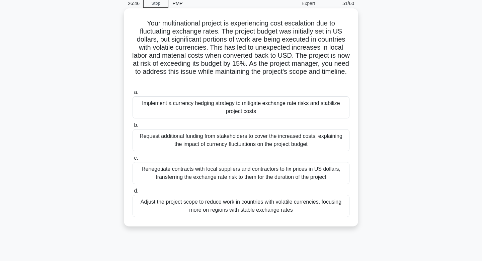
click at [155, 170] on div "Renegotiate contracts with local suppliers and contractors to fix prices in US …" at bounding box center [241, 173] width 217 height 22
click at [133, 160] on input "c. Renegotiate contracts with local suppliers and contractors to fix prices in …" at bounding box center [133, 158] width 0 height 4
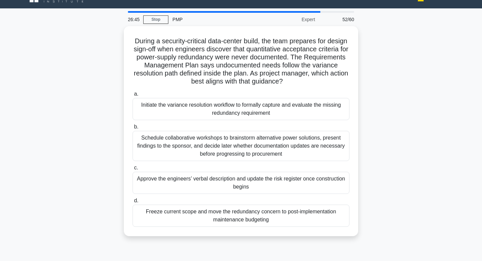
scroll to position [0, 0]
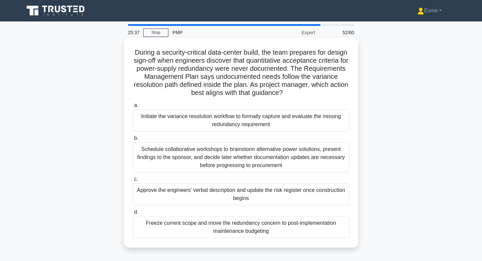
click at [272, 122] on div "Initiate the variance resolution workflow to formally capture and evaluate the …" at bounding box center [241, 120] width 217 height 22
click at [133, 107] on input "a. Initiate the variance resolution workflow to formally capture and evaluate t…" at bounding box center [133, 105] width 0 height 4
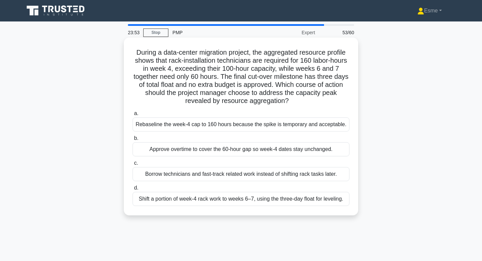
click at [181, 201] on div "Shift a portion of week-4 rack work to weeks 6–7, using the three-day float for…" at bounding box center [241, 199] width 217 height 14
click at [133, 190] on input "d. Shift a portion of week-4 rack work to weeks 6–7, using the three-day float …" at bounding box center [133, 187] width 0 height 4
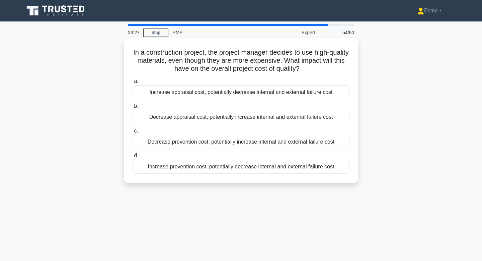
click at [221, 119] on div "Decrease appraisal cost, potentially increase internal and external failure cost" at bounding box center [241, 117] width 217 height 14
click at [133, 108] on input "b. Decrease appraisal cost, potentially increase internal and external failure …" at bounding box center [133, 106] width 0 height 4
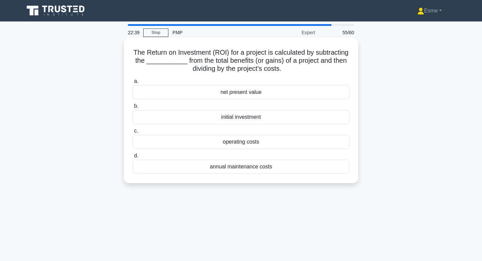
click at [195, 114] on div "initial investment" at bounding box center [241, 117] width 217 height 14
click at [133, 108] on input "b. initial investment" at bounding box center [133, 106] width 0 height 4
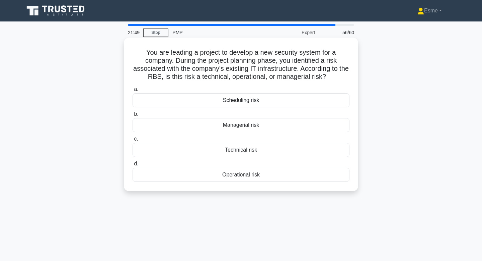
click at [235, 151] on div "Technical risk" at bounding box center [241, 150] width 217 height 14
click at [133, 141] on input "c. Technical risk" at bounding box center [133, 139] width 0 height 4
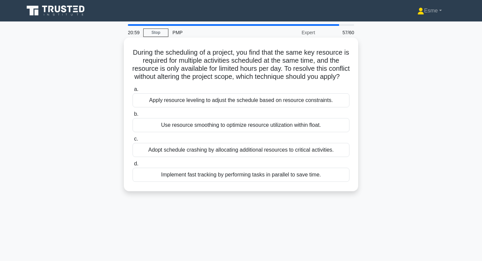
click at [243, 103] on div "Apply resource leveling to adjust the schedule based on resource constraints." at bounding box center [241, 100] width 217 height 14
click at [133, 91] on input "a. Apply resource leveling to adjust the schedule based on resource constraints." at bounding box center [133, 89] width 0 height 4
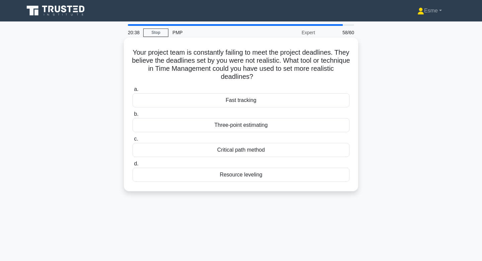
click at [186, 145] on div "Critical path method" at bounding box center [241, 150] width 217 height 14
click at [133, 141] on input "c. Critical path method" at bounding box center [133, 139] width 0 height 4
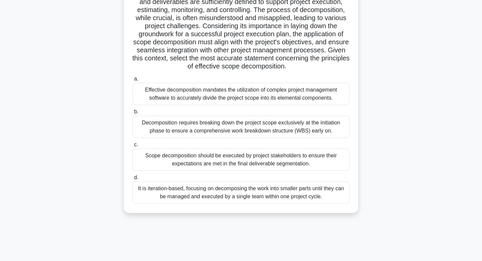
scroll to position [101, 0]
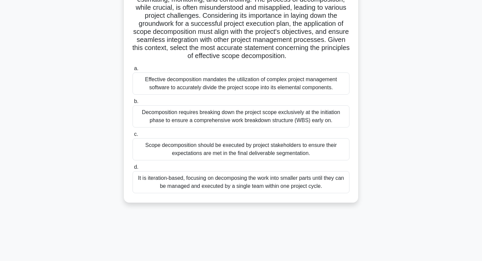
click at [180, 182] on div "It is iteration-based, focusing on decomposing the work into smaller parts unti…" at bounding box center [241, 182] width 217 height 22
click at [133, 169] on input "d. It is iteration-based, focusing on decomposing the work into smaller parts u…" at bounding box center [133, 167] width 0 height 4
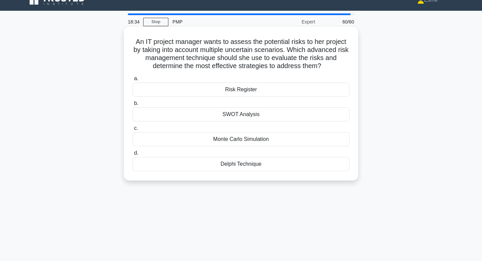
scroll to position [0, 0]
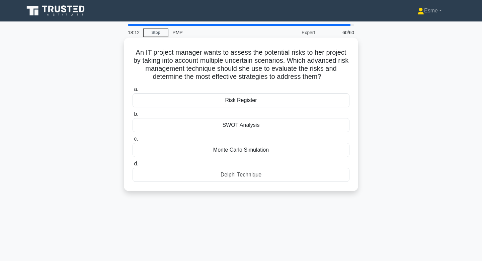
click at [190, 100] on div "Risk Register" at bounding box center [241, 100] width 217 height 14
click at [133, 91] on input "a. Risk Register" at bounding box center [133, 89] width 0 height 4
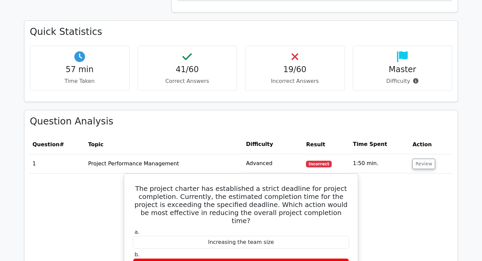
scroll to position [641, 0]
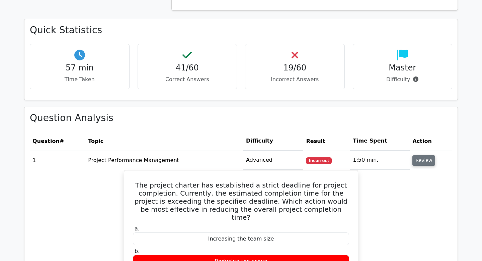
click at [417, 159] on button "Review" at bounding box center [424, 160] width 23 height 10
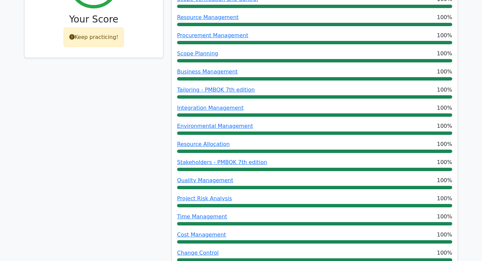
scroll to position [0, 0]
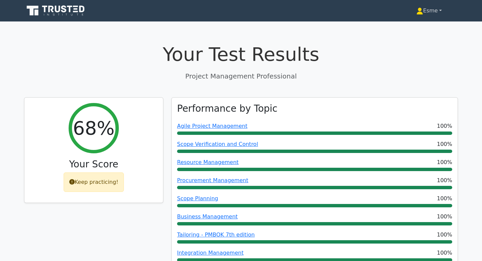
click at [441, 10] on link "Esme" at bounding box center [429, 10] width 58 height 13
click at [442, 10] on link "Esme" at bounding box center [429, 10] width 58 height 13
click at [429, 10] on link "Esme" at bounding box center [429, 10] width 58 height 13
click at [417, 10] on icon at bounding box center [420, 11] width 7 height 7
click at [72, 9] on icon at bounding box center [56, 10] width 64 height 13
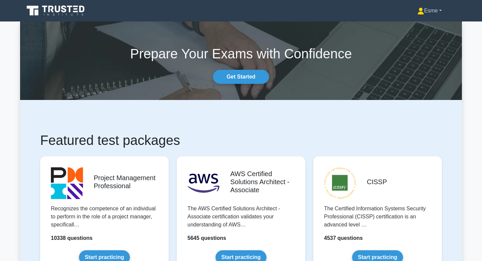
click at [441, 10] on link "Esme" at bounding box center [429, 10] width 57 height 13
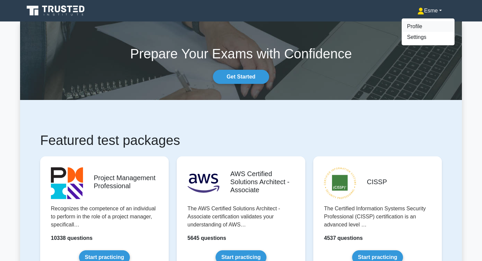
click at [407, 27] on link "Profile" at bounding box center [428, 26] width 53 height 11
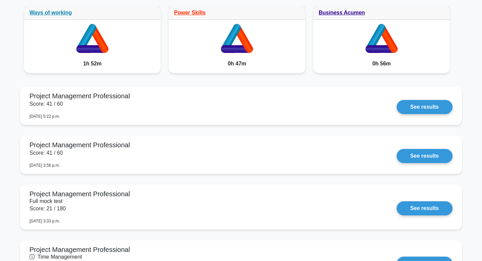
scroll to position [387, 0]
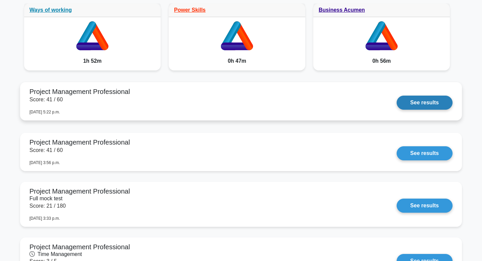
click at [426, 104] on link "See results" at bounding box center [425, 102] width 56 height 14
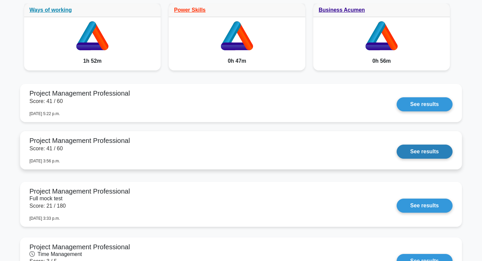
click at [409, 151] on link "See results" at bounding box center [425, 151] width 56 height 14
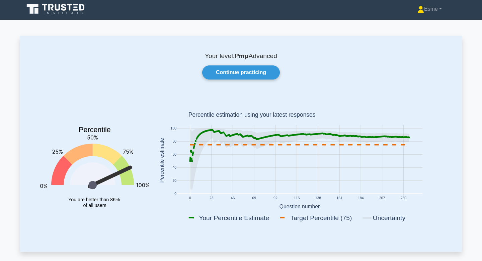
scroll to position [0, 0]
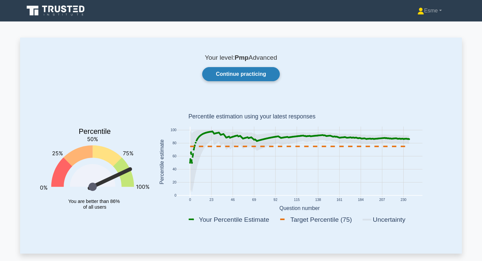
click at [247, 79] on link "Continue practicing" at bounding box center [241, 74] width 78 height 14
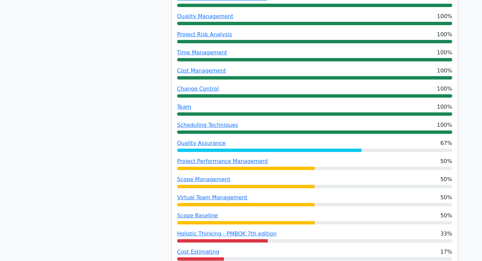
scroll to position [303, 0]
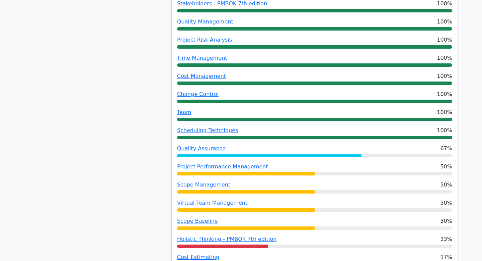
click at [159, 63] on div "68% Your Score Keep practicing!" at bounding box center [93, 75] width 147 height 563
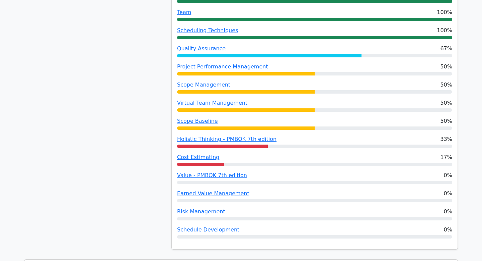
scroll to position [412, 0]
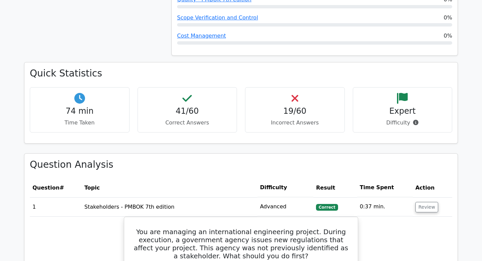
scroll to position [622, 0]
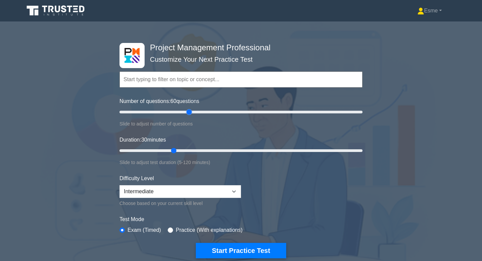
drag, startPoint x: 147, startPoint y: 113, endPoint x: 187, endPoint y: 113, distance: 39.5
type input "60"
click at [187, 113] on input "Number of questions: 60 questions" at bounding box center [241, 112] width 243 height 8
drag, startPoint x: 173, startPoint y: 149, endPoint x: 249, endPoint y: 145, distance: 76.1
click at [249, 146] on div "Duration: 65 minutes Slide to adjust test duration (5-120 minutes)" at bounding box center [241, 151] width 243 height 30
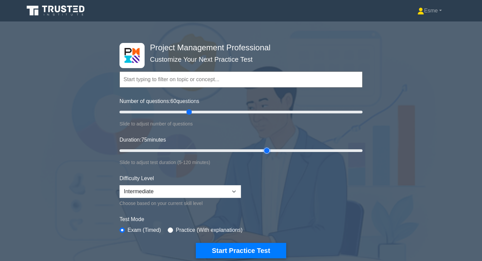
type input "75"
drag, startPoint x: 246, startPoint y: 149, endPoint x: 263, endPoint y: 148, distance: 17.4
click at [264, 149] on input "Duration: 75 minutes" at bounding box center [241, 150] width 243 height 8
click at [210, 187] on select "Beginner Intermediate Expert" at bounding box center [181, 191] width 122 height 13
select select "beginner"
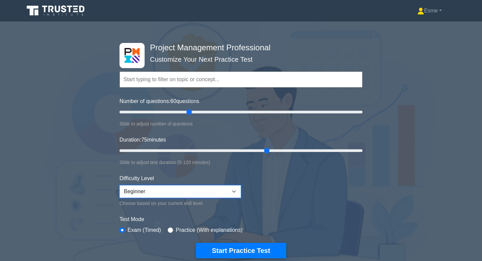
click at [120, 185] on select "Beginner Intermediate Expert" at bounding box center [181, 191] width 122 height 13
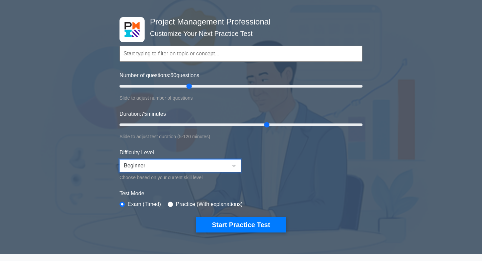
scroll to position [33, 0]
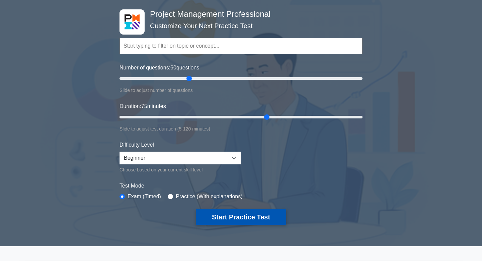
click at [252, 220] on button "Start Practice Test" at bounding box center [241, 216] width 90 height 15
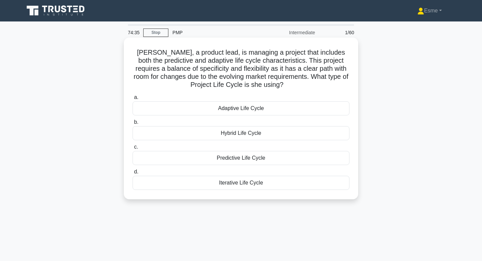
click at [267, 133] on div "Hybrid Life Cycle" at bounding box center [241, 133] width 217 height 14
click at [133, 124] on input "b. Hybrid Life Cycle" at bounding box center [133, 122] width 0 height 4
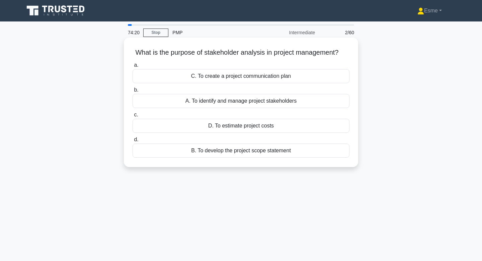
click at [247, 101] on div "A. To identify and manage project stakeholders" at bounding box center [241, 101] width 217 height 14
click at [133, 92] on input "b. A. To identify and manage project stakeholders" at bounding box center [133, 90] width 0 height 4
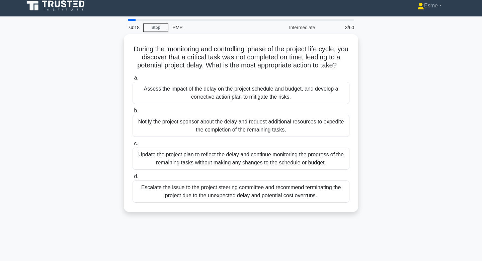
scroll to position [5, 0]
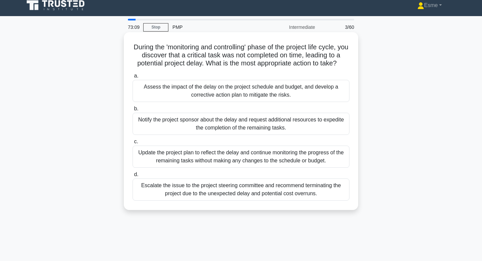
click at [202, 89] on div "Assess the impact of the delay on the project schedule and budget, and develop …" at bounding box center [241, 91] width 217 height 22
click at [133, 78] on input "a. Assess the impact of the delay on the project schedule and budget, and devel…" at bounding box center [133, 76] width 0 height 4
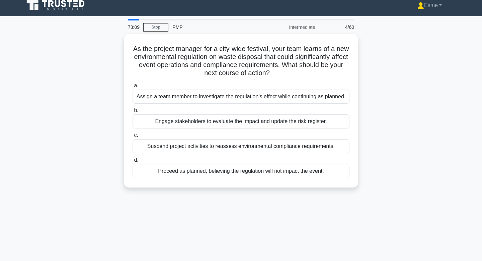
scroll to position [0, 0]
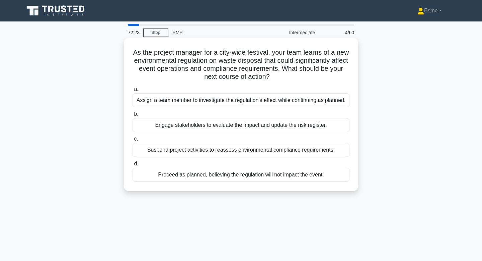
click at [164, 124] on div "Engage stakeholders to evaluate the impact and update the risk register." at bounding box center [241, 125] width 217 height 14
click at [133, 116] on input "b. Engage stakeholders to evaluate the impact and update the risk register." at bounding box center [133, 114] width 0 height 4
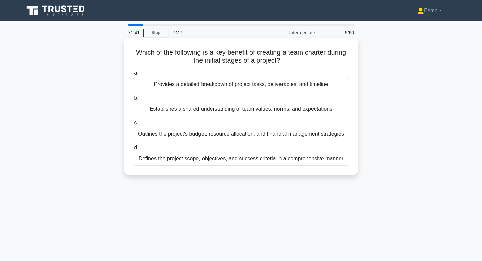
click at [168, 111] on div "Establishes a shared understanding of team values, norms, and expectations" at bounding box center [241, 109] width 217 height 14
click at [133, 100] on input "b. Establishes a shared understanding of team values, norms, and expectations" at bounding box center [133, 98] width 0 height 4
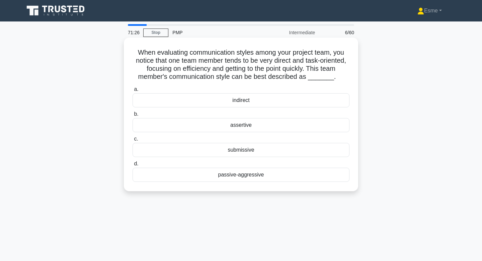
click at [179, 124] on div "assertive" at bounding box center [241, 125] width 217 height 14
click at [133, 116] on input "b. assertive" at bounding box center [133, 114] width 0 height 4
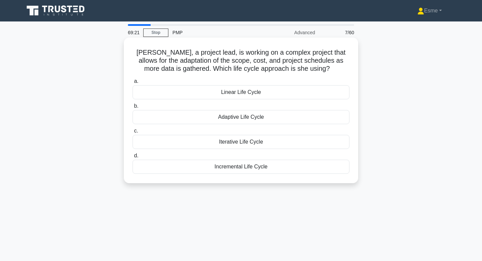
click at [224, 118] on div "Adaptive Life Cycle" at bounding box center [241, 117] width 217 height 14
click at [133, 108] on input "b. Adaptive Life Cycle" at bounding box center [133, 106] width 0 height 4
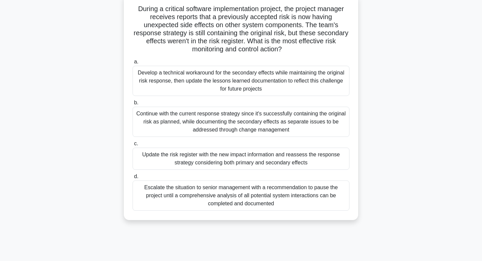
scroll to position [47, 0]
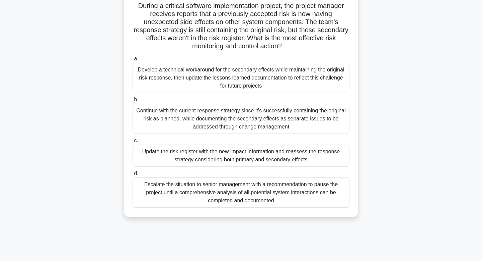
click at [166, 155] on div "Update the risk register with the new impact information and reassess the respo…" at bounding box center [241, 155] width 217 height 22
click at [133, 143] on input "c. Update the risk register with the new impact information and reassess the re…" at bounding box center [133, 140] width 0 height 4
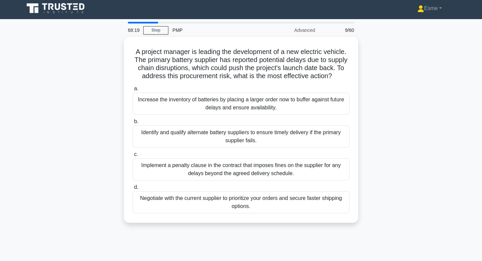
scroll to position [0, 0]
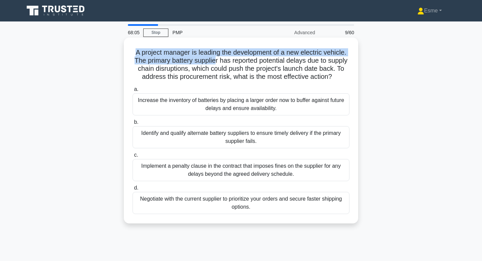
drag, startPoint x: 136, startPoint y: 52, endPoint x: 214, endPoint y: 63, distance: 79.1
click at [214, 63] on h5 "A project manager is leading the development of a new electric vehicle. The pri…" at bounding box center [241, 64] width 218 height 33
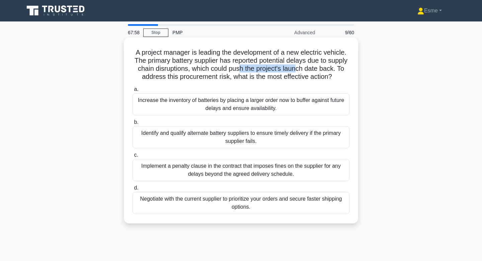
drag, startPoint x: 240, startPoint y: 69, endPoint x: 295, endPoint y: 71, distance: 55.0
click at [295, 71] on h5 "A project manager is leading the development of a new electric vehicle. The pri…" at bounding box center [241, 64] width 218 height 33
drag, startPoint x: 215, startPoint y: 78, endPoint x: 294, endPoint y: 78, distance: 79.0
click at [294, 78] on h5 "A project manager is leading the development of a new electric vehicle. The pri…" at bounding box center [241, 64] width 218 height 33
click at [272, 69] on h5 "A project manager is leading the development of a new electric vehicle. The pri…" at bounding box center [241, 64] width 218 height 33
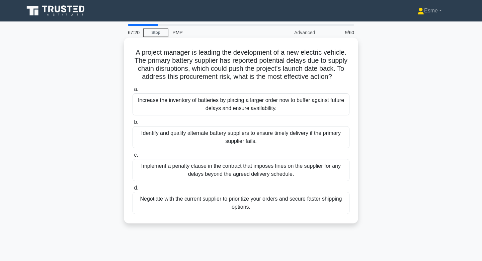
click at [157, 141] on div "Identify and qualify alternate battery suppliers to ensure timely delivery if t…" at bounding box center [241, 137] width 217 height 22
click at [133, 124] on input "b. Identify and qualify alternate battery suppliers to ensure timely delivery i…" at bounding box center [133, 122] width 0 height 4
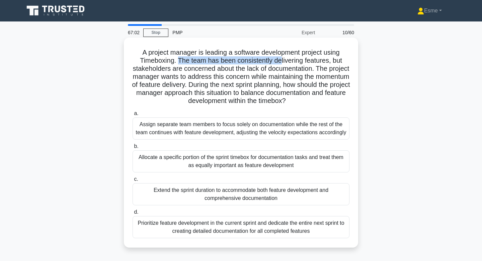
drag, startPoint x: 179, startPoint y: 61, endPoint x: 280, endPoint y: 61, distance: 100.5
click at [280, 60] on h5 "A project manager is leading a software development project using Timeboxing. T…" at bounding box center [241, 76] width 218 height 57
click at [280, 61] on h5 "A project manager is leading a software development project using Timeboxing. T…" at bounding box center [241, 76] width 218 height 57
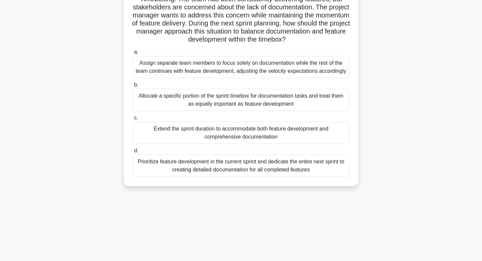
scroll to position [62, 0]
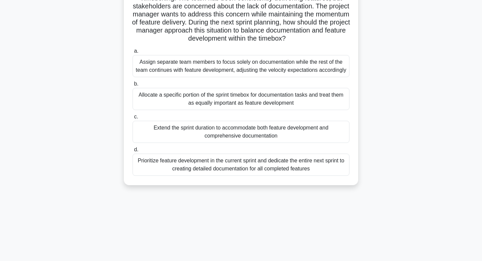
click at [184, 143] on div "Extend the sprint duration to accommodate both feature development and comprehe…" at bounding box center [241, 132] width 217 height 22
click at [133, 119] on input "c. Extend the sprint duration to accommodate both feature development and compr…" at bounding box center [133, 117] width 0 height 4
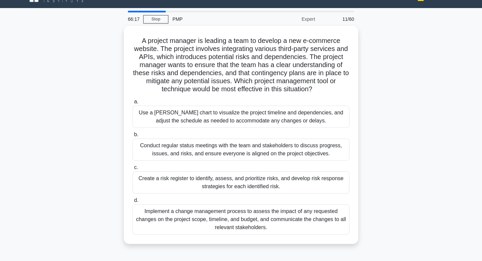
scroll to position [0, 0]
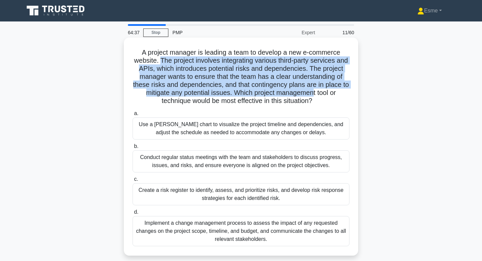
drag, startPoint x: 162, startPoint y: 60, endPoint x: 313, endPoint y: 93, distance: 154.1
click at [313, 93] on h5 "A project manager is leading a team to develop a new e-commerce website. The pr…" at bounding box center [241, 76] width 218 height 57
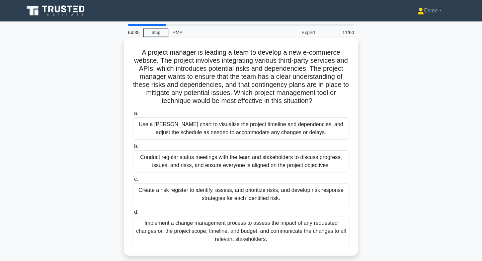
click at [317, 99] on icon ".spinner_0XTQ{transform-origin:center;animation:spinner_y6GP .75s linear infini…" at bounding box center [316, 101] width 8 height 8
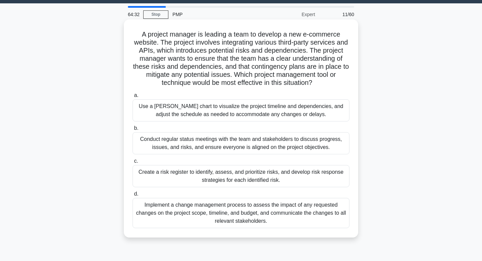
scroll to position [17, 0]
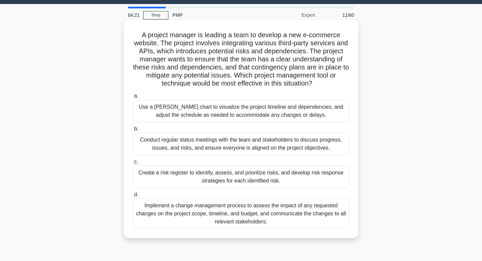
click at [198, 145] on div "Conduct regular status meetings with the team and stakeholders to discuss progr…" at bounding box center [241, 144] width 217 height 22
click at [133, 131] on input "b. Conduct regular status meetings with the team and stakeholders to discuss pr…" at bounding box center [133, 129] width 0 height 4
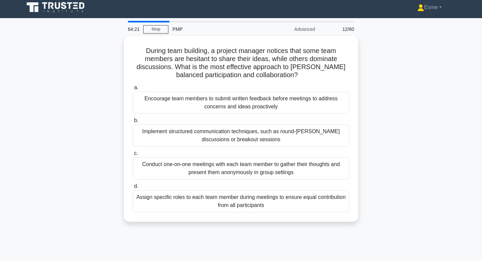
scroll to position [0, 0]
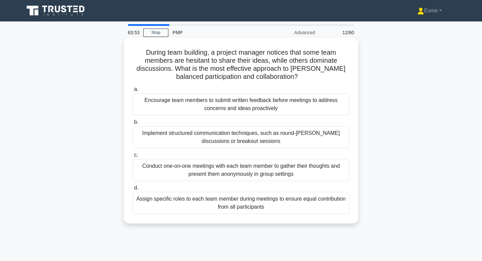
click at [196, 128] on div "Implement structured communication techniques, such as round-robin discussions …" at bounding box center [241, 137] width 217 height 22
click at [133, 124] on input "b. Implement structured communication techniques, such as round-robin discussio…" at bounding box center [133, 122] width 0 height 4
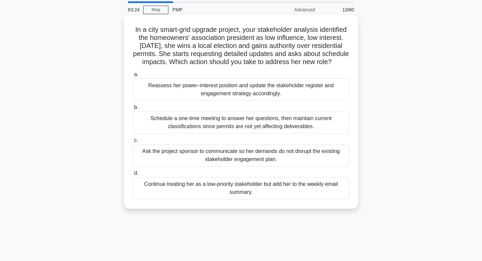
scroll to position [23, 0]
click at [173, 91] on div "Reassess her power–interest position and update the stakeholder register and en…" at bounding box center [241, 89] width 217 height 22
click at [133, 76] on input "a. Reassess her power–interest position and update the stakeholder register and…" at bounding box center [133, 74] width 0 height 4
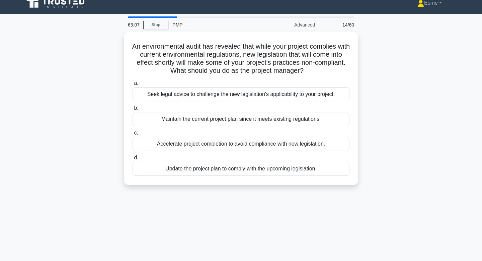
scroll to position [0, 0]
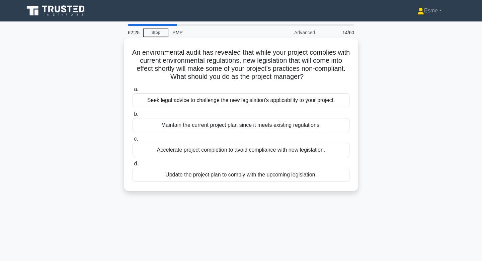
click at [255, 176] on div "Update the project plan to comply with the upcoming legislation." at bounding box center [241, 174] width 217 height 14
click at [133, 166] on input "d. Update the project plan to comply with the upcoming legislation." at bounding box center [133, 163] width 0 height 4
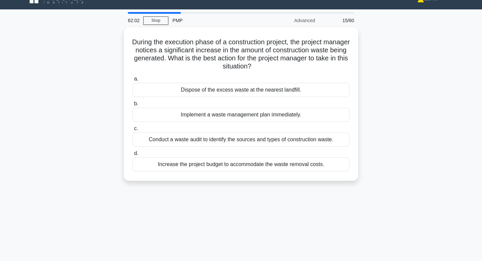
scroll to position [17, 0]
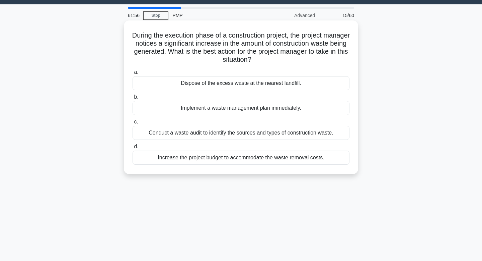
click at [211, 134] on div "Conduct a waste audit to identify the sources and types of construction waste." at bounding box center [241, 133] width 217 height 14
click at [133, 124] on input "c. Conduct a waste audit to identify the sources and types of construction wast…" at bounding box center [133, 122] width 0 height 4
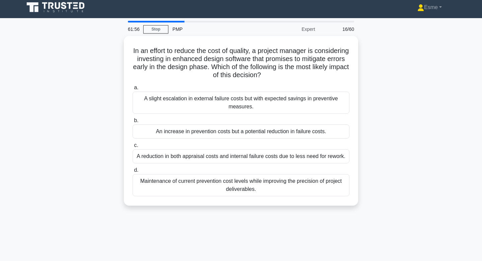
scroll to position [0, 0]
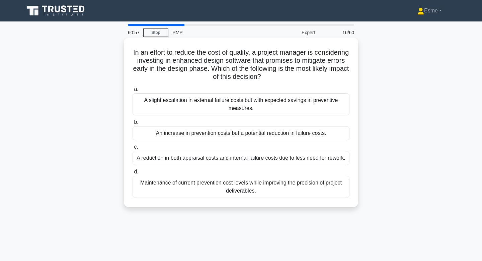
click at [152, 187] on div "Maintenance of current prevention cost levels while improving the precision of …" at bounding box center [241, 186] width 217 height 22
click at [133, 174] on input "d. Maintenance of current prevention cost levels while improving the precision …" at bounding box center [133, 171] width 0 height 4
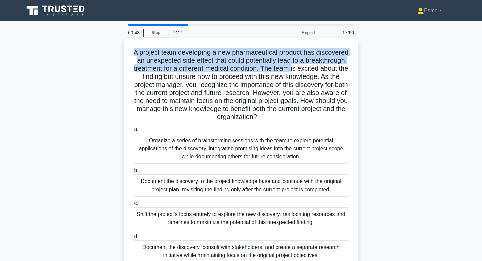
drag, startPoint x: 135, startPoint y: 53, endPoint x: 292, endPoint y: 65, distance: 156.8
click at [292, 65] on h5 "A project team developing a new pharmaceutical product has discovered an unexpe…" at bounding box center [241, 84] width 218 height 73
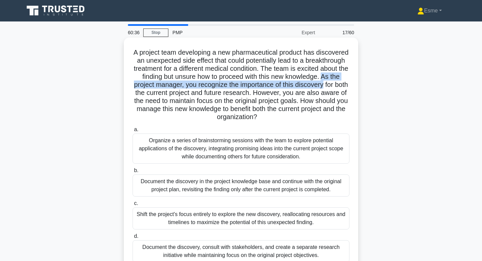
drag, startPoint x: 324, startPoint y: 77, endPoint x: 324, endPoint y: 87, distance: 10.0
click at [324, 87] on h5 "A project team developing a new pharmaceutical product has discovered an unexpe…" at bounding box center [241, 84] width 218 height 73
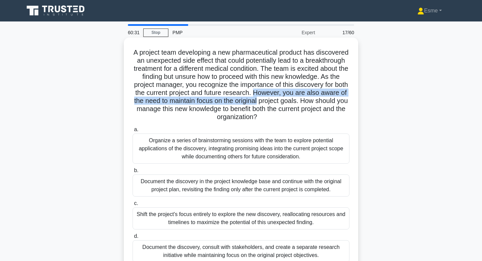
drag, startPoint x: 254, startPoint y: 93, endPoint x: 257, endPoint y: 101, distance: 8.6
click at [257, 101] on h5 "A project team developing a new pharmaceutical product has discovered an unexpe…" at bounding box center [241, 84] width 218 height 73
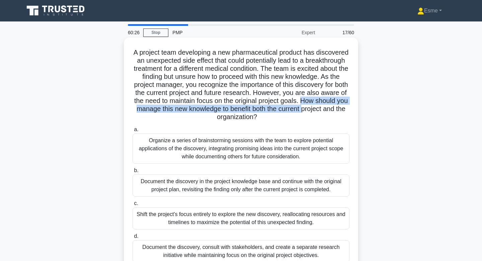
drag, startPoint x: 303, startPoint y: 100, endPoint x: 302, endPoint y: 112, distance: 11.7
click at [302, 112] on h5 "A project team developing a new pharmaceutical product has discovered an unexpe…" at bounding box center [241, 84] width 218 height 73
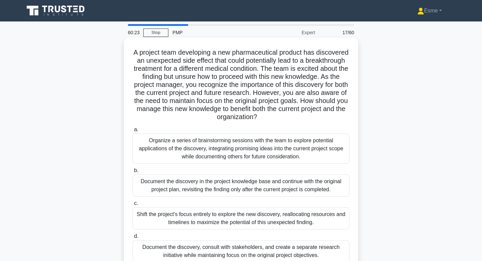
click at [275, 115] on h5 "A project team developing a new pharmaceutical product has discovered an unexpe…" at bounding box center [241, 84] width 218 height 73
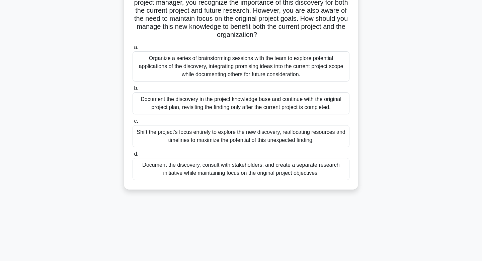
scroll to position [86, 0]
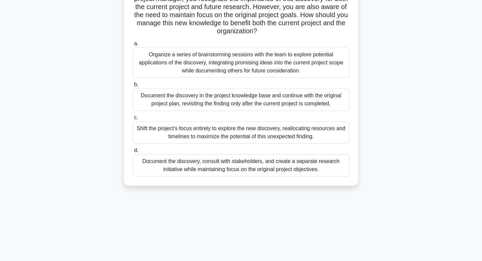
click at [159, 62] on div "Organize a series of brainstorming sessions with the team to explore potential …" at bounding box center [241, 63] width 217 height 30
click at [133, 46] on input "a. Organize a series of brainstorming sessions with the team to explore potenti…" at bounding box center [133, 44] width 0 height 4
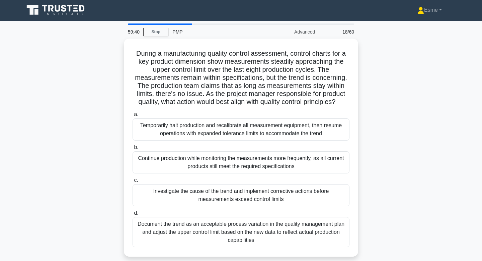
scroll to position [0, 0]
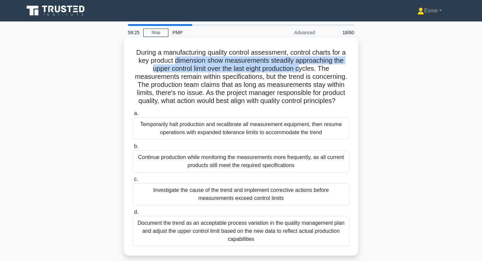
drag, startPoint x: 175, startPoint y: 60, endPoint x: 299, endPoint y: 70, distance: 124.6
click at [299, 70] on h5 "During a manufacturing quality control assessment, control charts for a key pro…" at bounding box center [241, 76] width 218 height 57
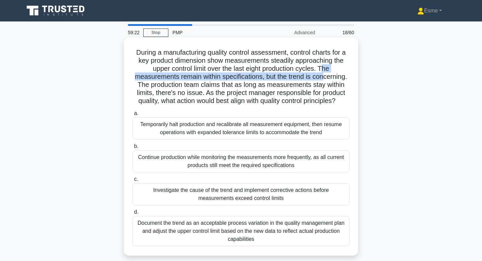
drag, startPoint x: 323, startPoint y: 72, endPoint x: 323, endPoint y: 79, distance: 6.4
click at [323, 79] on h5 "During a manufacturing quality control assessment, control charts for a key pro…" at bounding box center [241, 76] width 218 height 57
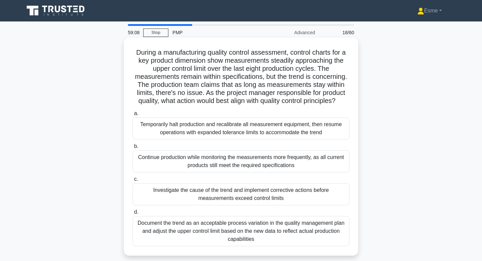
click at [220, 84] on h5 "During a manufacturing quality control assessment, control charts for a key pro…" at bounding box center [241, 76] width 218 height 57
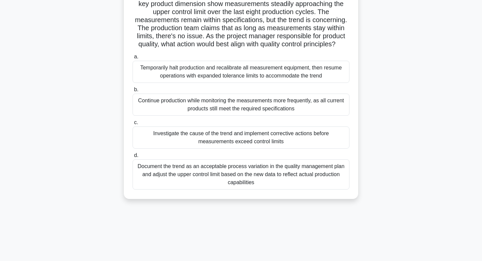
scroll to position [58, 0]
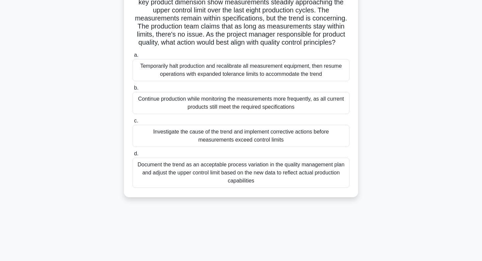
click at [222, 138] on div "Investigate the cause of the trend and implement corrective actions before meas…" at bounding box center [241, 136] width 217 height 22
click at [133, 123] on input "c. Investigate the cause of the trend and implement corrective actions before m…" at bounding box center [133, 121] width 0 height 4
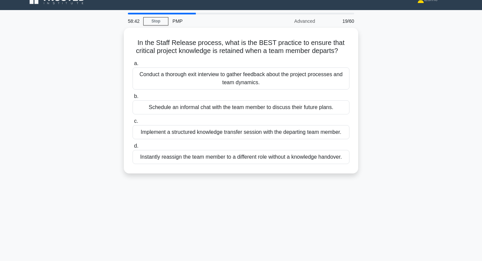
scroll to position [0, 0]
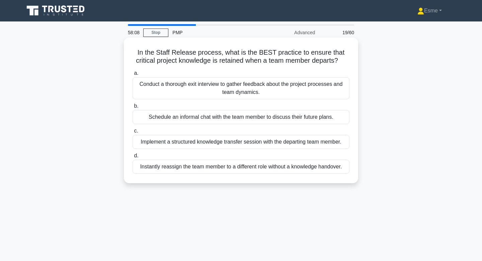
click at [191, 145] on div "Implement a structured knowledge transfer session with the departing team membe…" at bounding box center [241, 142] width 217 height 14
click at [133, 133] on input "c. Implement a structured knowledge transfer session with the departing team me…" at bounding box center [133, 131] width 0 height 4
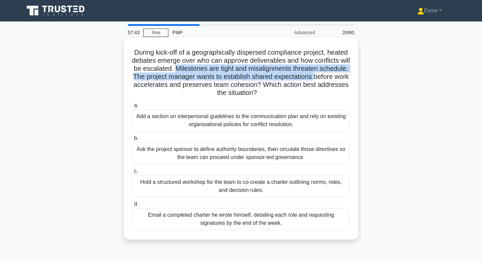
drag, startPoint x: 177, startPoint y: 69, endPoint x: 315, endPoint y: 80, distance: 138.8
click at [315, 80] on h5 "During kick-off of a geographically dispersed compliance project, heated debate…" at bounding box center [241, 72] width 218 height 49
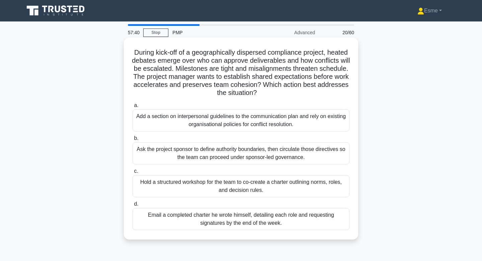
click at [320, 81] on h5 "During kick-off of a geographically dispersed compliance project, heated debate…" at bounding box center [241, 72] width 218 height 49
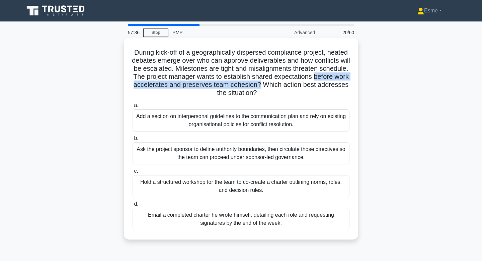
drag, startPoint x: 313, startPoint y: 78, endPoint x: 258, endPoint y: 83, distance: 55.1
click at [259, 83] on h5 "During kick-off of a geographically dispersed compliance project, heated debate…" at bounding box center [241, 72] width 218 height 49
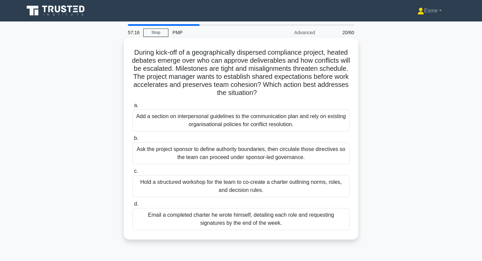
click at [253, 193] on div "Hold a structured workshop for the team to co-create a charter outlining norms,…" at bounding box center [241, 186] width 217 height 22
click at [133, 173] on input "c. Hold a structured workshop for the team to co-create a charter outlining nor…" at bounding box center [133, 171] width 0 height 4
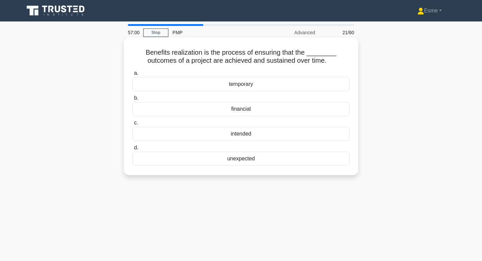
click at [258, 108] on div "financial" at bounding box center [241, 109] width 217 height 14
click at [133, 100] on input "b. financial" at bounding box center [133, 98] width 0 height 4
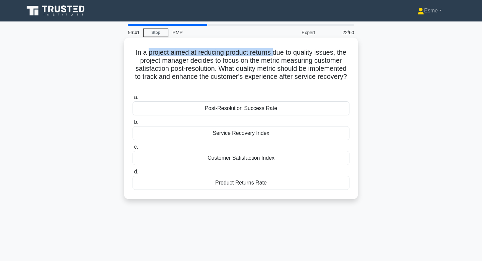
drag, startPoint x: 149, startPoint y: 52, endPoint x: 273, endPoint y: 53, distance: 123.9
click at [273, 53] on h5 "In a project aimed at reducing product returns due to quality issues, the proje…" at bounding box center [241, 68] width 218 height 41
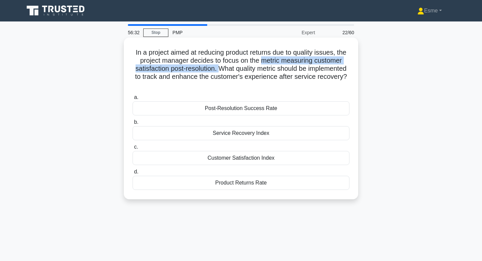
drag, startPoint x: 264, startPoint y: 61, endPoint x: 218, endPoint y: 67, distance: 46.4
click at [218, 67] on h5 "In a project aimed at reducing product returns due to quality issues, the proje…" at bounding box center [241, 68] width 218 height 41
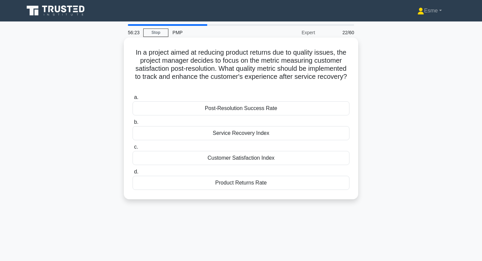
click at [281, 89] on h5 "In a project aimed at reducing product returns due to quality issues, the proje…" at bounding box center [241, 68] width 218 height 41
click at [240, 158] on div "Customer Satisfaction Index" at bounding box center [241, 158] width 217 height 14
click at [133, 149] on input "c. Customer Satisfaction Index" at bounding box center [133, 147] width 0 height 4
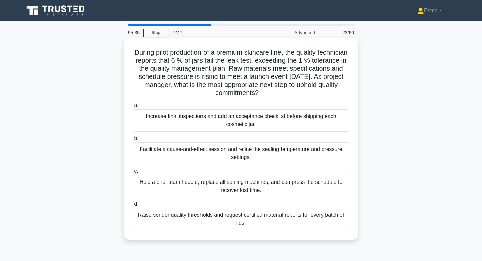
click at [150, 152] on div "Facilitate a cause-and-effect session and refine the sealing temperature and pr…" at bounding box center [241, 153] width 217 height 22
click at [133, 140] on input "b. Facilitate a cause-and-effect session and refine the sealing temperature and…" at bounding box center [133, 138] width 0 height 4
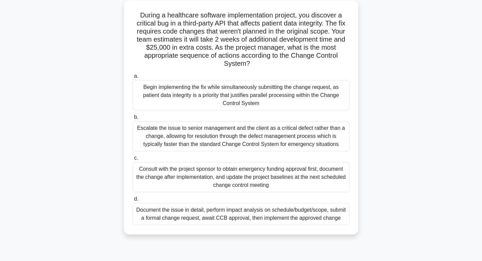
scroll to position [45, 0]
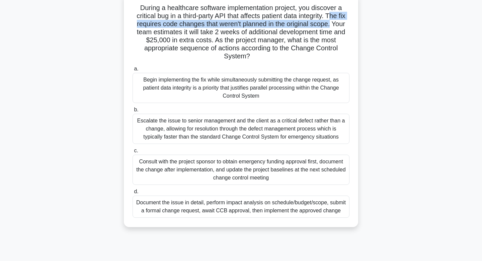
drag, startPoint x: 330, startPoint y: 15, endPoint x: 329, endPoint y: 27, distance: 11.8
click at [329, 27] on h5 "During a healthcare software implementation project, you discover a critical bu…" at bounding box center [241, 32] width 218 height 57
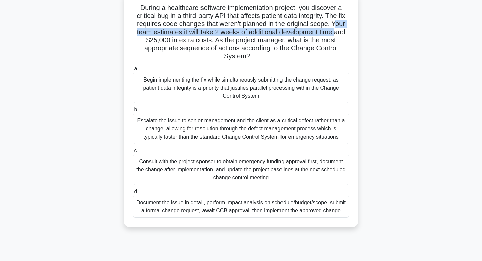
drag, startPoint x: 335, startPoint y: 26, endPoint x: 335, endPoint y: 32, distance: 6.0
click at [335, 32] on h5 "During a healthcare software implementation project, you discover a critical bu…" at bounding box center [241, 32] width 218 height 57
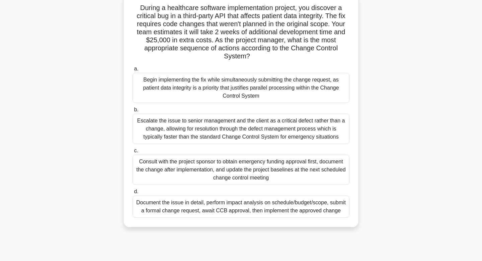
click at [276, 55] on h5 "During a healthcare software implementation project, you discover a critical bu…" at bounding box center [241, 32] width 218 height 57
click at [162, 208] on div "Document the issue in detail, perform impact analysis on schedule/budget/scope,…" at bounding box center [241, 206] width 217 height 22
click at [133, 194] on input "d. Document the issue in detail, perform impact analysis on schedule/budget/sco…" at bounding box center [133, 191] width 0 height 4
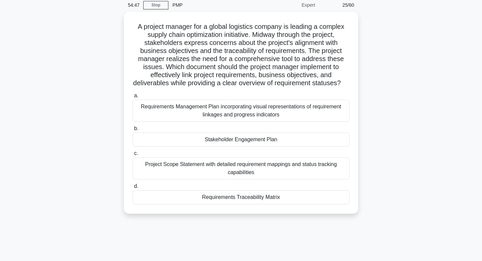
scroll to position [0, 0]
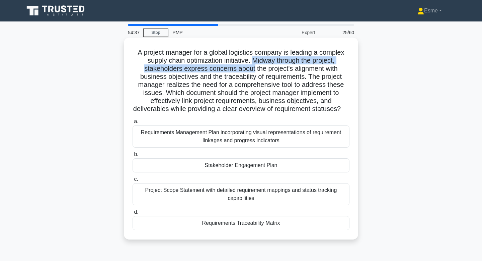
drag, startPoint x: 253, startPoint y: 60, endPoint x: 253, endPoint y: 67, distance: 7.1
click at [253, 67] on h5 "A project manager for a global logistics company is leading a complex supply ch…" at bounding box center [241, 80] width 218 height 65
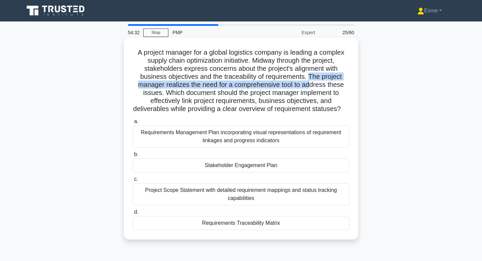
drag, startPoint x: 310, startPoint y: 76, endPoint x: 310, endPoint y: 85, distance: 8.7
click at [310, 85] on h5 "A project manager for a global logistics company is leading a complex supply ch…" at bounding box center [241, 80] width 218 height 65
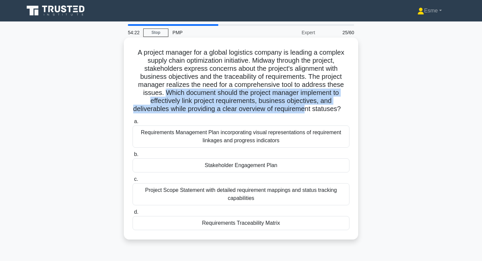
drag, startPoint x: 166, startPoint y: 92, endPoint x: 285, endPoint y: 105, distance: 119.2
click at [285, 105] on h5 "A project manager for a global logistics company is leading a complex supply ch…" at bounding box center [241, 80] width 218 height 65
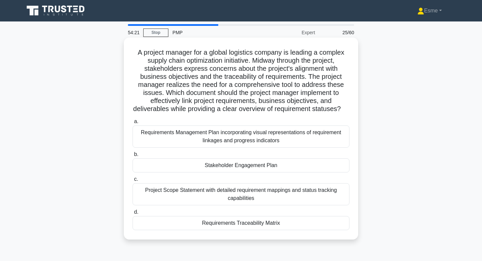
click at [301, 108] on h5 "A project manager for a global logistics company is leading a complex supply ch…" at bounding box center [241, 80] width 218 height 65
drag, startPoint x: 176, startPoint y: 101, endPoint x: 276, endPoint y: 114, distance: 100.7
click at [276, 114] on div "A project manager for a global logistics company is leading a complex supply ch…" at bounding box center [241, 138] width 229 height 196
click at [221, 194] on div "Project Scope Statement with detailed requirement mappings and status tracking …" at bounding box center [241, 194] width 217 height 22
click at [133, 181] on input "c. Project Scope Statement with detailed requirement mappings and status tracki…" at bounding box center [133, 179] width 0 height 4
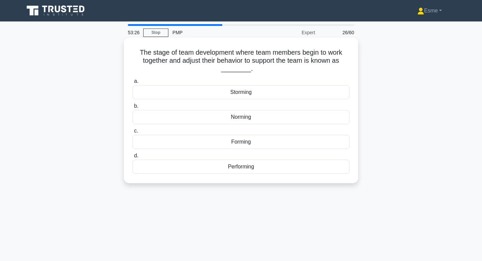
click at [208, 121] on div "Norming" at bounding box center [241, 117] width 217 height 14
click at [133, 108] on input "b. Norming" at bounding box center [133, 106] width 0 height 4
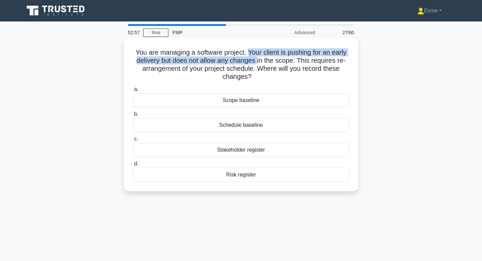
drag, startPoint x: 248, startPoint y: 53, endPoint x: 256, endPoint y: 62, distance: 11.9
click at [256, 62] on h5 "You are managing a software project. Your client is pushing for an early delive…" at bounding box center [241, 64] width 218 height 33
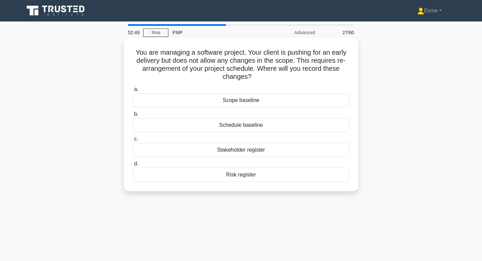
click at [256, 126] on div "Schedule baseline" at bounding box center [241, 125] width 217 height 14
click at [133, 116] on input "b. Schedule baseline" at bounding box center [133, 114] width 0 height 4
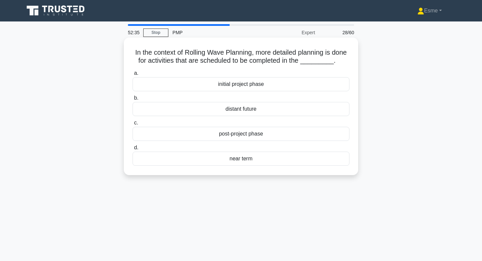
click at [213, 158] on div "near term" at bounding box center [241, 158] width 217 height 14
click at [133, 150] on input "d. near term" at bounding box center [133, 147] width 0 height 4
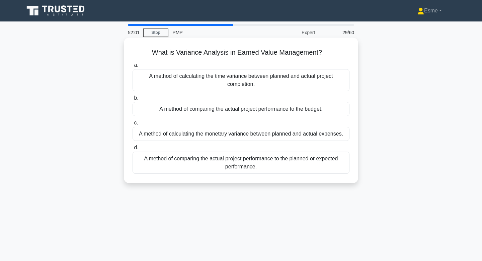
click at [200, 137] on div "A method of calculating the monetary variance between planned and actual expens…" at bounding box center [241, 134] width 217 height 14
click at [133, 125] on input "c. A method of calculating the monetary variance between planned and actual exp…" at bounding box center [133, 123] width 0 height 4
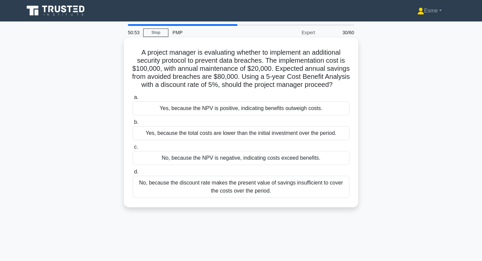
click at [232, 112] on div "Yes, because the NPV is positive, indicating benefits outweigh costs." at bounding box center [241, 108] width 217 height 14
click at [133, 99] on input "a. Yes, because the NPV is positive, indicating benefits outweigh costs." at bounding box center [133, 97] width 0 height 4
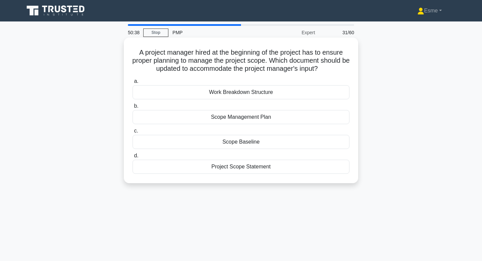
click at [250, 120] on div "Scope Management Plan" at bounding box center [241, 117] width 217 height 14
click at [133, 108] on input "b. Scope Management Plan" at bounding box center [133, 106] width 0 height 4
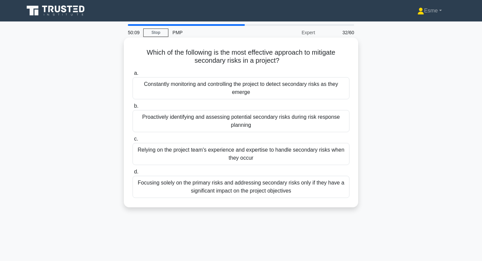
click at [183, 126] on div "Proactively identifying and assessing potential secondary risks during risk res…" at bounding box center [241, 121] width 217 height 22
click at [133, 108] on input "b. Proactively identifying and assessing potential secondary risks during risk …" at bounding box center [133, 106] width 0 height 4
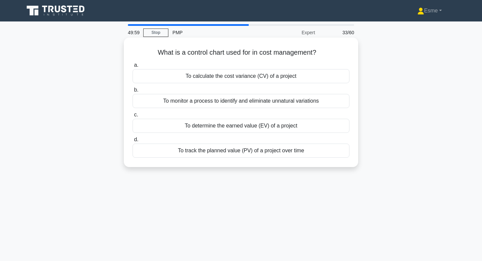
click at [163, 102] on div "To monitor a process to identify and eliminate unnatural variations" at bounding box center [241, 101] width 217 height 14
click at [133, 92] on input "b. To monitor a process to identify and eliminate unnatural variations" at bounding box center [133, 90] width 0 height 4
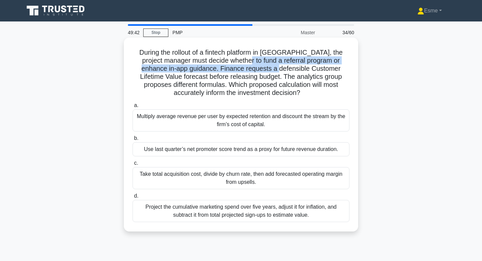
drag, startPoint x: 232, startPoint y: 61, endPoint x: 252, endPoint y: 69, distance: 21.3
click at [252, 69] on h5 "During the rollout of a fintech platform in Latin America, the project manager …" at bounding box center [241, 72] width 218 height 49
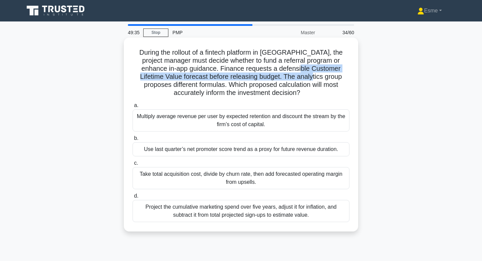
drag, startPoint x: 272, startPoint y: 68, endPoint x: 272, endPoint y: 76, distance: 8.4
click at [272, 76] on h5 "During the rollout of a fintech platform in Latin America, the project manager …" at bounding box center [241, 72] width 218 height 49
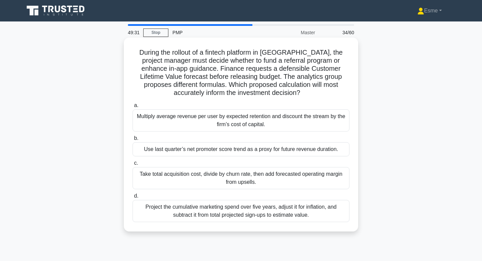
drag, startPoint x: 232, startPoint y: 84, endPoint x: 236, endPoint y: 98, distance: 14.8
click at [236, 98] on div "During the rollout of a fintech platform in Latin America, the project manager …" at bounding box center [241, 134] width 229 height 188
click at [267, 117] on div "Multiply average revenue per user by expected retention and discount the stream…" at bounding box center [241, 120] width 217 height 22
click at [133, 107] on input "a. Multiply average revenue per user by expected retention and discount the str…" at bounding box center [133, 105] width 0 height 4
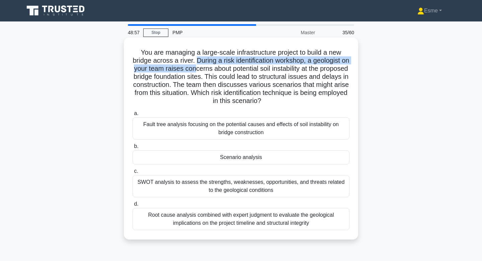
drag, startPoint x: 196, startPoint y: 63, endPoint x: 196, endPoint y: 68, distance: 5.7
click at [196, 68] on h5 "You are managing a large-scale infrastructure project to build a new bridge acr…" at bounding box center [241, 76] width 218 height 57
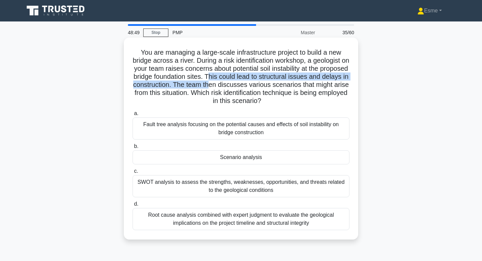
drag, startPoint x: 208, startPoint y: 77, endPoint x: 209, endPoint y: 83, distance: 6.5
click at [209, 83] on h5 "You are managing a large-scale infrastructure project to build a new bridge acr…" at bounding box center [241, 76] width 218 height 57
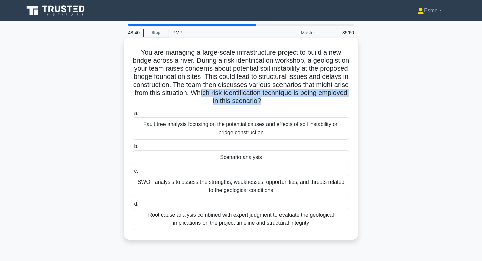
drag, startPoint x: 201, startPoint y: 94, endPoint x: 255, endPoint y: 107, distance: 55.5
click at [255, 107] on div "You are managing a large-scale infrastructure project to build a new bridge acr…" at bounding box center [241, 138] width 229 height 196
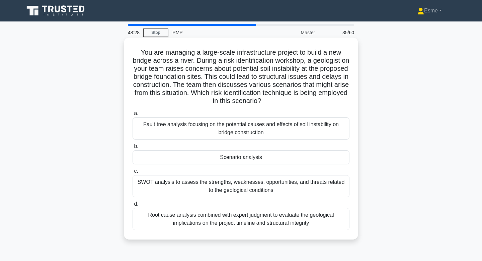
click at [271, 154] on div "Scenario analysis" at bounding box center [241, 157] width 217 height 14
click at [133, 148] on input "b. Scenario analysis" at bounding box center [133, 146] width 0 height 4
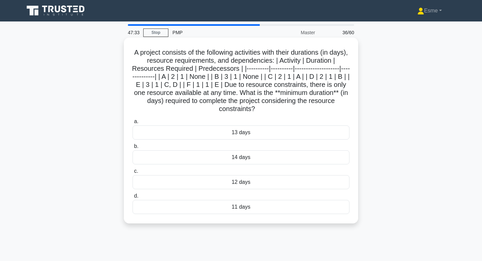
click at [202, 205] on div "11 days" at bounding box center [241, 207] width 217 height 14
click at [133, 198] on input "d. 11 days" at bounding box center [133, 196] width 0 height 4
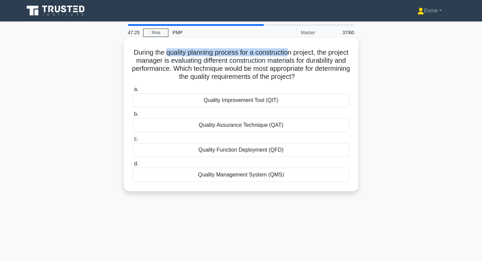
drag, startPoint x: 167, startPoint y: 52, endPoint x: 289, endPoint y: 53, distance: 121.2
click at [289, 53] on h5 "During the quality planning process for a construction project, the project man…" at bounding box center [241, 64] width 218 height 33
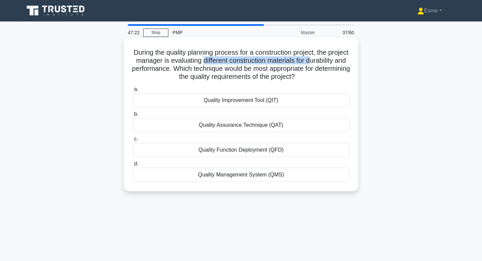
drag, startPoint x: 203, startPoint y: 60, endPoint x: 311, endPoint y: 63, distance: 107.5
click at [311, 63] on h5 "During the quality planning process for a construction project, the project man…" at bounding box center [241, 64] width 218 height 33
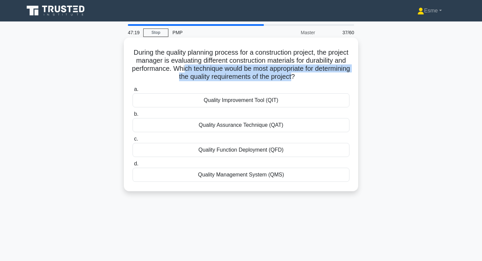
drag, startPoint x: 202, startPoint y: 69, endPoint x: 311, endPoint y: 75, distance: 108.7
click at [311, 75] on h5 "During the quality planning process for a construction project, the project man…" at bounding box center [241, 64] width 218 height 33
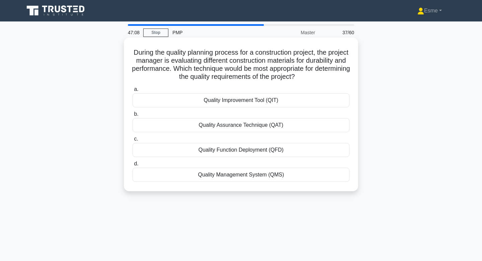
click at [177, 175] on div "Quality Management System (QMS)" at bounding box center [241, 174] width 217 height 14
click at [133, 166] on input "d. Quality Management System (QMS)" at bounding box center [133, 163] width 0 height 4
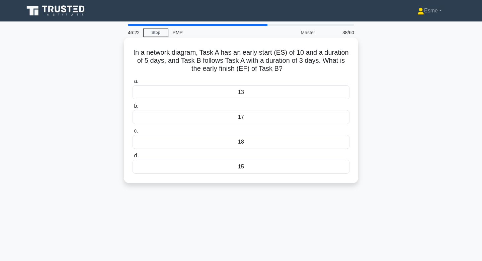
click at [279, 93] on div "13" at bounding box center [241, 92] width 217 height 14
click at [133, 83] on input "a. 13" at bounding box center [133, 81] width 0 height 4
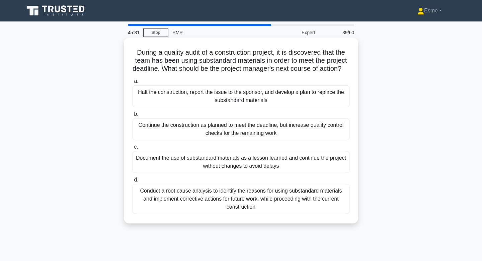
click at [178, 106] on div "Halt the construction, report the issue to the sponsor, and develop a plan to r…" at bounding box center [241, 96] width 217 height 22
click at [133, 83] on input "a. Halt the construction, report the issue to the sponsor, and develop a plan t…" at bounding box center [133, 81] width 0 height 4
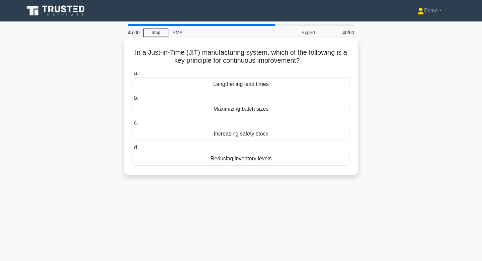
click at [200, 161] on div "Reducing inventory levels" at bounding box center [241, 158] width 217 height 14
click at [133, 150] on input "d. Reducing inventory levels" at bounding box center [133, 147] width 0 height 4
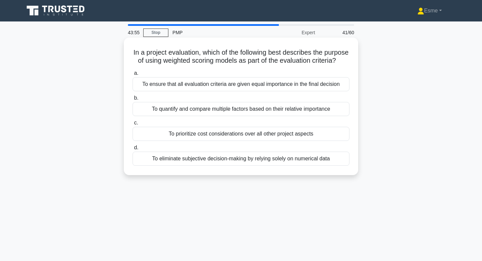
click at [156, 107] on div "To quantify and compare multiple factors based on their relative importance" at bounding box center [241, 109] width 217 height 14
click at [133, 100] on input "b. To quantify and compare multiple factors based on their relative importance" at bounding box center [133, 98] width 0 height 4
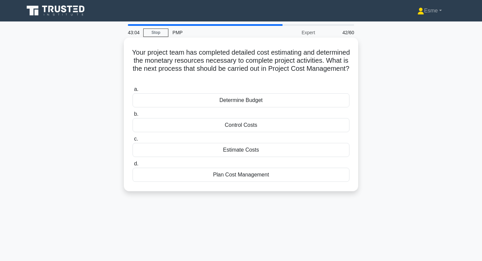
click at [210, 179] on div "Plan Cost Management" at bounding box center [241, 174] width 217 height 14
click at [133, 166] on input "d. Plan Cost Management" at bounding box center [133, 163] width 0 height 4
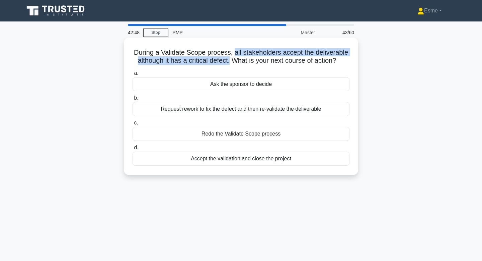
drag, startPoint x: 234, startPoint y: 53, endPoint x: 229, endPoint y: 64, distance: 11.8
click at [229, 64] on h5 "During a Validate Scope process, all stakeholders accept the deliverable althou…" at bounding box center [241, 56] width 218 height 17
drag, startPoint x: 130, startPoint y: 73, endPoint x: 300, endPoint y: 160, distance: 191.5
click at [300, 160] on div "a. Ask the sponsor to decide b. Request rework to fix the defect and then re-va…" at bounding box center [241, 117] width 225 height 99
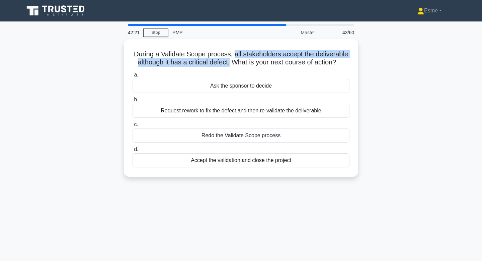
click at [271, 200] on div "42:21 Stop PMP Master 43/60 During a Validate Scope process, all stakeholders a…" at bounding box center [241, 191] width 442 height 335
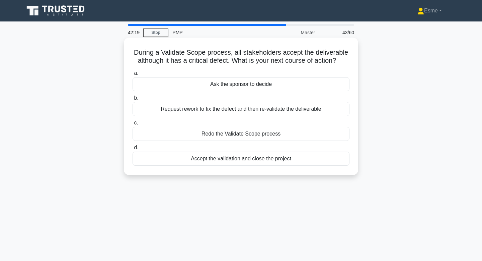
click at [266, 86] on div "Ask the sponsor to decide" at bounding box center [241, 84] width 217 height 14
click at [133, 75] on input "a. Ask the sponsor to decide" at bounding box center [133, 73] width 0 height 4
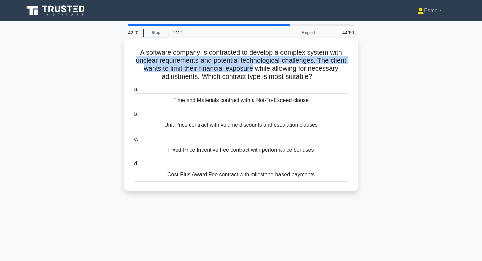
drag, startPoint x: 136, startPoint y: 61, endPoint x: 254, endPoint y: 66, distance: 117.7
click at [254, 66] on h5 "A software company is contracted to develop a complex system with unclear requi…" at bounding box center [241, 64] width 218 height 33
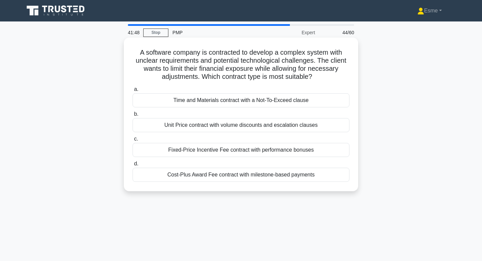
click at [185, 176] on div "Cost-Plus Award Fee contract with milestone-based payments" at bounding box center [241, 174] width 217 height 14
click at [133, 166] on input "d. Cost-Plus Award Fee contract with milestone-based payments" at bounding box center [133, 163] width 0 height 4
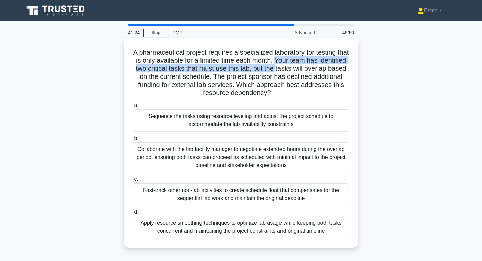
drag, startPoint x: 277, startPoint y: 60, endPoint x: 277, endPoint y: 70, distance: 10.4
click at [277, 70] on h5 "A pharmaceutical project requires a specialized laboratory for testing that is …" at bounding box center [241, 72] width 218 height 49
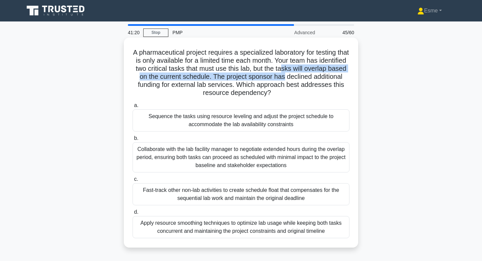
drag, startPoint x: 284, startPoint y: 70, endPoint x: 284, endPoint y: 75, distance: 5.7
click at [284, 75] on h5 "A pharmaceutical project requires a specialized laboratory for testing that is …" at bounding box center [241, 72] width 218 height 49
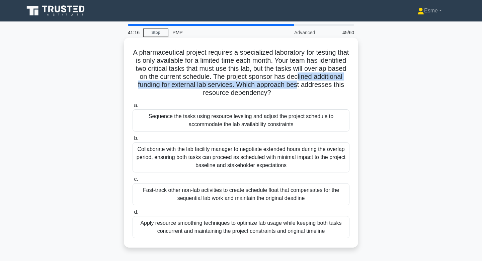
drag, startPoint x: 297, startPoint y: 77, endPoint x: 297, endPoint y: 85, distance: 8.0
click at [297, 85] on h5 "A pharmaceutical project requires a specialized laboratory for testing that is …" at bounding box center [241, 72] width 218 height 49
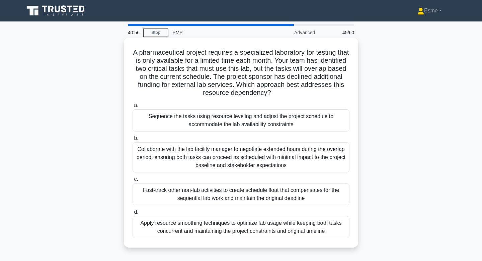
click at [296, 119] on div "Sequence the tasks using resource leveling and adjust the project schedule to a…" at bounding box center [241, 120] width 217 height 22
click at [133, 107] on input "a. Sequence the tasks using resource leveling and adjust the project schedule t…" at bounding box center [133, 105] width 0 height 4
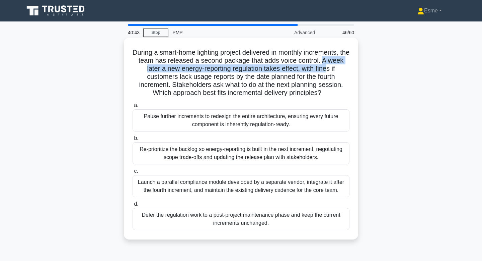
drag, startPoint x: 326, startPoint y: 60, endPoint x: 328, endPoint y: 71, distance: 10.9
click at [328, 71] on h5 "During a smart-home lighting project delivered in monthly increments, the team …" at bounding box center [241, 72] width 218 height 49
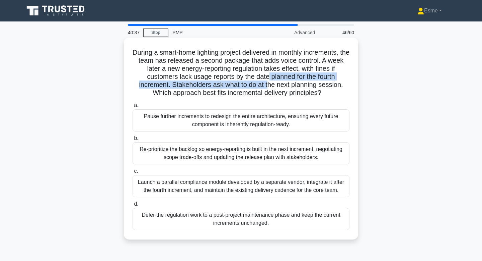
drag, startPoint x: 268, startPoint y: 79, endPoint x: 270, endPoint y: 85, distance: 6.4
click at [270, 85] on h5 "During a smart-home lighting project delivered in monthly increments, the team …" at bounding box center [241, 72] width 218 height 49
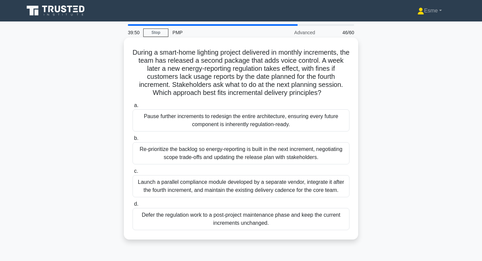
click at [221, 155] on div "Re-prioritize the backlog so energy-reporting is built in the next increment, n…" at bounding box center [241, 153] width 217 height 22
click at [133, 140] on input "b. Re-prioritize the backlog so energy-reporting is built in the next increment…" at bounding box center [133, 138] width 0 height 4
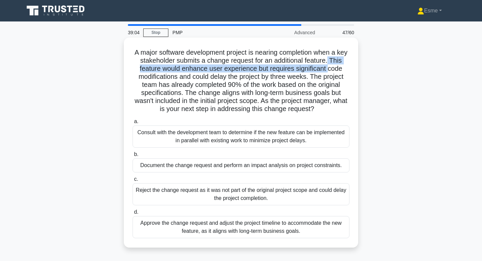
drag, startPoint x: 328, startPoint y: 59, endPoint x: 328, endPoint y: 66, distance: 7.0
click at [328, 66] on h5 "A major software development project is nearing completion when a key stakehold…" at bounding box center [241, 80] width 218 height 65
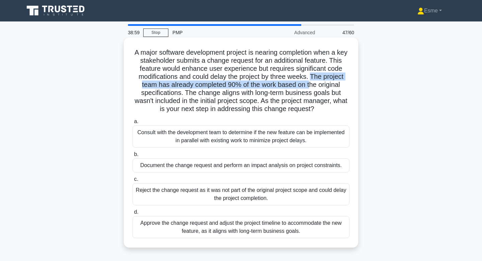
drag, startPoint x: 311, startPoint y: 77, endPoint x: 311, endPoint y: 82, distance: 5.0
click at [311, 82] on h5 "A major software development project is nearing completion when a key stakehold…" at bounding box center [241, 80] width 218 height 65
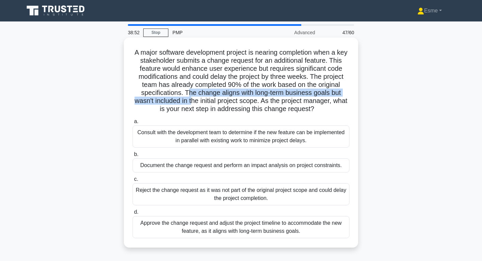
drag, startPoint x: 187, startPoint y: 92, endPoint x: 190, endPoint y: 103, distance: 11.9
click at [190, 103] on h5 "A major software development project is nearing completion when a key stakehold…" at bounding box center [241, 80] width 218 height 65
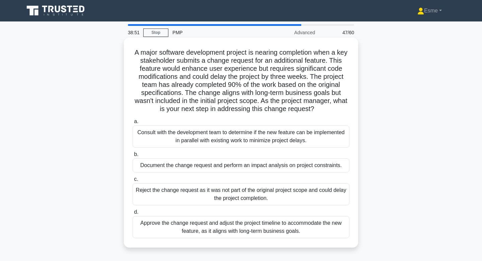
click at [323, 115] on div "A major software development project is nearing completion when a key stakehold…" at bounding box center [241, 142] width 229 height 204
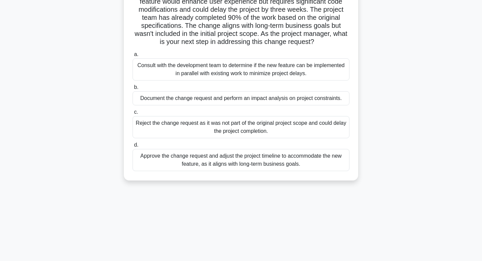
scroll to position [67, 0]
click at [192, 100] on div "Document the change request and perform an impact analysis on project constrain…" at bounding box center [241, 98] width 217 height 14
click at [133, 89] on input "b. Document the change request and perform an impact analysis on project constr…" at bounding box center [133, 87] width 0 height 4
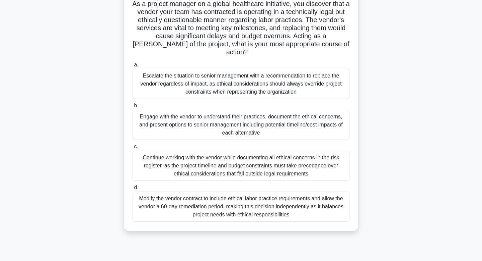
scroll to position [0, 0]
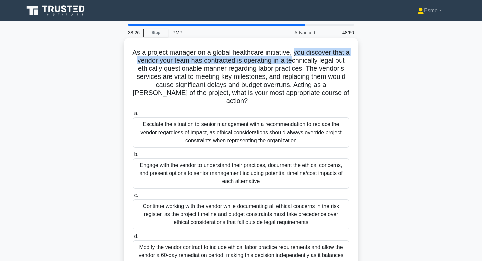
drag, startPoint x: 294, startPoint y: 53, endPoint x: 294, endPoint y: 58, distance: 5.4
click at [294, 58] on h5 "As a project manager on a global healthcare initiative, you discover that a ven…" at bounding box center [241, 76] width 218 height 57
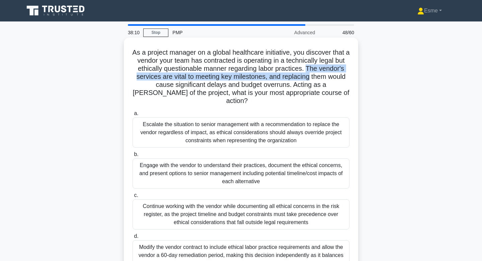
drag, startPoint x: 307, startPoint y: 68, endPoint x: 309, endPoint y: 73, distance: 5.2
click at [309, 73] on h5 "As a project manager on a global healthcare initiative, you discover that a ven…" at bounding box center [241, 76] width 218 height 57
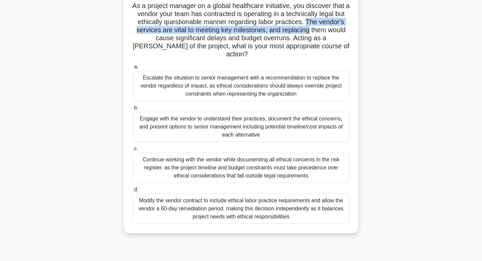
scroll to position [47, 0]
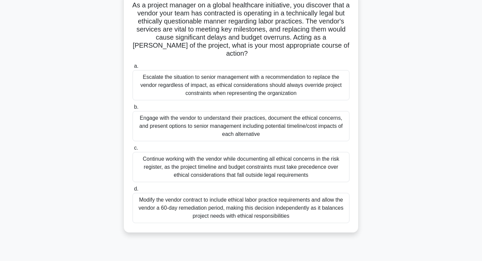
click at [287, 125] on div "Engage with the vendor to understand their practices, document the ethical conc…" at bounding box center [241, 126] width 217 height 30
click at [133, 109] on input "b. Engage with the vendor to understand their practices, document the ethical c…" at bounding box center [133, 107] width 0 height 4
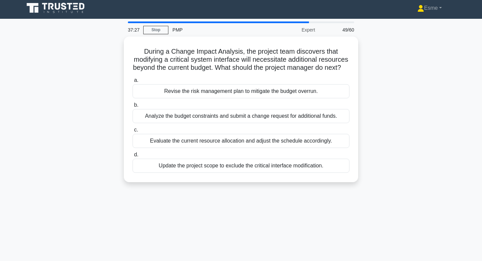
scroll to position [0, 0]
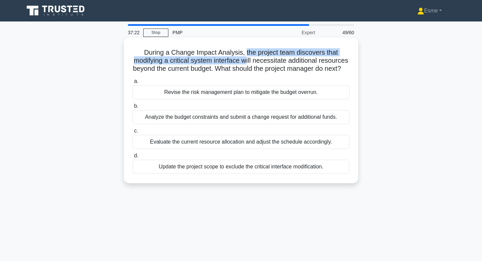
drag, startPoint x: 246, startPoint y: 53, endPoint x: 246, endPoint y: 57, distance: 4.0
click at [246, 57] on h5 "During a Change Impact Analysis, the project team discovers that modifying a cr…" at bounding box center [241, 60] width 218 height 25
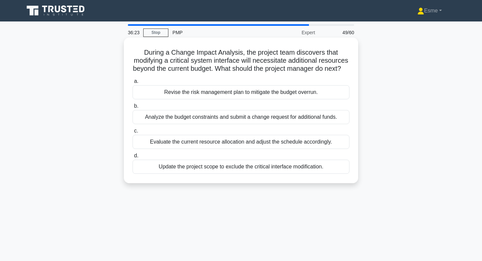
click at [216, 124] on div "Analyze the budget constraints and submit a change request for additional funds." at bounding box center [241, 117] width 217 height 14
click at [133, 108] on input "b. Analyze the budget constraints and submit a change request for additional fu…" at bounding box center [133, 106] width 0 height 4
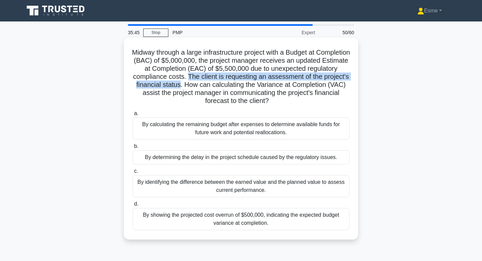
drag, startPoint x: 223, startPoint y: 77, endPoint x: 227, endPoint y: 87, distance: 10.8
click at [227, 87] on h5 "Midway through a large infrastructure project with a Budget at Completion (BAC)…" at bounding box center [241, 76] width 218 height 57
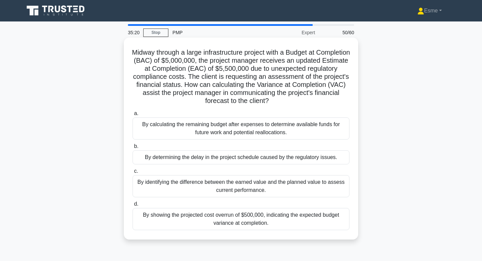
click at [243, 103] on h5 "Midway through a large infrastructure project with a Budget at Completion (BAC)…" at bounding box center [241, 76] width 218 height 57
click at [165, 214] on div "By showing the projected cost overrun of $500,000, indicating the expected budg…" at bounding box center [241, 219] width 217 height 22
click at [133, 206] on input "d. By showing the projected cost overrun of $500,000, indicating the expected b…" at bounding box center [133, 204] width 0 height 4
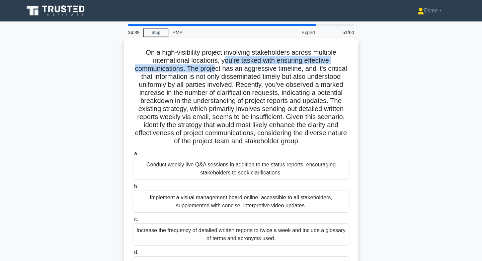
drag, startPoint x: 224, startPoint y: 61, endPoint x: 214, endPoint y: 69, distance: 13.3
click at [214, 69] on h5 "On a high-visibility project involving stakeholders across multiple internation…" at bounding box center [241, 96] width 218 height 97
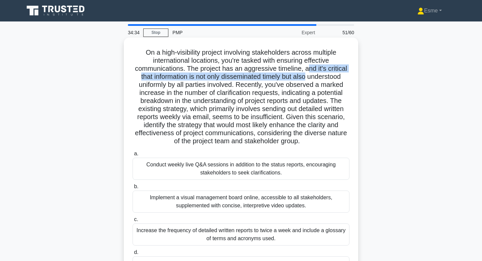
drag, startPoint x: 307, startPoint y: 69, endPoint x: 307, endPoint y: 77, distance: 8.4
click at [307, 77] on h5 "On a high-visibility project involving stakeholders across multiple internation…" at bounding box center [241, 96] width 218 height 97
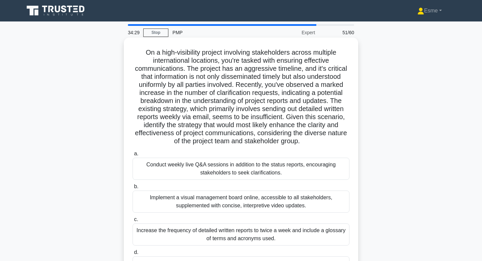
drag, startPoint x: 239, startPoint y: 84, endPoint x: 240, endPoint y: 99, distance: 14.5
click at [240, 99] on h5 "On a high-visibility project involving stakeholders across multiple internation…" at bounding box center [241, 96] width 218 height 97
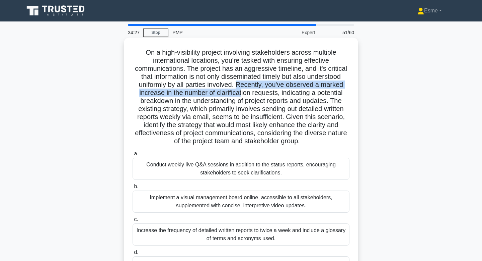
drag, startPoint x: 236, startPoint y: 84, endPoint x: 241, endPoint y: 93, distance: 9.7
click at [241, 93] on h5 "On a high-visibility project involving stakeholders across multiple internation…" at bounding box center [241, 96] width 218 height 97
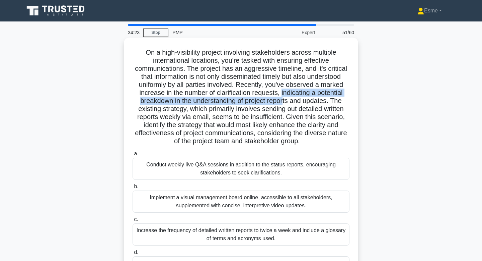
drag, startPoint x: 282, startPoint y: 94, endPoint x: 283, endPoint y: 99, distance: 5.8
click at [283, 100] on h5 "On a high-visibility project involving stakeholders across multiple internation…" at bounding box center [241, 96] width 218 height 97
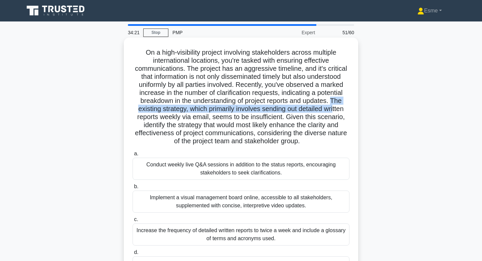
drag, startPoint x: 332, startPoint y: 101, endPoint x: 332, endPoint y: 105, distance: 4.4
click at [332, 105] on h5 "On a high-visibility project involving stakeholders across multiple internation…" at bounding box center [241, 96] width 218 height 97
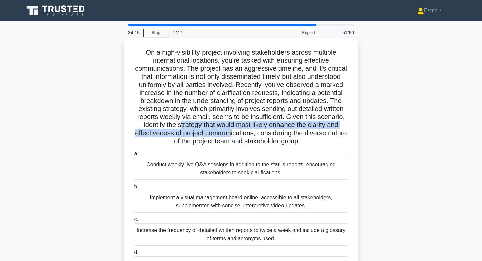
drag, startPoint x: 181, startPoint y: 129, endPoint x: 230, endPoint y: 136, distance: 48.8
click at [230, 136] on h5 "On a high-visibility project involving stakeholders across multiple internation…" at bounding box center [241, 96] width 218 height 97
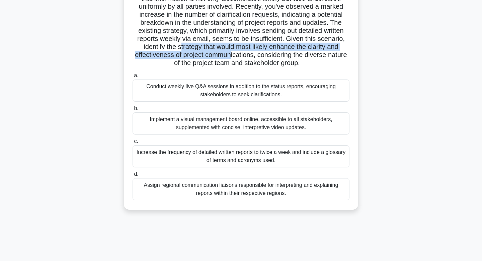
scroll to position [79, 0]
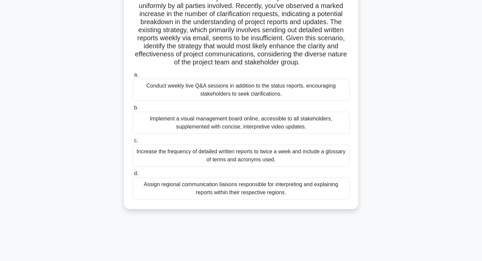
click at [229, 94] on div "Conduct weekly live Q&A sessions in addition to the status reports, encouraging…" at bounding box center [241, 90] width 217 height 22
click at [133, 77] on input "a. Conduct weekly live Q&A sessions in addition to the status reports, encourag…" at bounding box center [133, 75] width 0 height 4
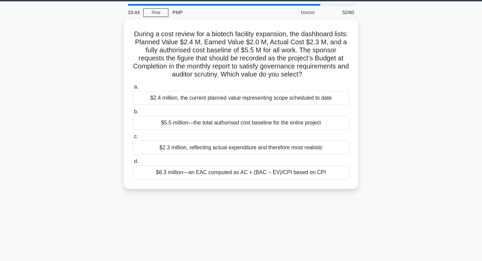
scroll to position [0, 0]
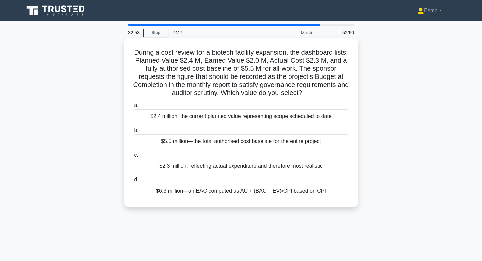
click at [212, 193] on div "$6.3 million—an EAC computed as AC + (BAC − EV)/CPI based on CPI" at bounding box center [241, 190] width 217 height 14
click at [133, 182] on input "d. $6.3 million—an EAC computed as AC + (BAC − EV)/CPI based on CPI" at bounding box center [133, 179] width 0 height 4
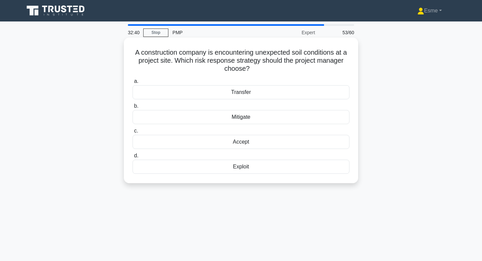
click at [217, 121] on div "Mitigate" at bounding box center [241, 117] width 217 height 14
click at [133, 108] on input "b. Mitigate" at bounding box center [133, 106] width 0 height 4
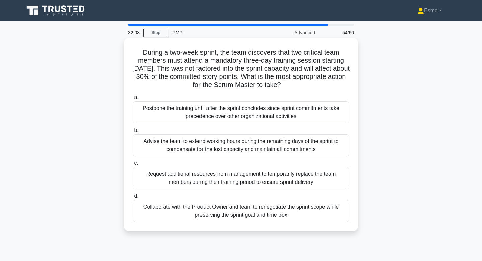
click at [214, 115] on div "Postpone the training until after the sprint concludes since sprint commitments…" at bounding box center [241, 112] width 217 height 22
click at [133, 99] on input "a. Postpone the training until after the sprint concludes since sprint commitme…" at bounding box center [133, 97] width 0 height 4
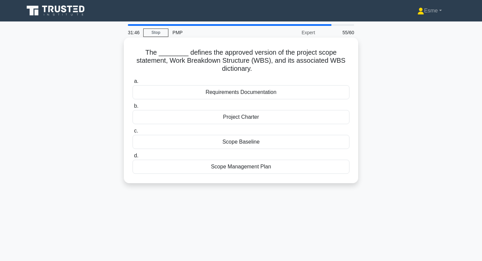
click at [218, 144] on div "Scope Baseline" at bounding box center [241, 142] width 217 height 14
click at [133, 133] on input "c. Scope Baseline" at bounding box center [133, 131] width 0 height 4
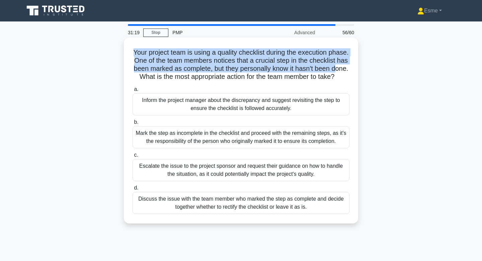
drag, startPoint x: 131, startPoint y: 54, endPoint x: 334, endPoint y: 69, distance: 203.5
click at [334, 69] on div "Your project team is using a quality checklist during the execution phase. One …" at bounding box center [241, 130] width 229 height 180
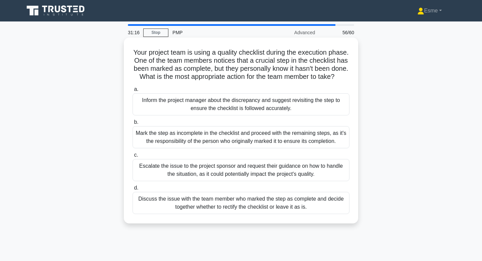
click at [180, 57] on h5 "Your project team is using a quality checklist during the execution phase. One …" at bounding box center [241, 64] width 218 height 33
click at [184, 107] on div "Inform the project manager about the discrepancy and suggest revisiting the ste…" at bounding box center [241, 104] width 217 height 22
click at [133, 91] on input "a. Inform the project manager about the discrepancy and suggest revisiting the …" at bounding box center [133, 89] width 0 height 4
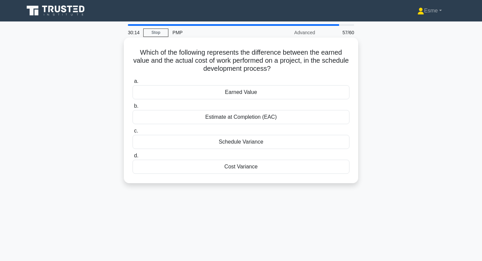
click at [187, 166] on div "Cost Variance" at bounding box center [241, 166] width 217 height 14
click at [133, 158] on input "d. Cost Variance" at bounding box center [133, 155] width 0 height 4
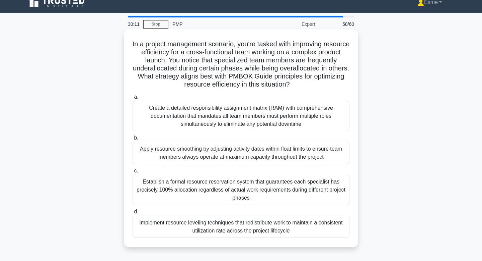
scroll to position [8, 0]
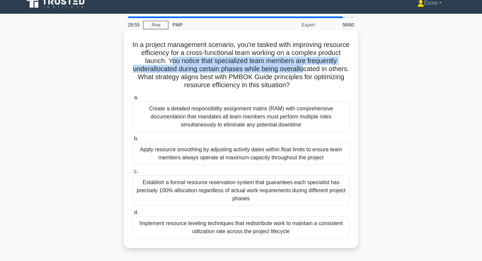
drag, startPoint x: 172, startPoint y: 62, endPoint x: 302, endPoint y: 68, distance: 130.1
click at [302, 68] on h5 "In a project management scenario, you're tasked with improving resource efficie…" at bounding box center [241, 65] width 218 height 49
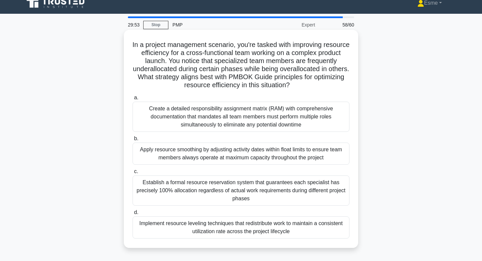
click at [290, 84] on h5 "In a project management scenario, you're tasked with improving resource efficie…" at bounding box center [241, 65] width 218 height 49
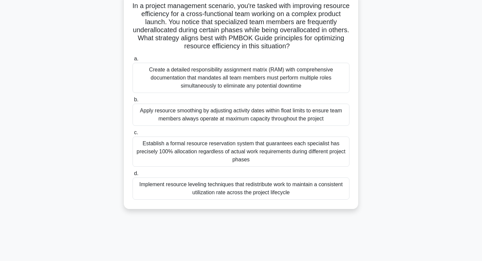
scroll to position [51, 0]
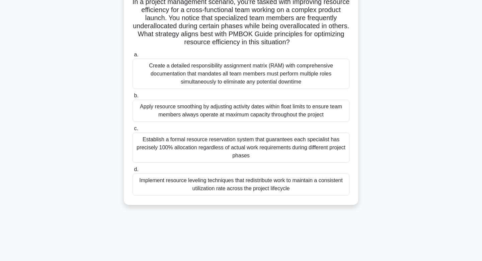
click at [190, 183] on div "Implement resource leveling techniques that redistribute work to maintain a con…" at bounding box center [241, 184] width 217 height 22
click at [133, 171] on input "d. Implement resource leveling techniques that redistribute work to maintain a …" at bounding box center [133, 169] width 0 height 4
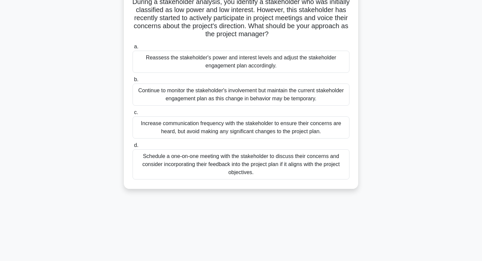
click at [155, 94] on div "Continue to monitor the stakeholder's involvement but maintain the current stak…" at bounding box center [241, 94] width 217 height 22
click at [133, 82] on input "b. Continue to monitor the stakeholder's involvement but maintain the current s…" at bounding box center [133, 79] width 0 height 4
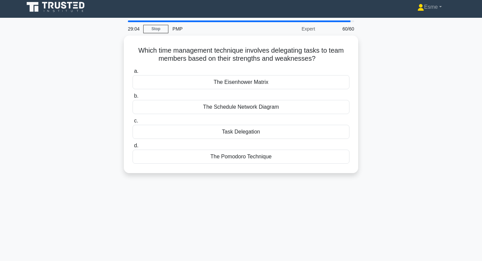
scroll to position [0, 0]
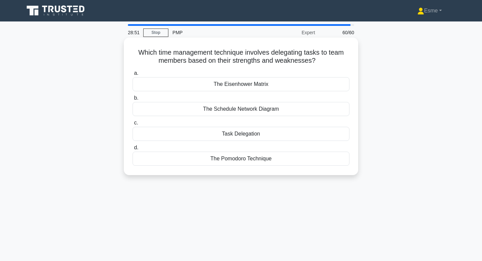
click at [214, 86] on div "The Eisenhower Matrix" at bounding box center [241, 84] width 217 height 14
click at [133, 75] on input "a. The Eisenhower Matrix" at bounding box center [133, 73] width 0 height 4
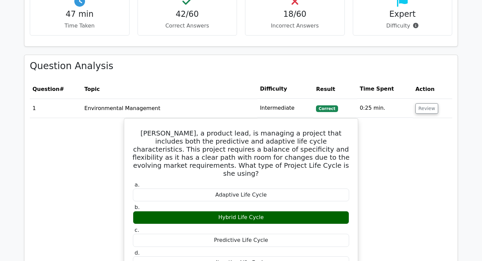
scroll to position [768, 0]
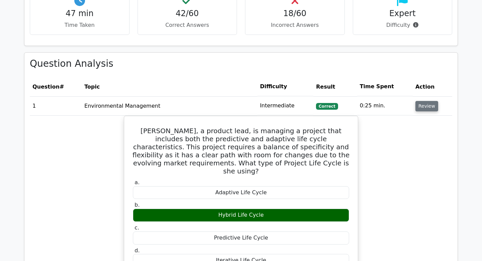
click at [425, 104] on button "Review" at bounding box center [427, 106] width 23 height 10
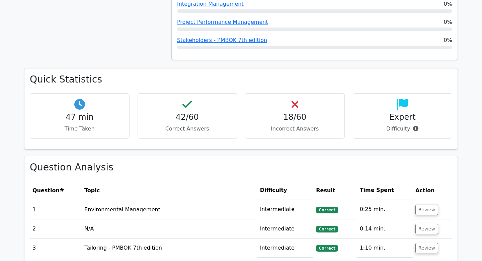
scroll to position [683, 0]
